Goal: Transaction & Acquisition: Purchase product/service

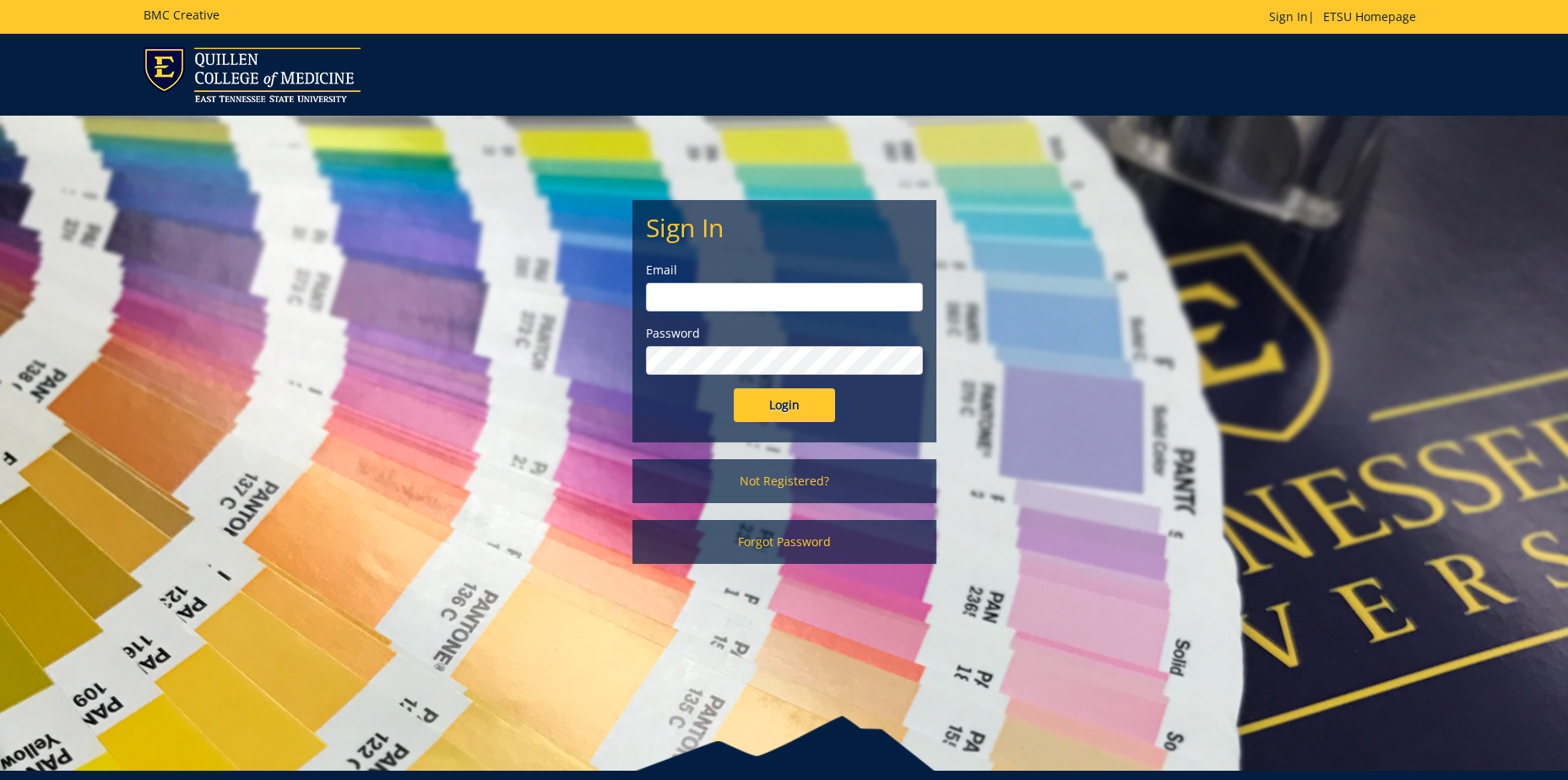
click at [714, 304] on input "email" at bounding box center [784, 297] width 276 height 29
type input "[EMAIL_ADDRESS][DOMAIN_NAME]"
click at [734, 388] on input "Login" at bounding box center [785, 405] width 102 height 34
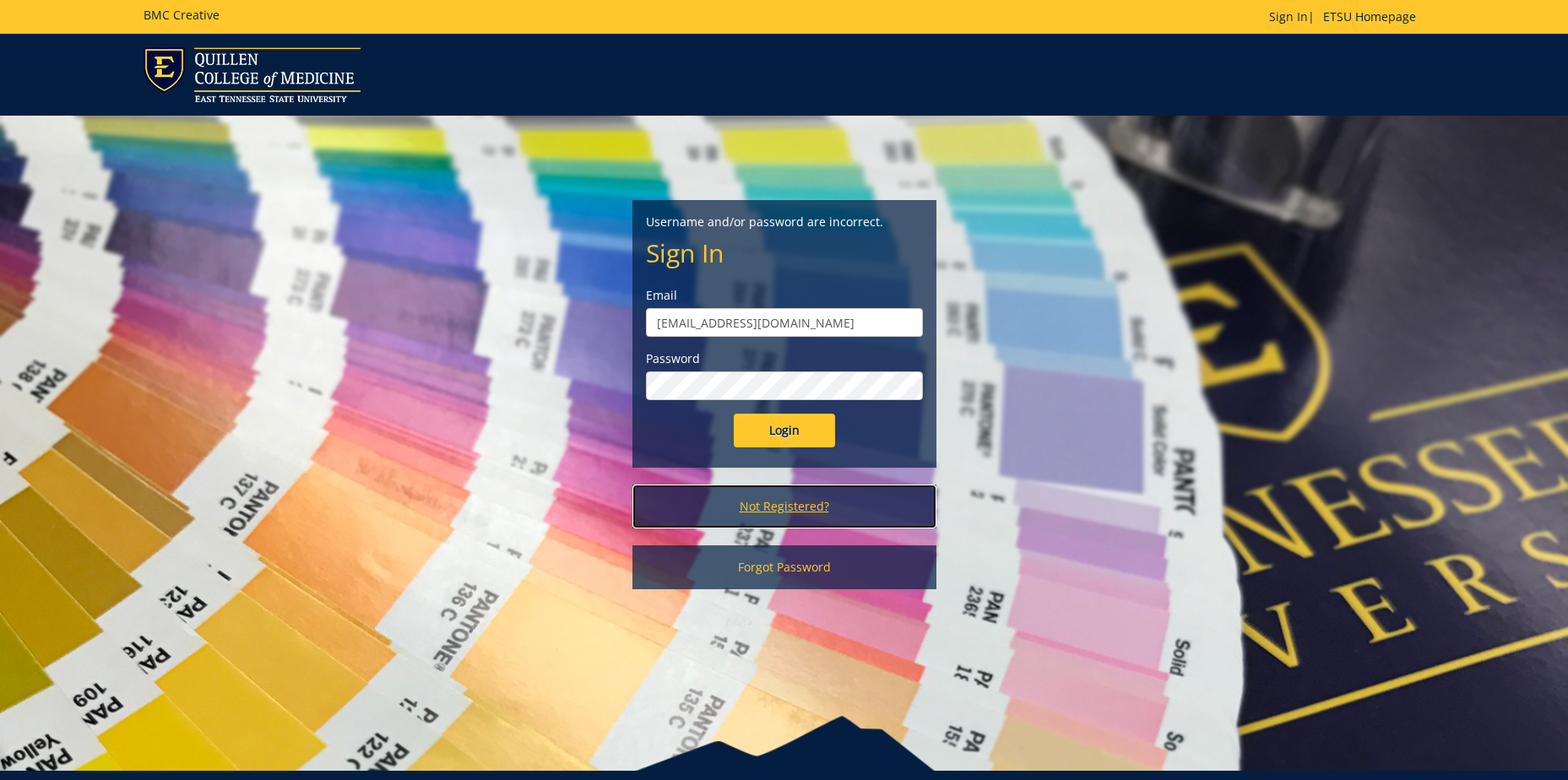
click at [788, 507] on link "Not Registered?" at bounding box center [784, 505] width 304 height 44
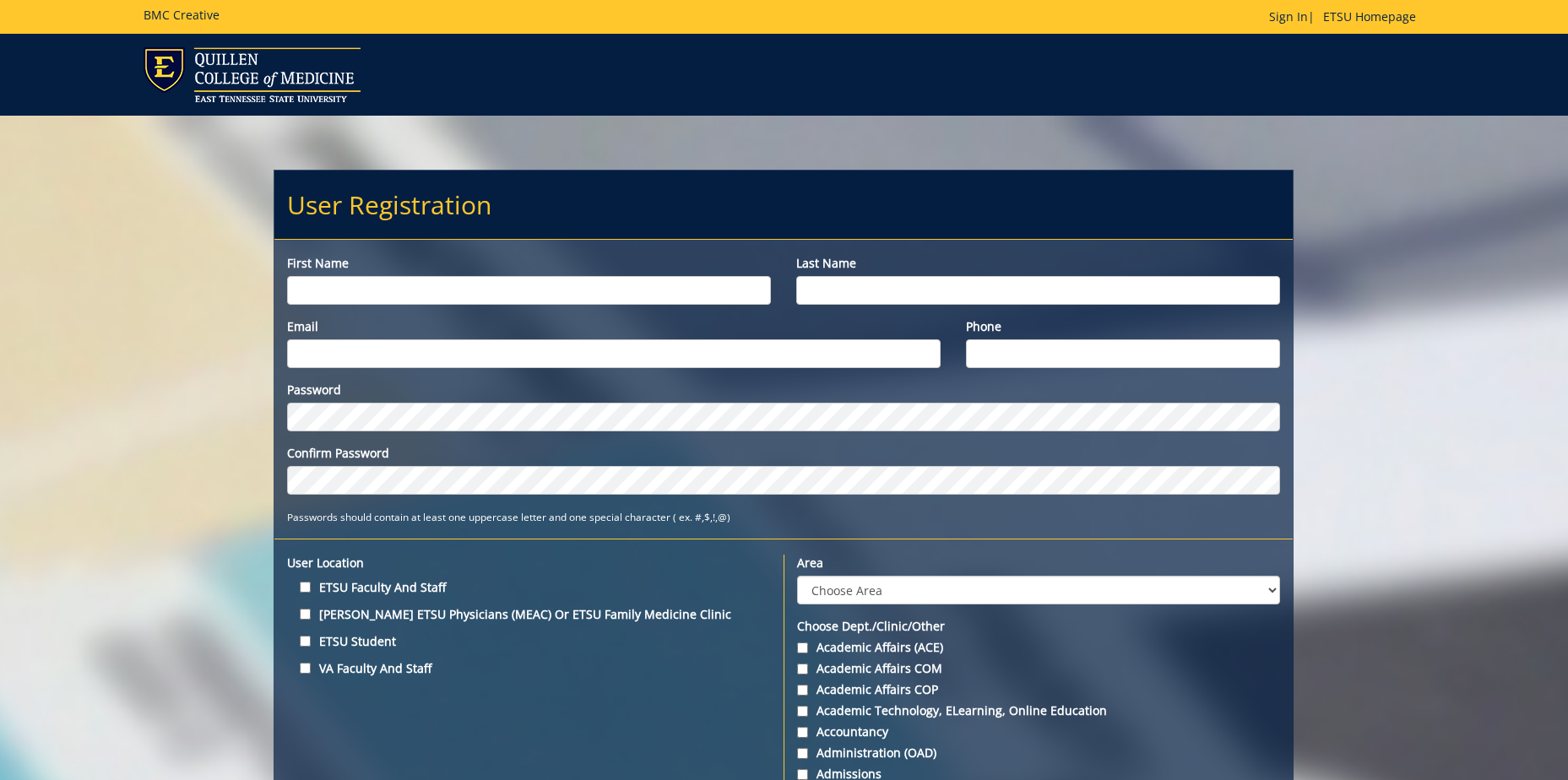
click at [328, 282] on input "First name" at bounding box center [529, 291] width 483 height 29
type input "Josh"
click at [836, 296] on input "Last name" at bounding box center [1038, 291] width 483 height 29
type input "Robinson"
click at [708, 351] on input "Email" at bounding box center [614, 354] width 654 height 29
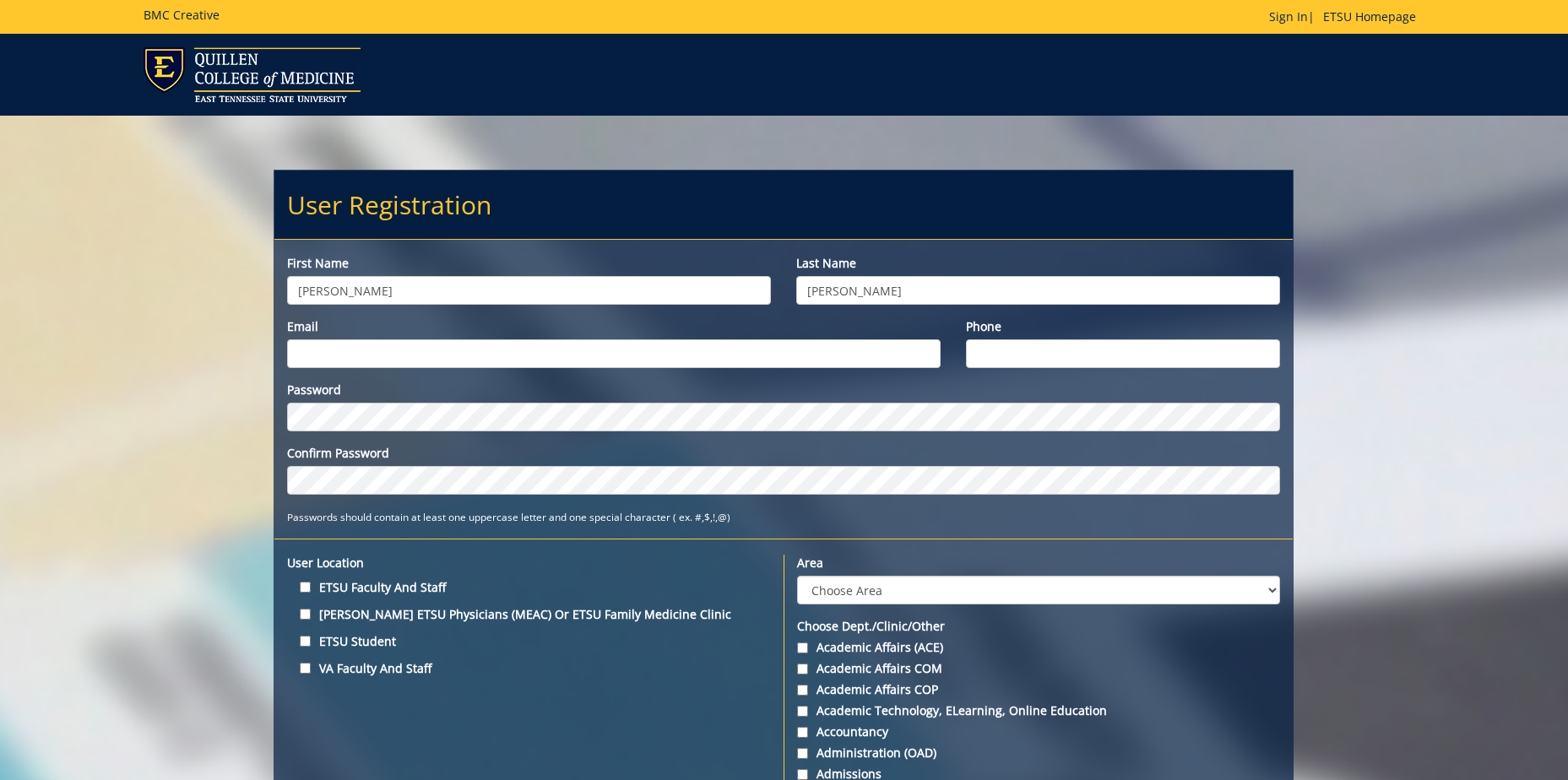
type input "[EMAIL_ADDRESS][DOMAIN_NAME]"
click at [989, 357] on input "Phone" at bounding box center [1123, 354] width 314 height 29
type input "4324394144"
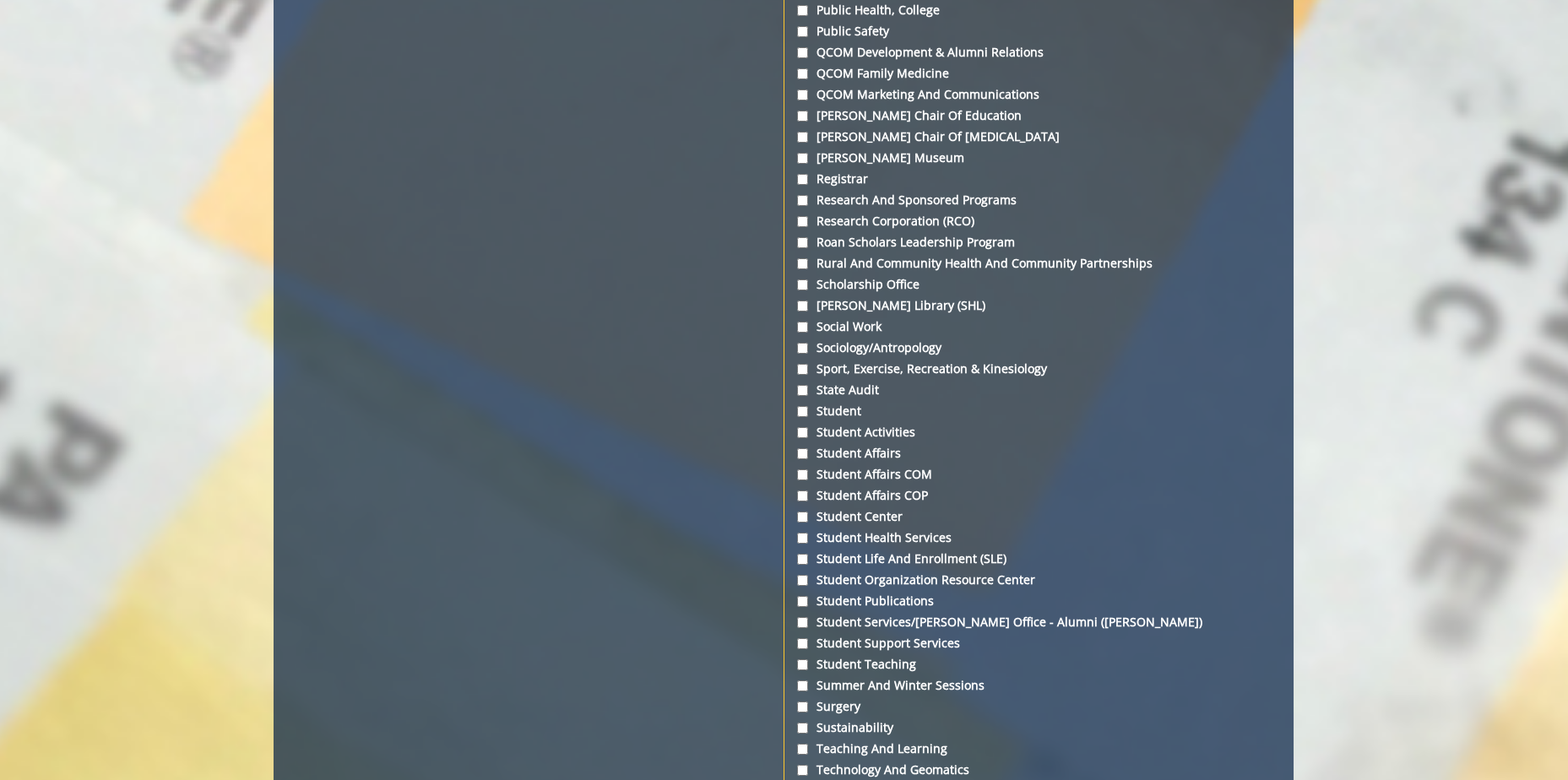
scroll to position [5485, 0]
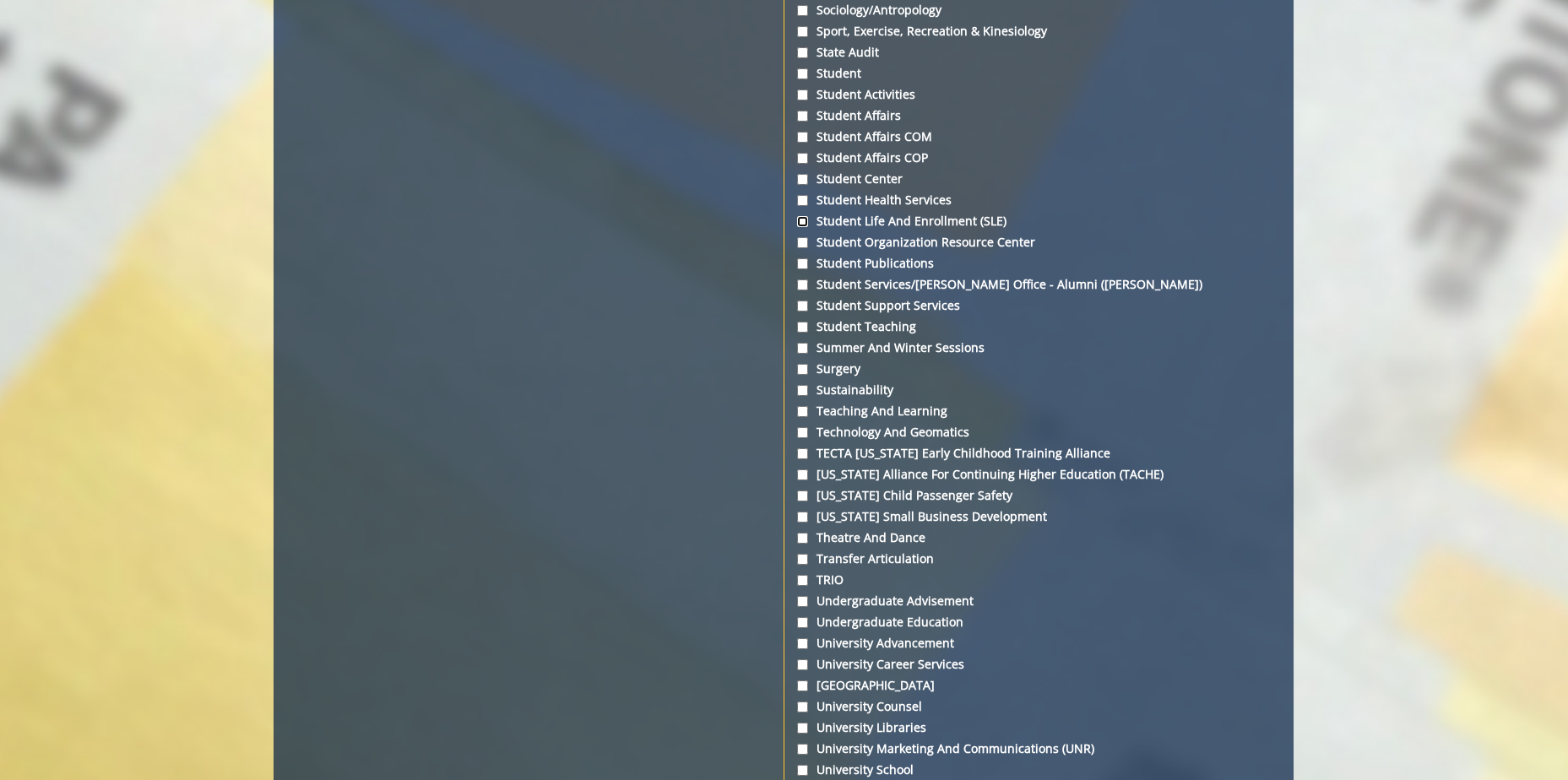
click at [805, 216] on input "Student Life and Enrollment (SLE)" at bounding box center [803, 221] width 11 height 11
checkbox input "true"
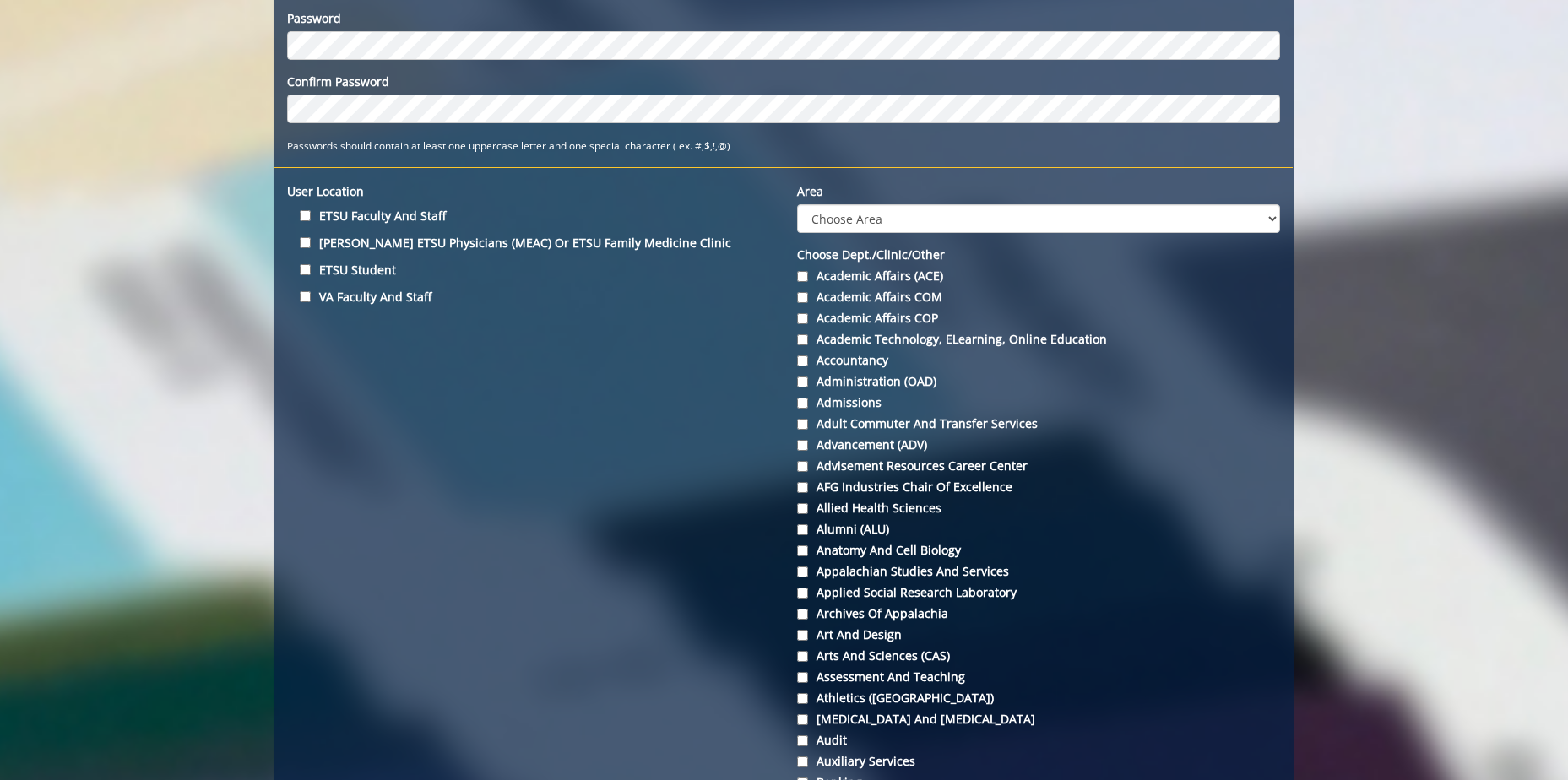
scroll to position [287, 0]
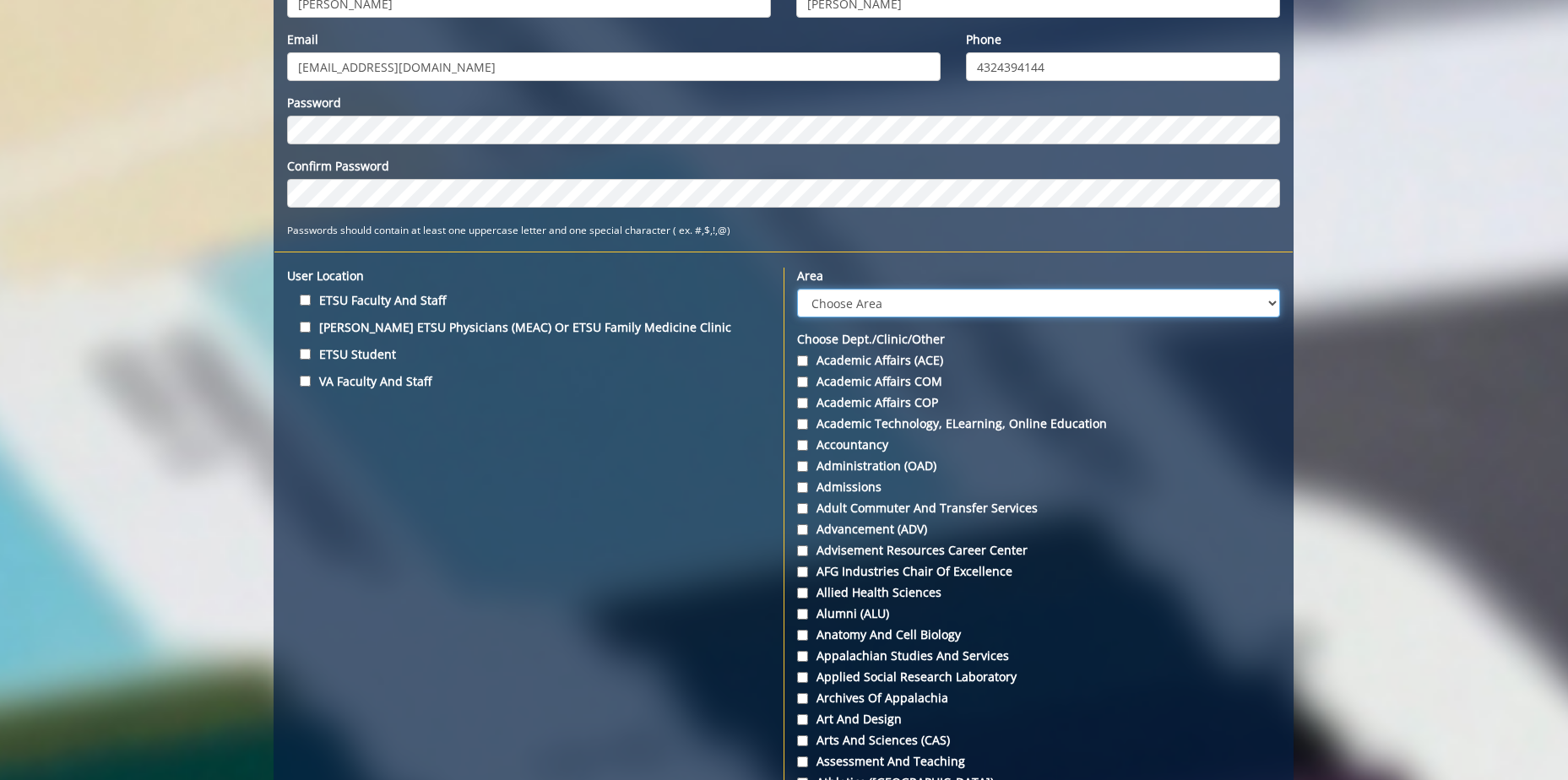
click at [1275, 296] on select "Choose Area Administration Advancement (ADM) BucSports Business & Finance Clemm…" at bounding box center [1038, 303] width 483 height 29
select select "37"
click at [797, 289] on select "Choose Area Administration Advancement (ADM) BucSports Business & Finance Clemm…" at bounding box center [1038, 303] width 483 height 29
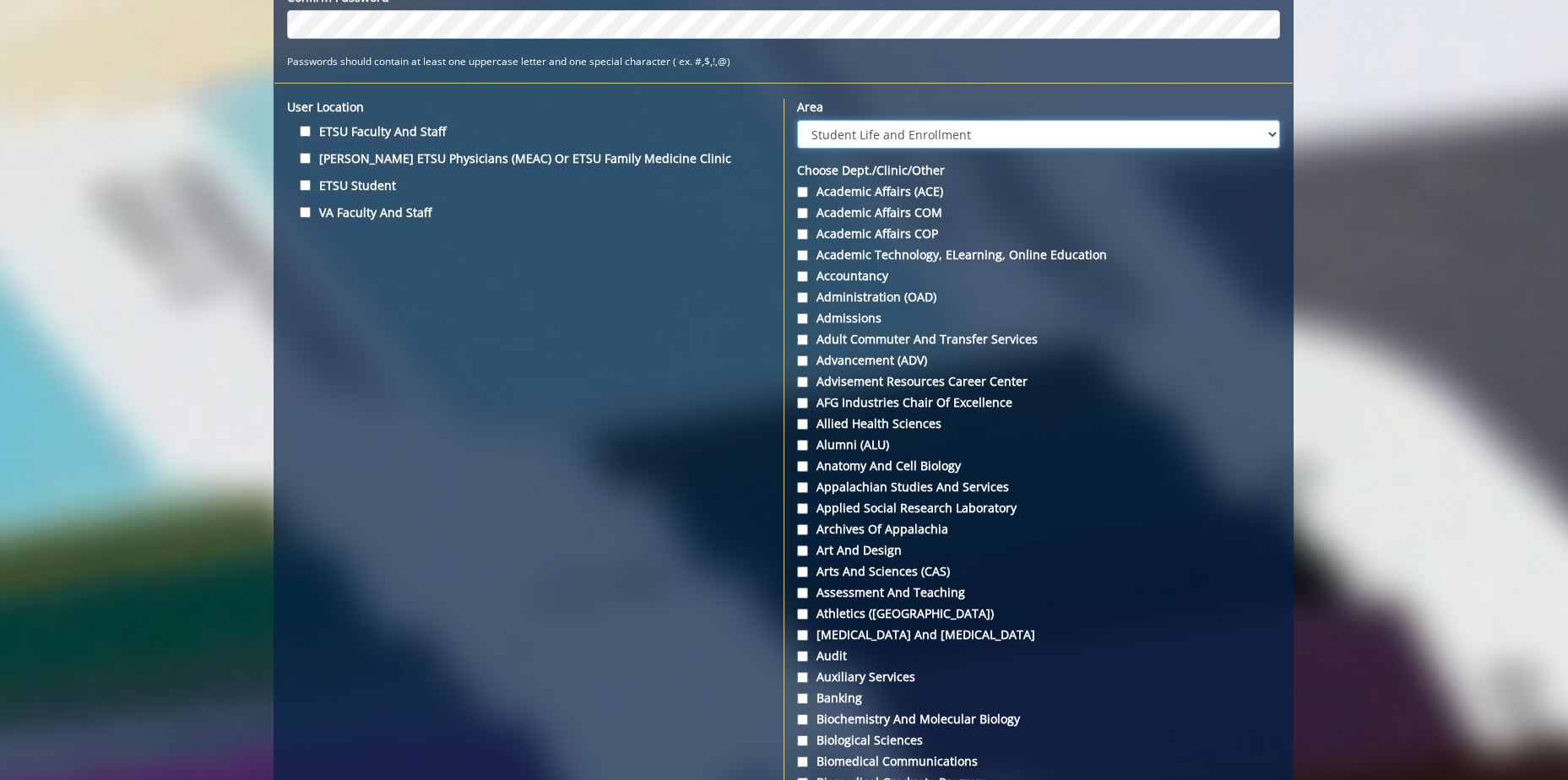
scroll to position [0, 0]
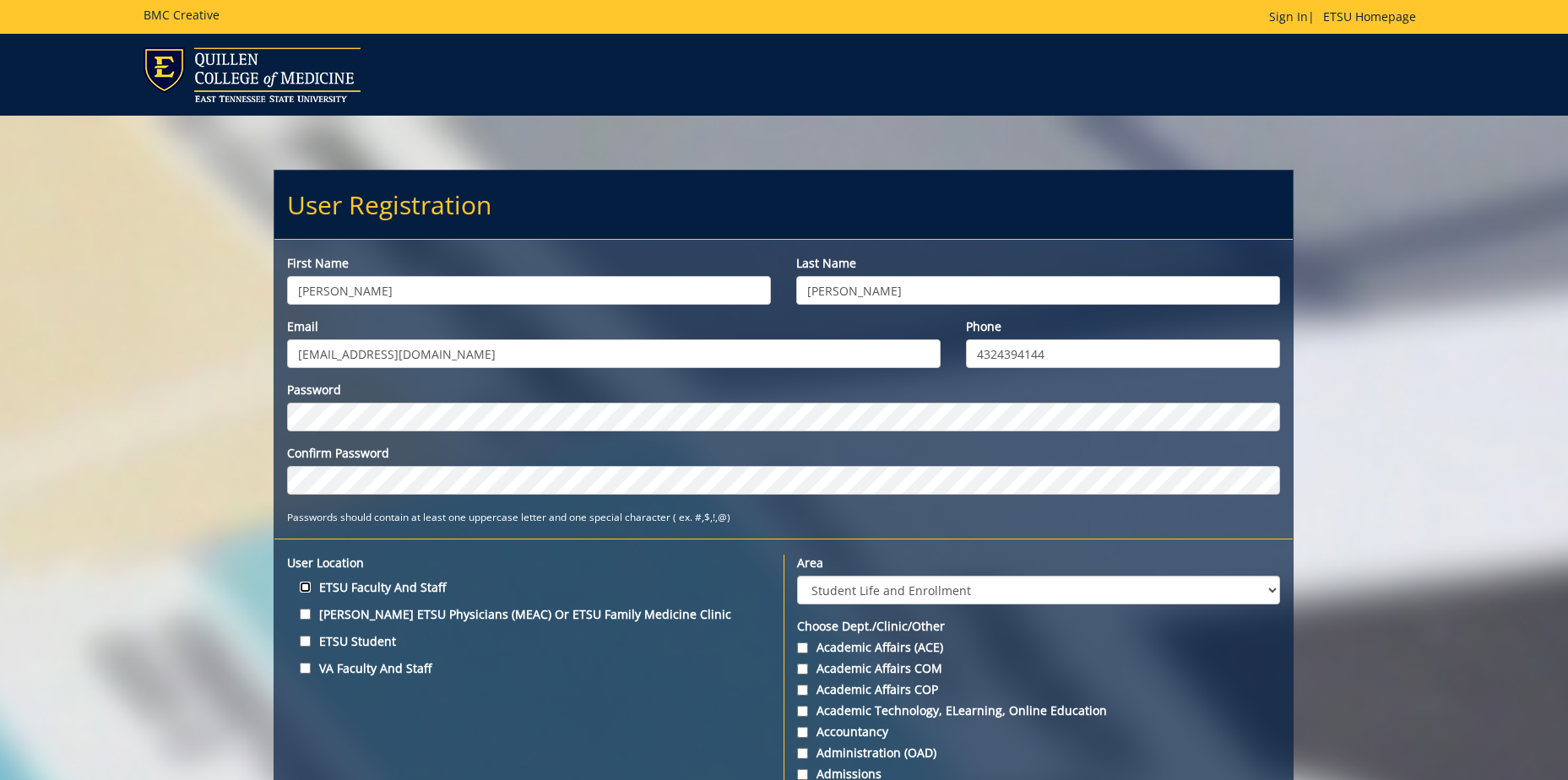
click at [301, 589] on input "ETSU Faculty and Staff" at bounding box center [305, 587] width 11 height 11
checkbox input "true"
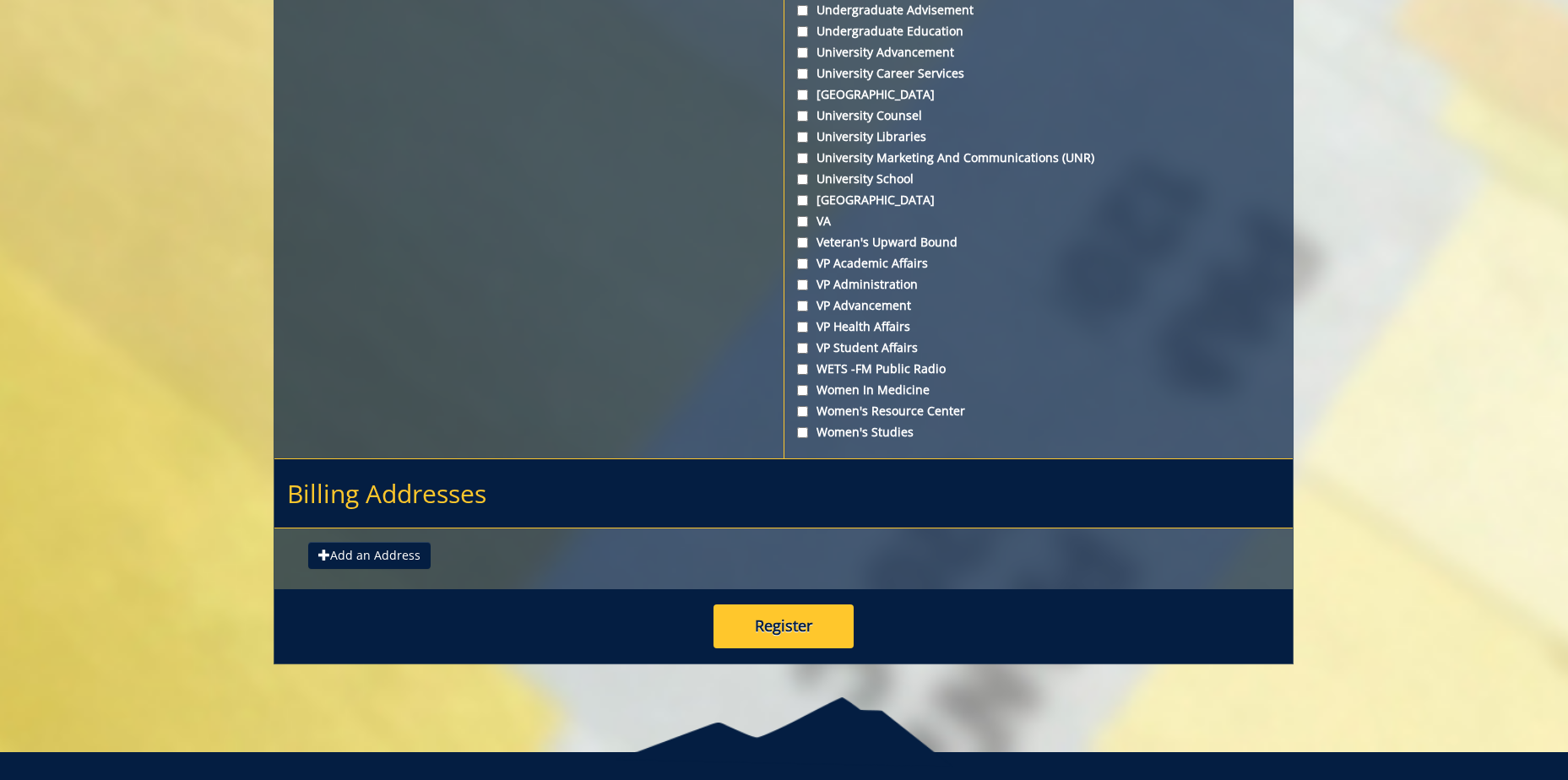
scroll to position [6109, 0]
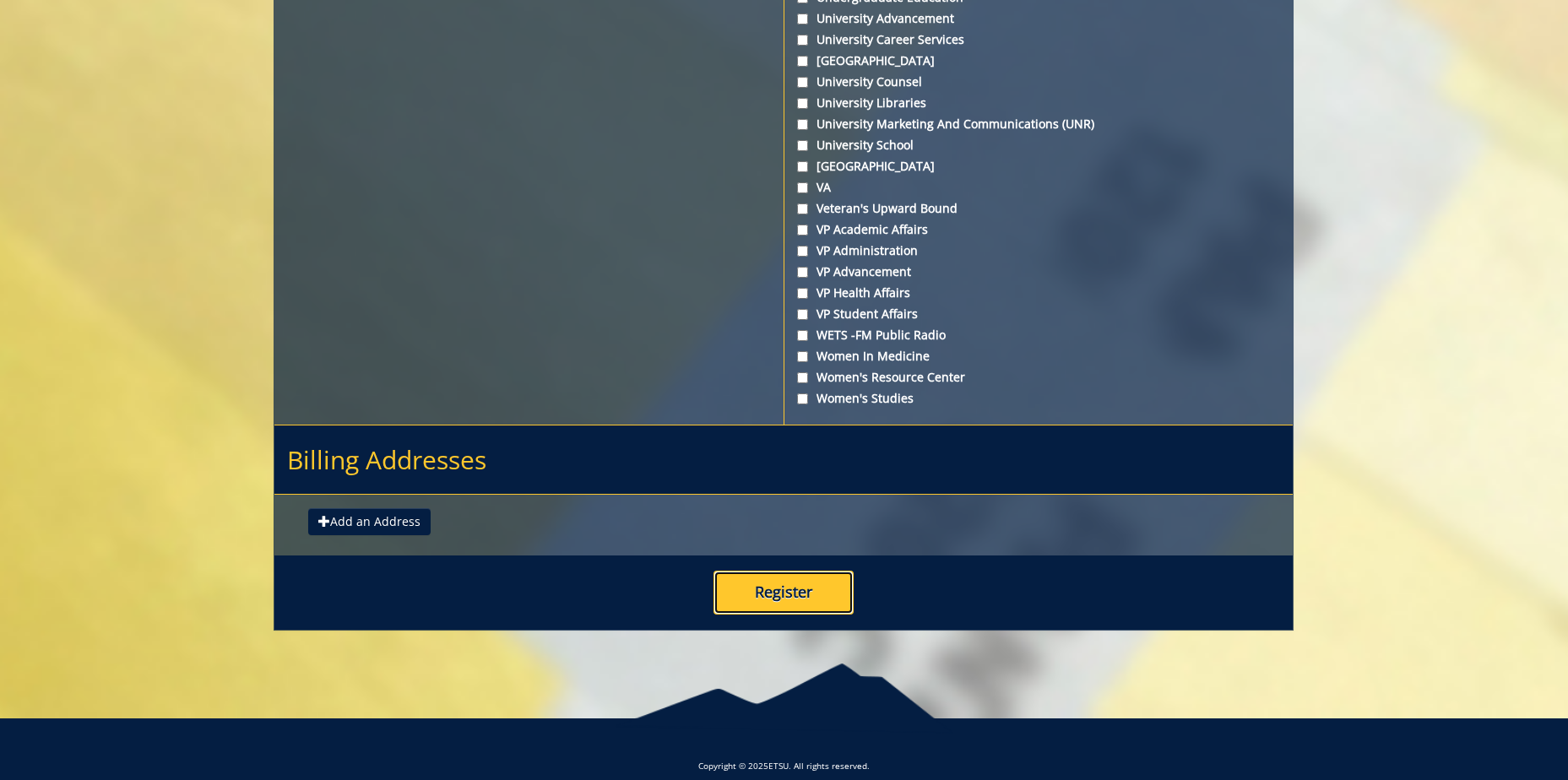
click at [776, 576] on button "Register" at bounding box center [783, 592] width 140 height 44
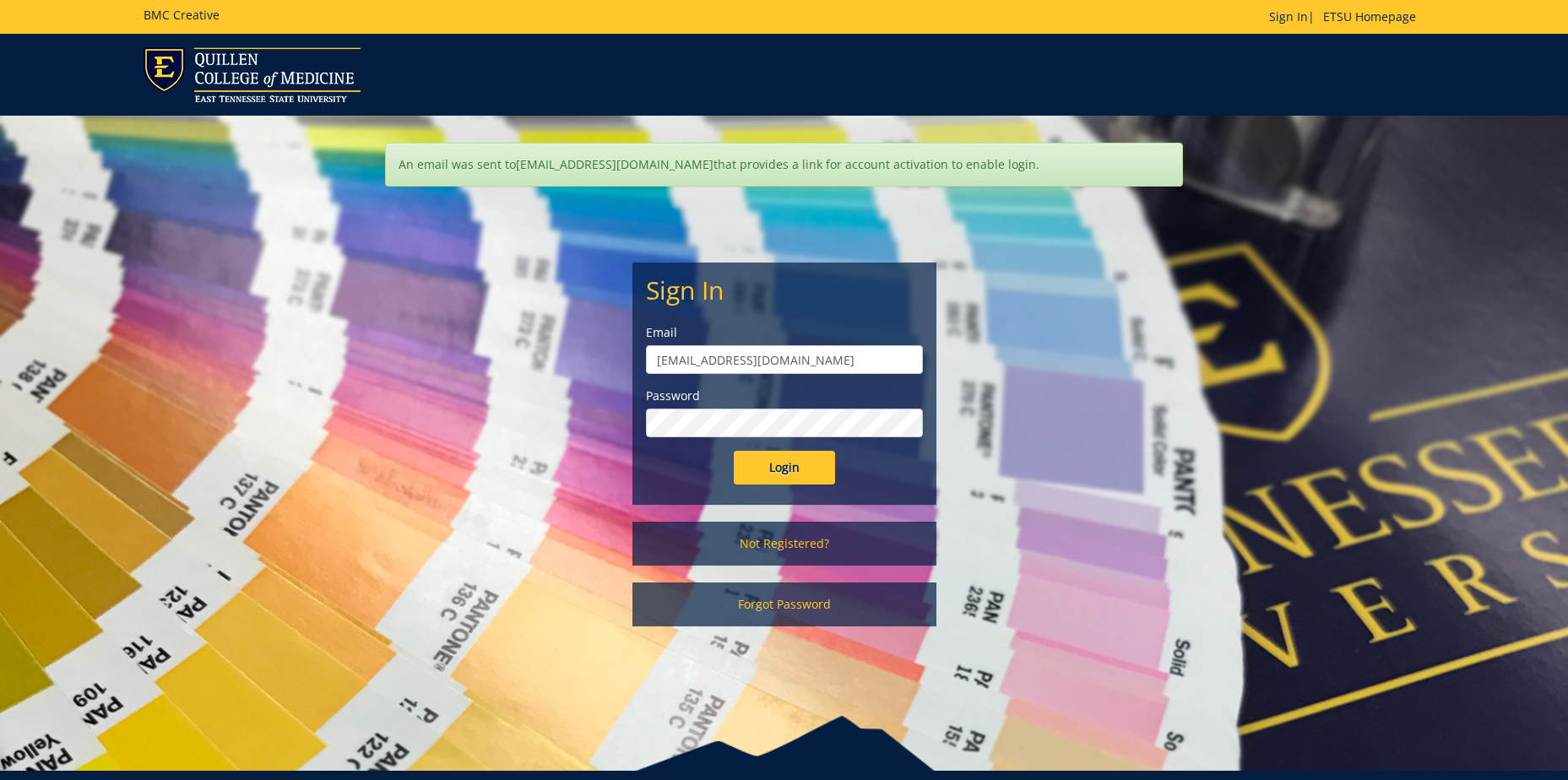
click at [630, 418] on div "Sign In Email robinsonja2@etsu.edu Password Login Not Registered? Forgot Passwo…" at bounding box center [784, 411] width 329 height 465
click at [734, 450] on input "Login" at bounding box center [785, 467] width 102 height 34
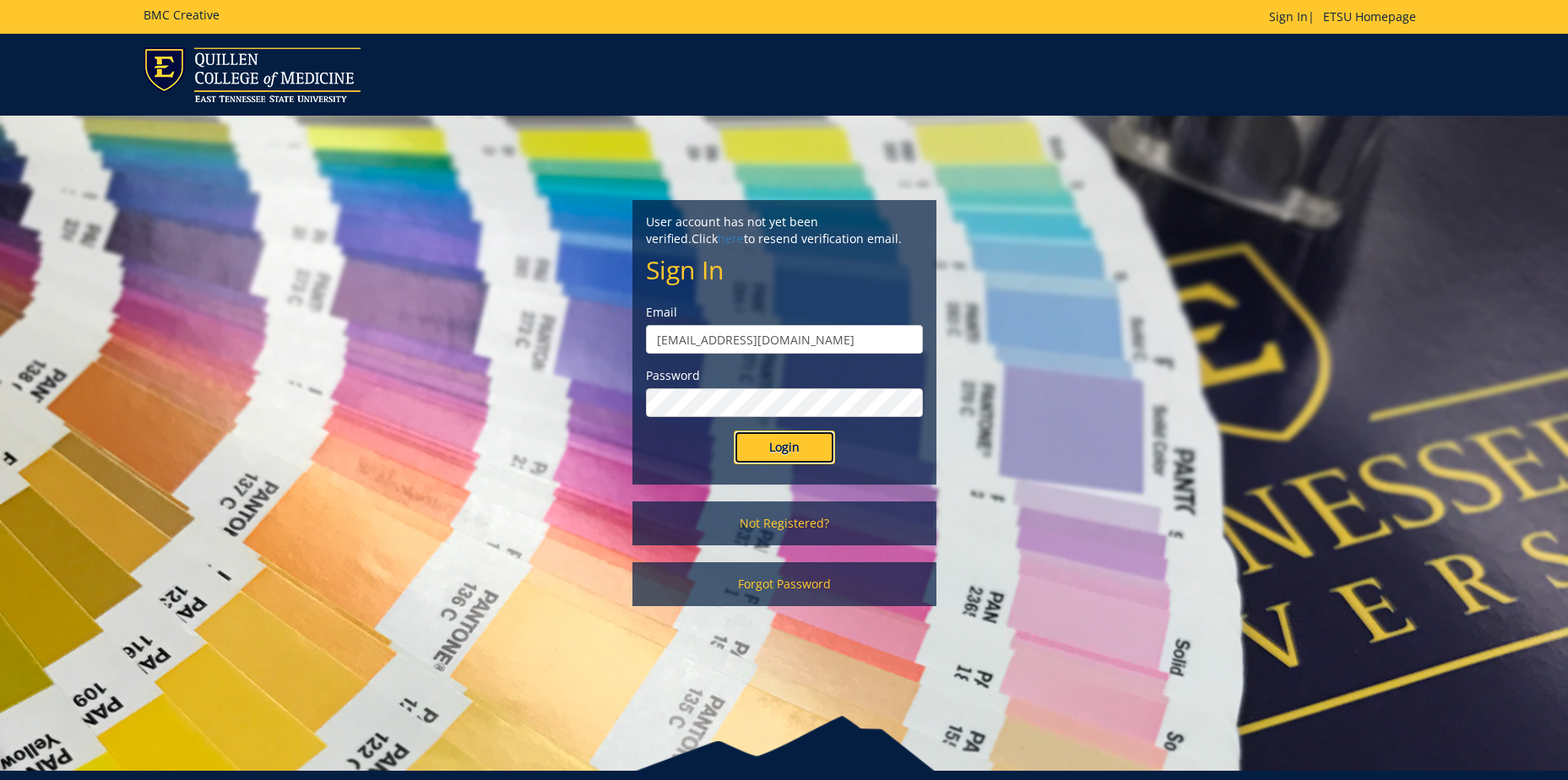
click at [784, 447] on input "Login" at bounding box center [785, 447] width 102 height 34
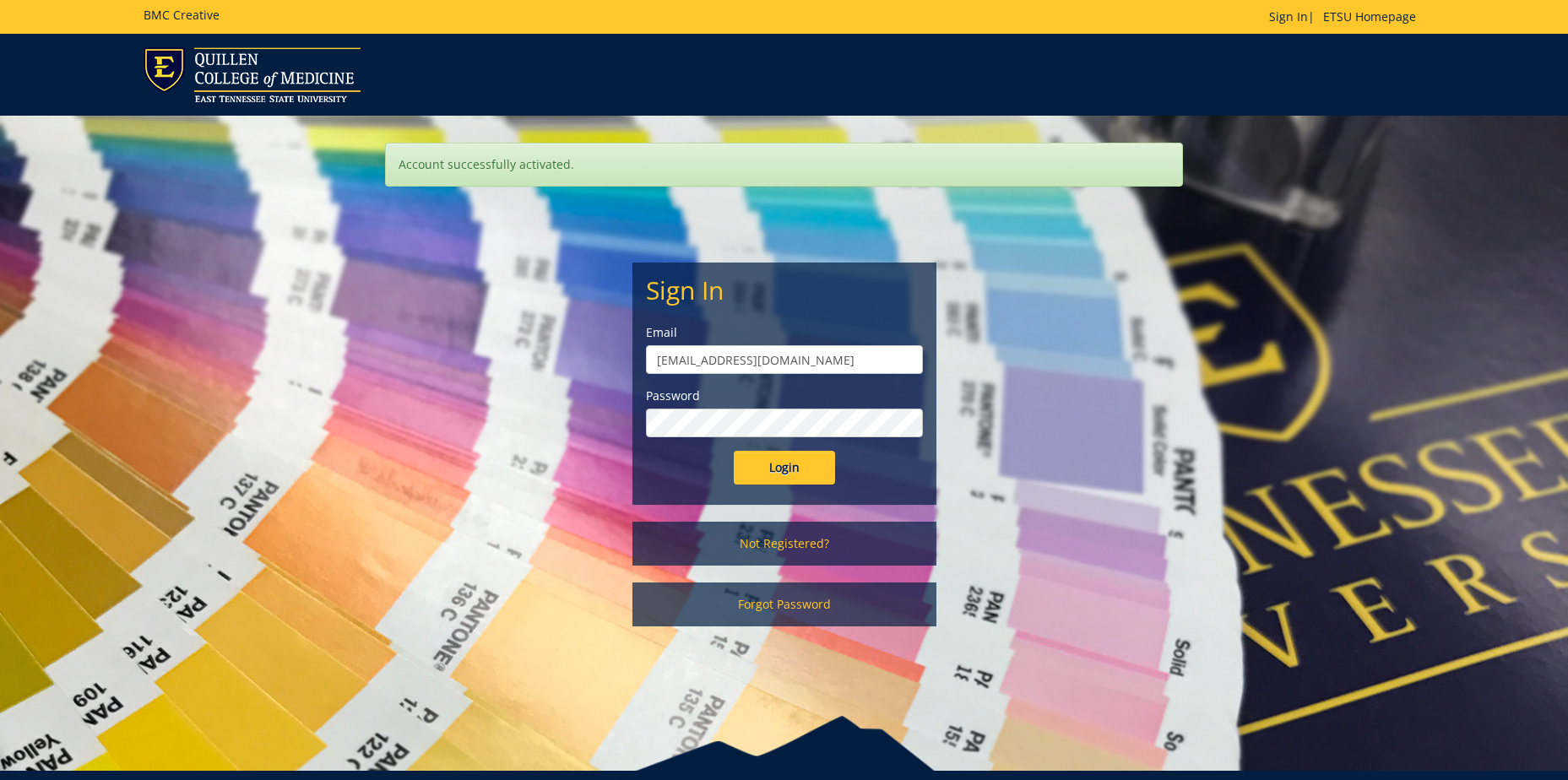
click at [734, 450] on input "Login" at bounding box center [785, 467] width 102 height 34
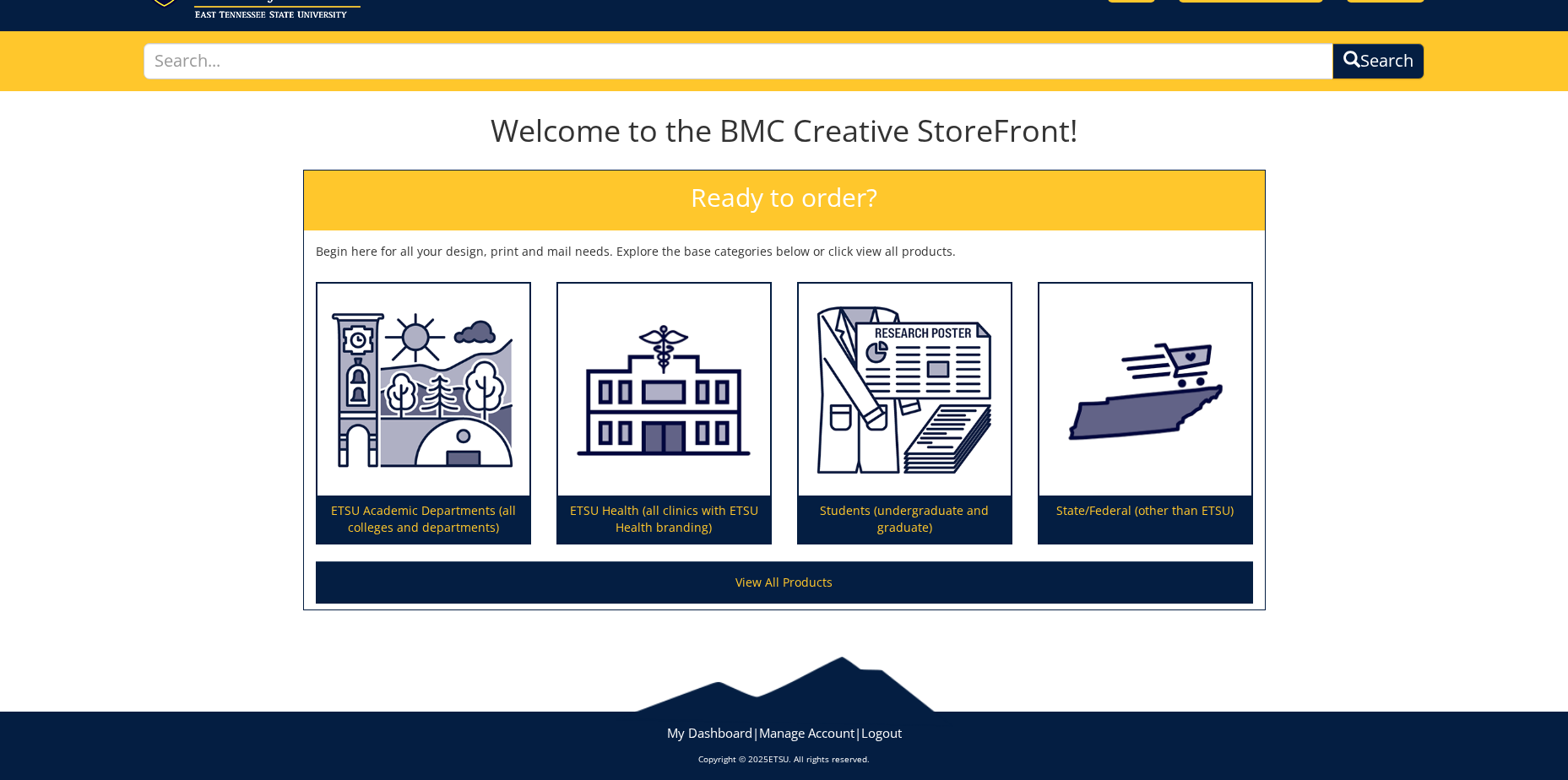
scroll to position [95, 0]
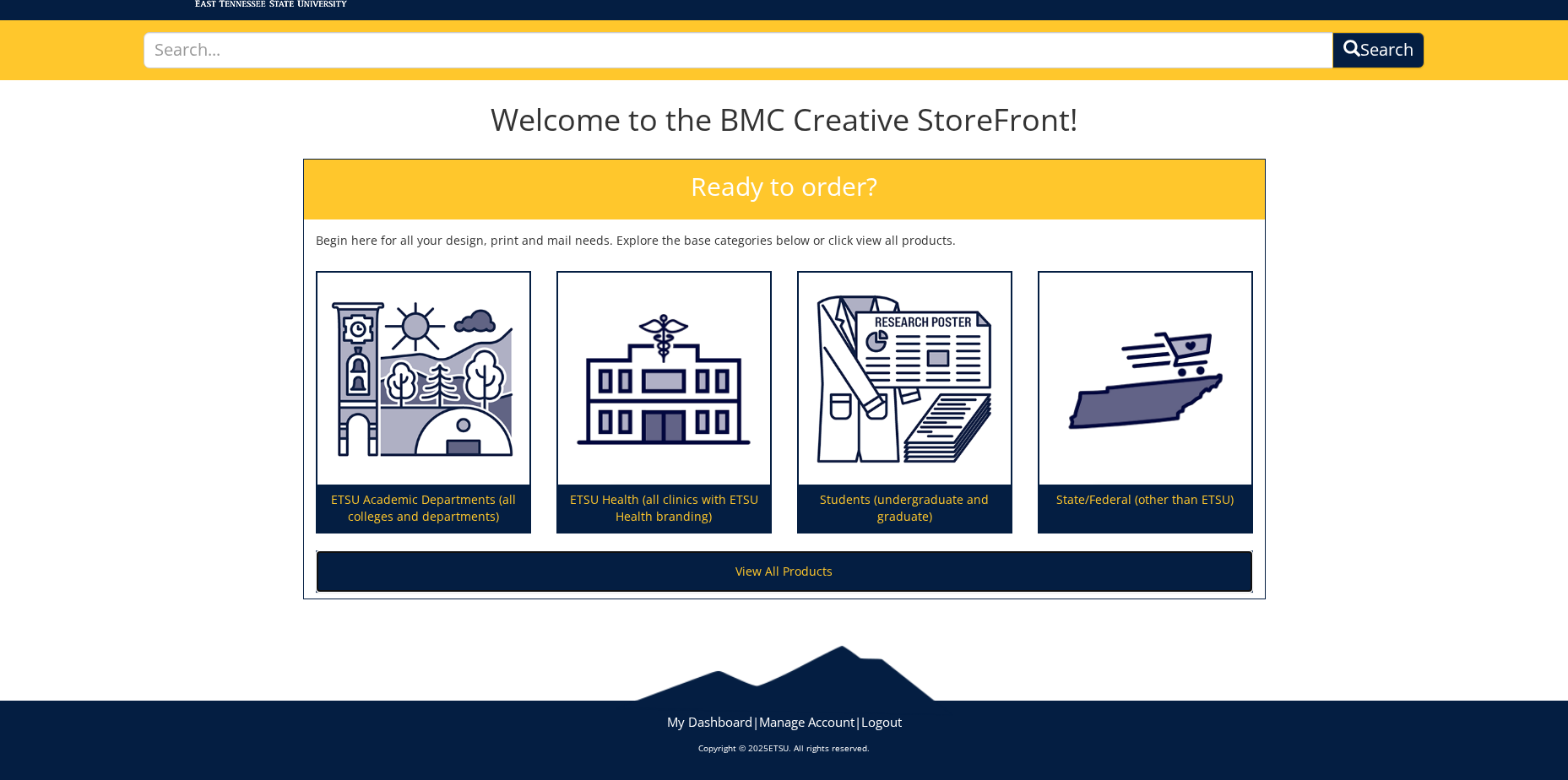
click at [769, 562] on link "View All Products" at bounding box center [784, 571] width 937 height 42
click at [759, 554] on link "View All Products" at bounding box center [784, 571] width 937 height 42
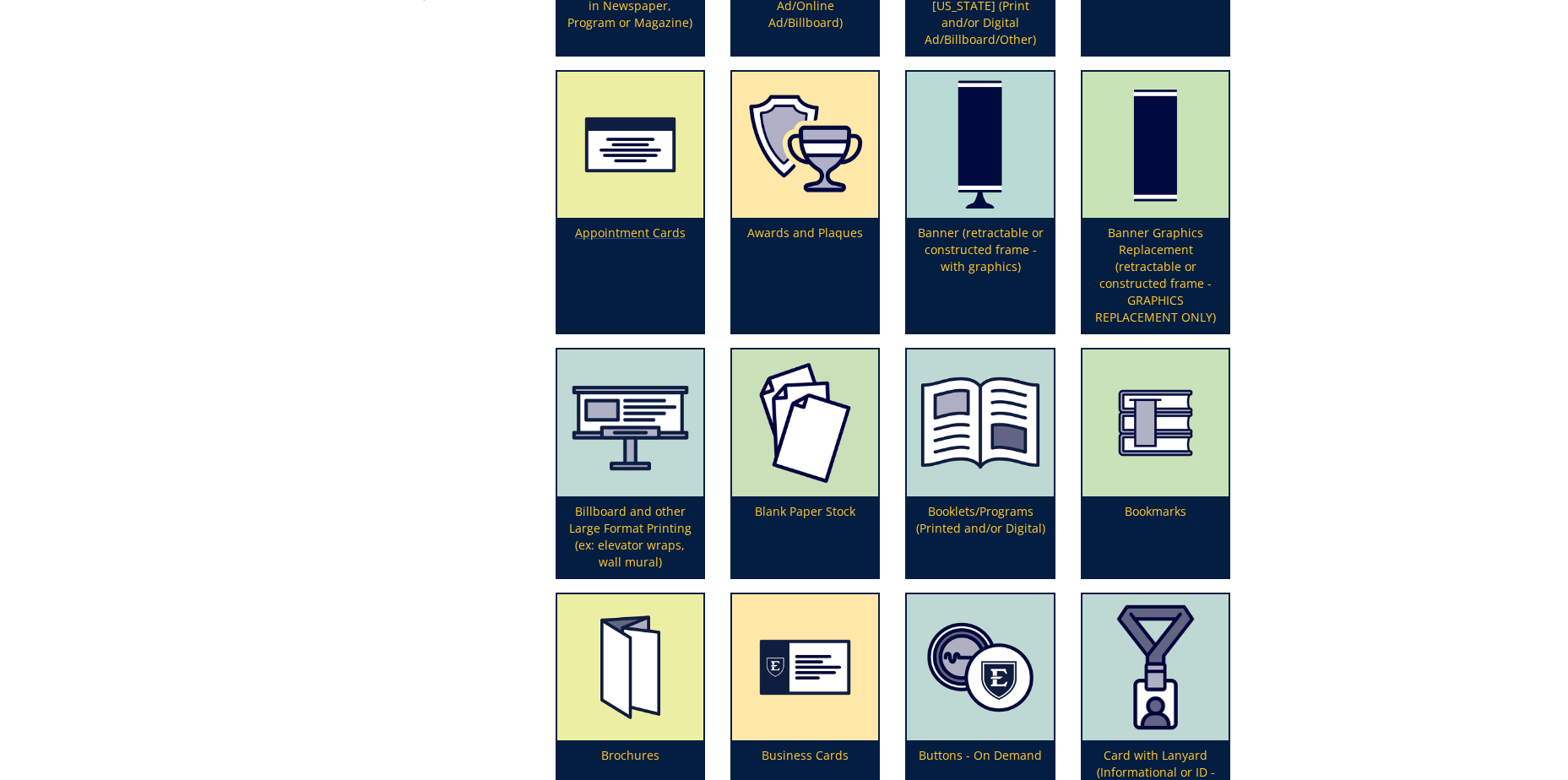
scroll to position [506, 0]
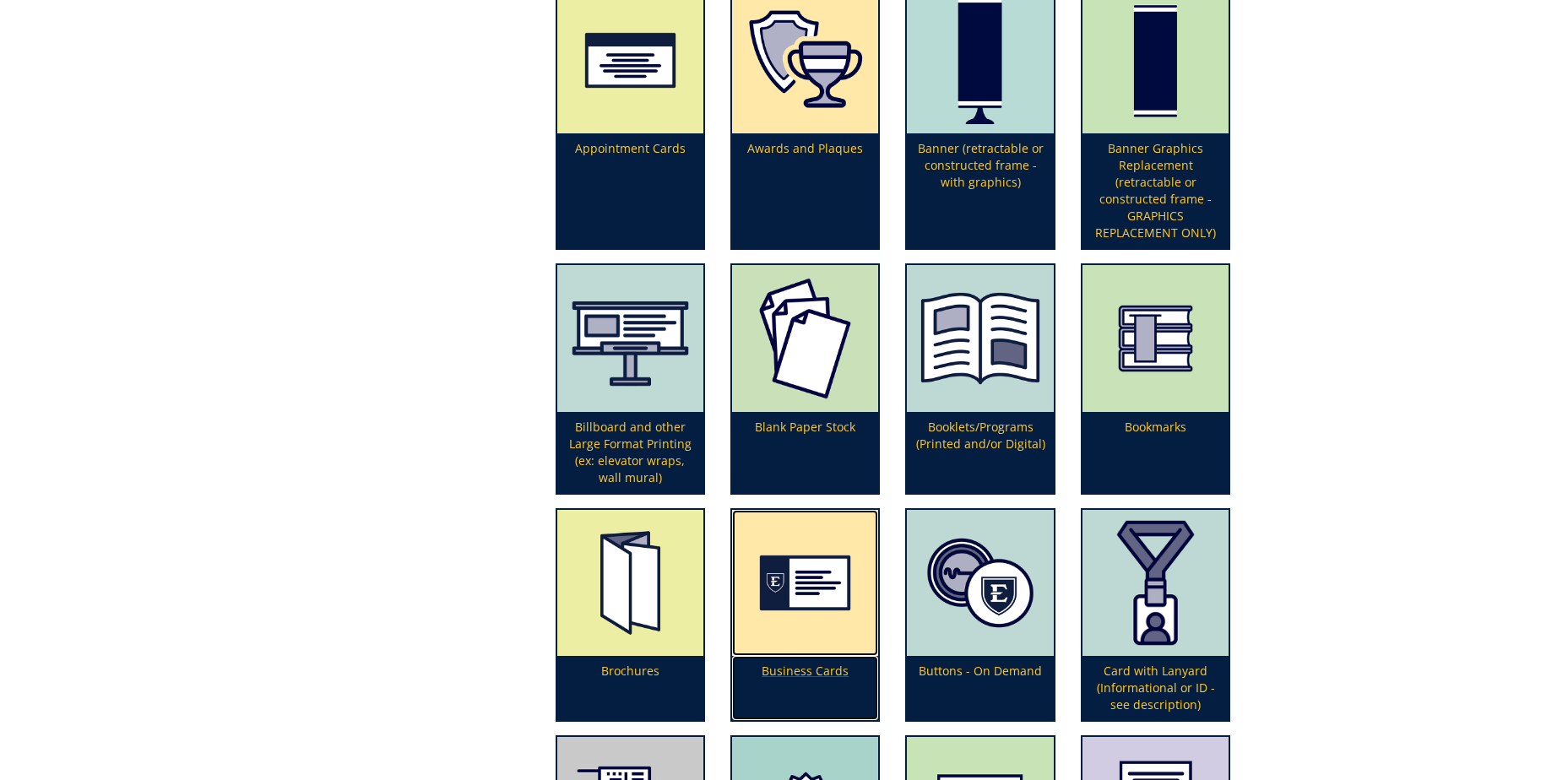
click at [801, 592] on img at bounding box center [805, 583] width 146 height 146
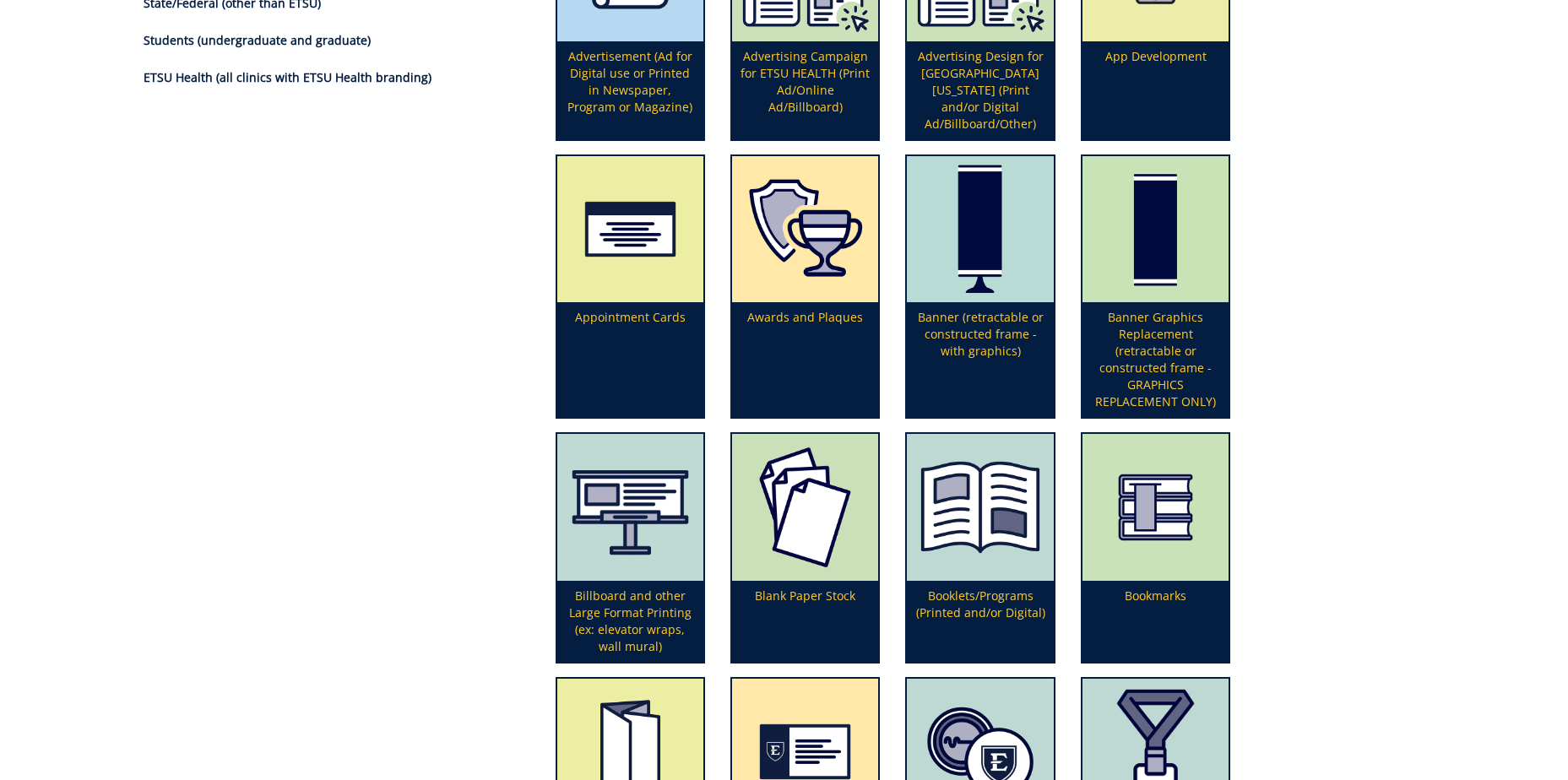
scroll to position [253, 0]
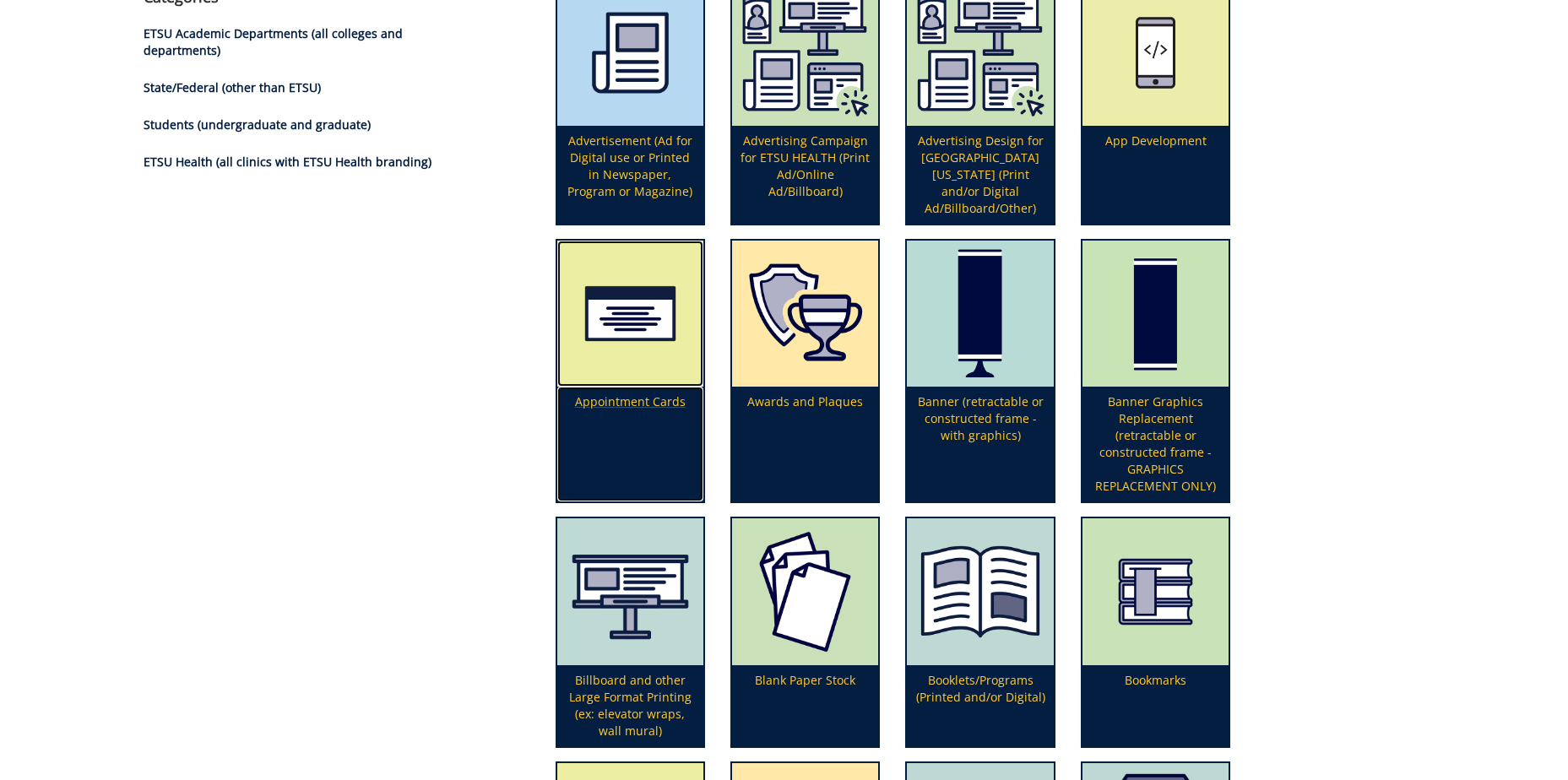
click at [599, 324] on img at bounding box center [631, 314] width 146 height 146
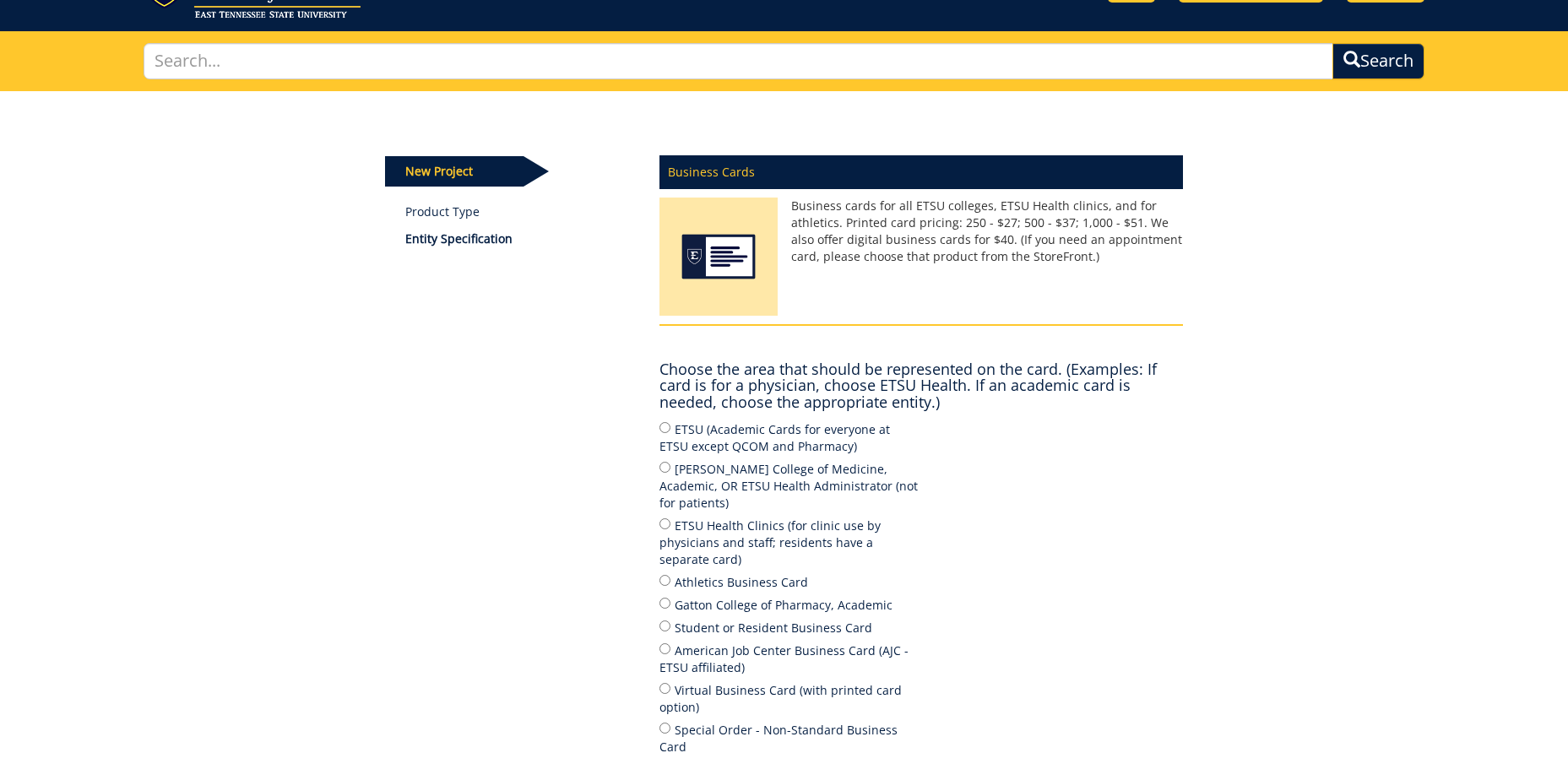
scroll to position [168, 0]
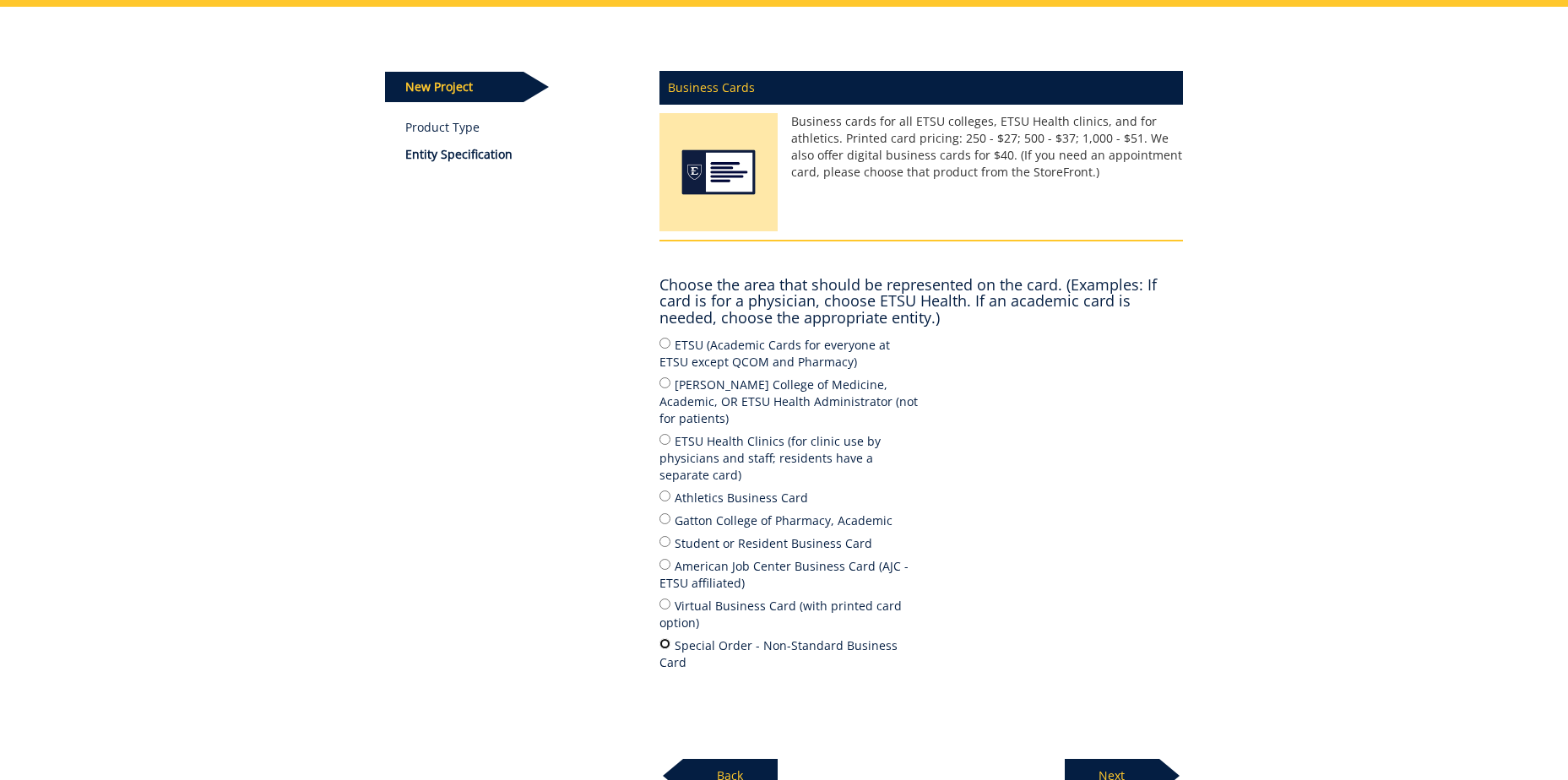
click at [664, 638] on input "Special Order - Non-Standard Business Card" at bounding box center [664, 644] width 11 height 11
radio input "true"
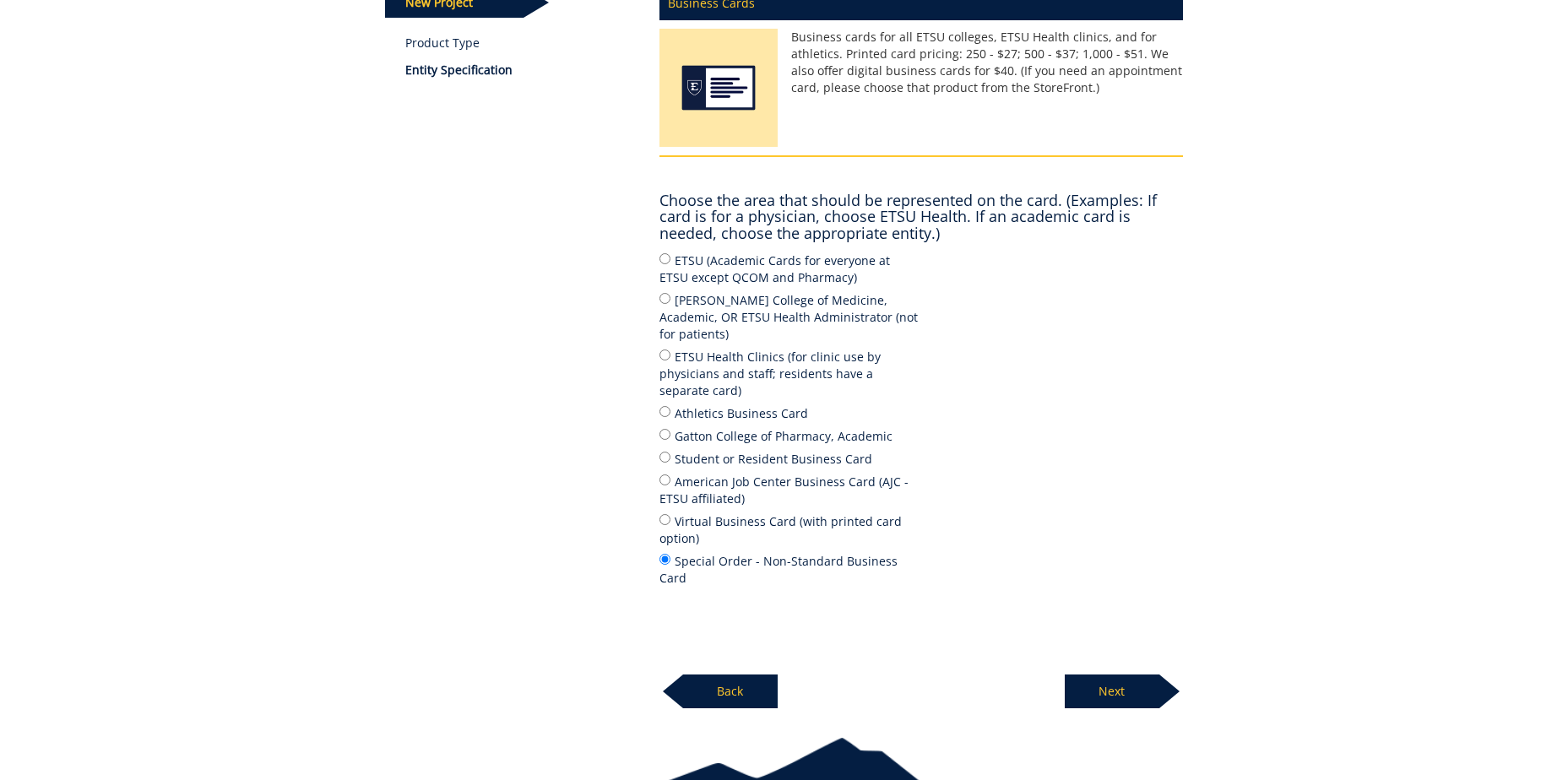
click at [1100, 674] on p "Next" at bounding box center [1112, 691] width 95 height 34
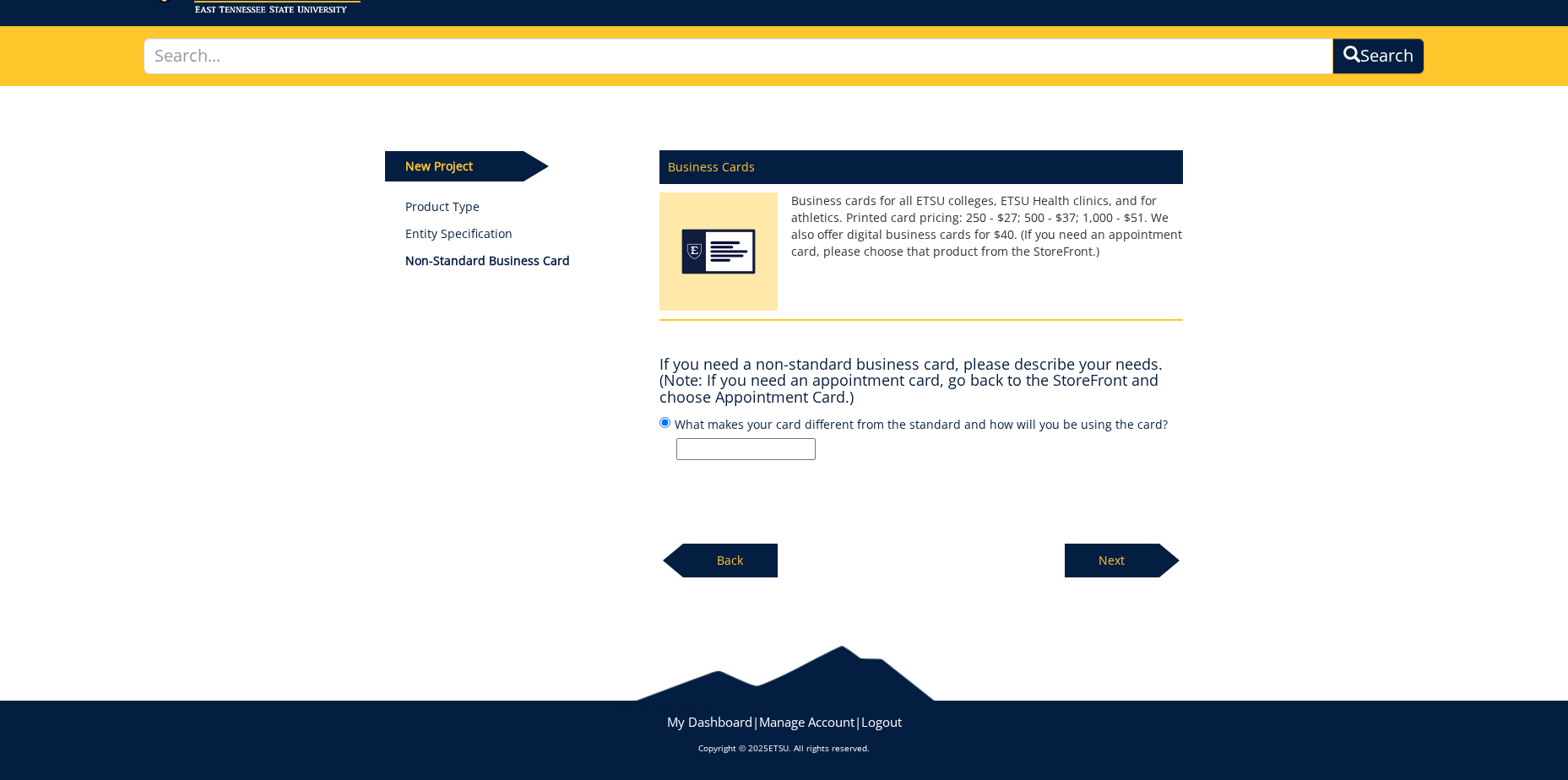
scroll to position [89, 0]
click at [735, 571] on p "Back" at bounding box center [730, 561] width 95 height 34
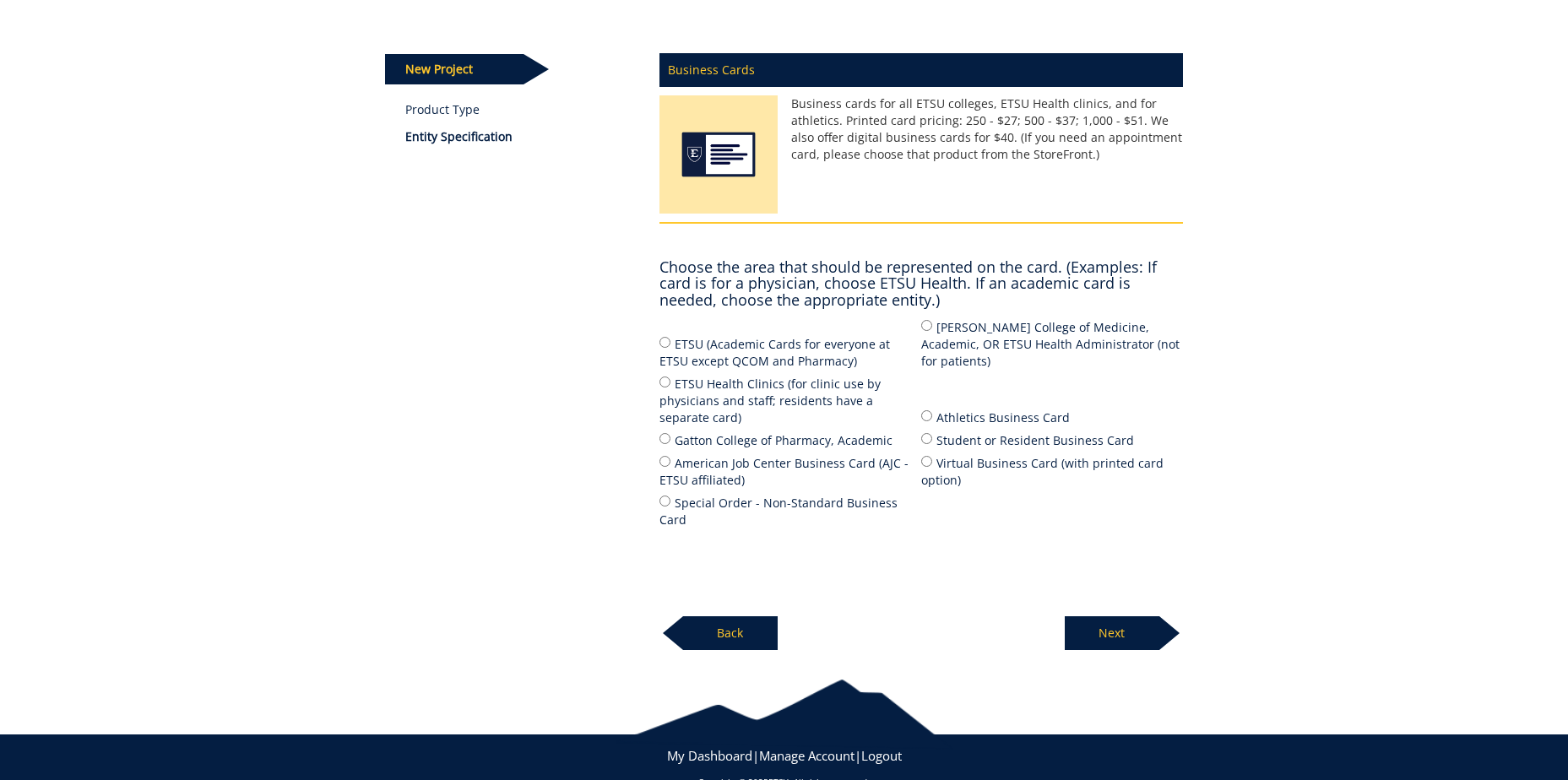
click at [722, 616] on p "Back" at bounding box center [730, 633] width 95 height 34
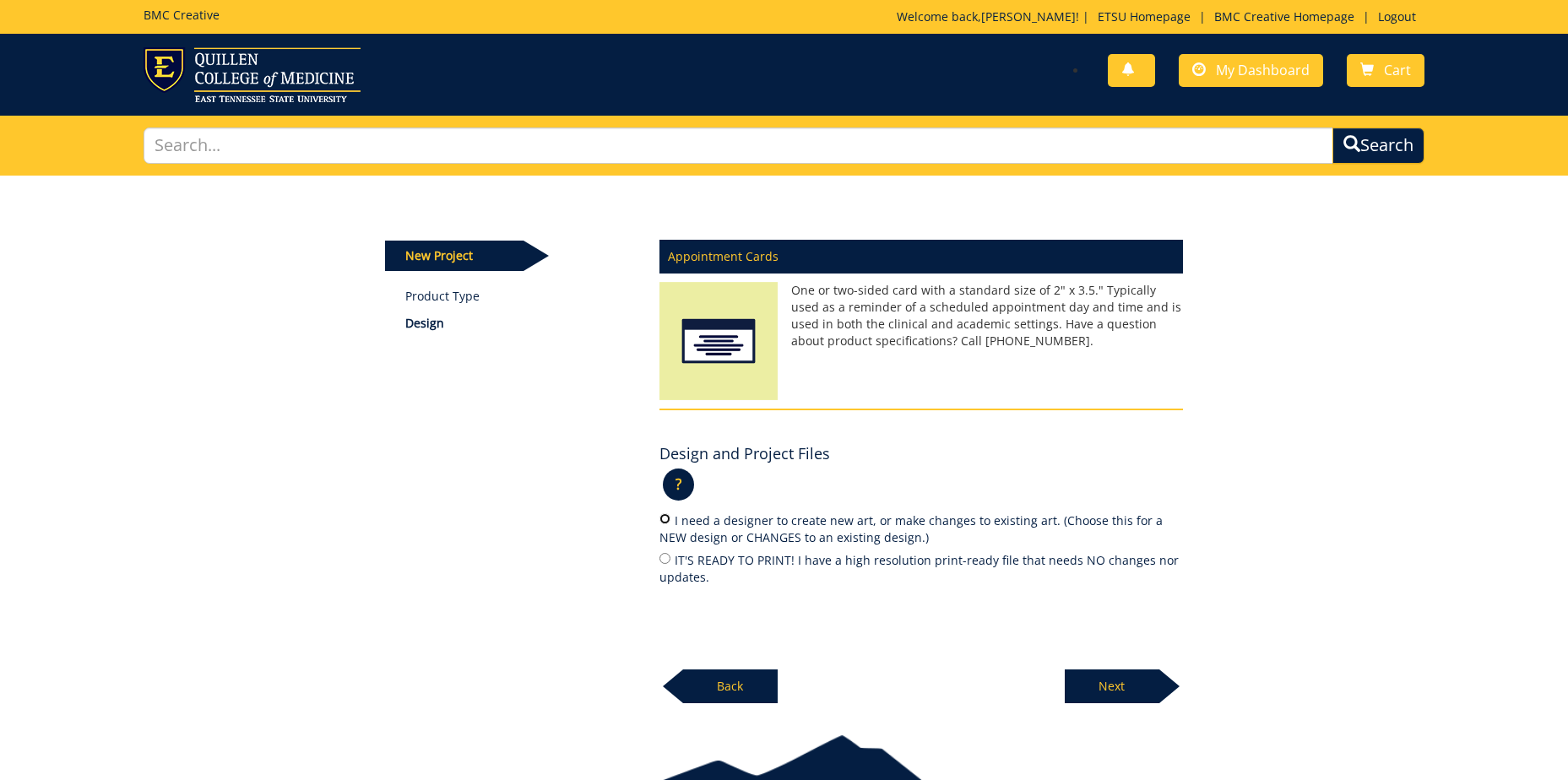
click at [664, 520] on input "I need a designer to create new art, or make changes to existing art. (Choose t…" at bounding box center [664, 518] width 11 height 11
radio input "true"
click at [1097, 689] on p "Next" at bounding box center [1112, 686] width 95 height 34
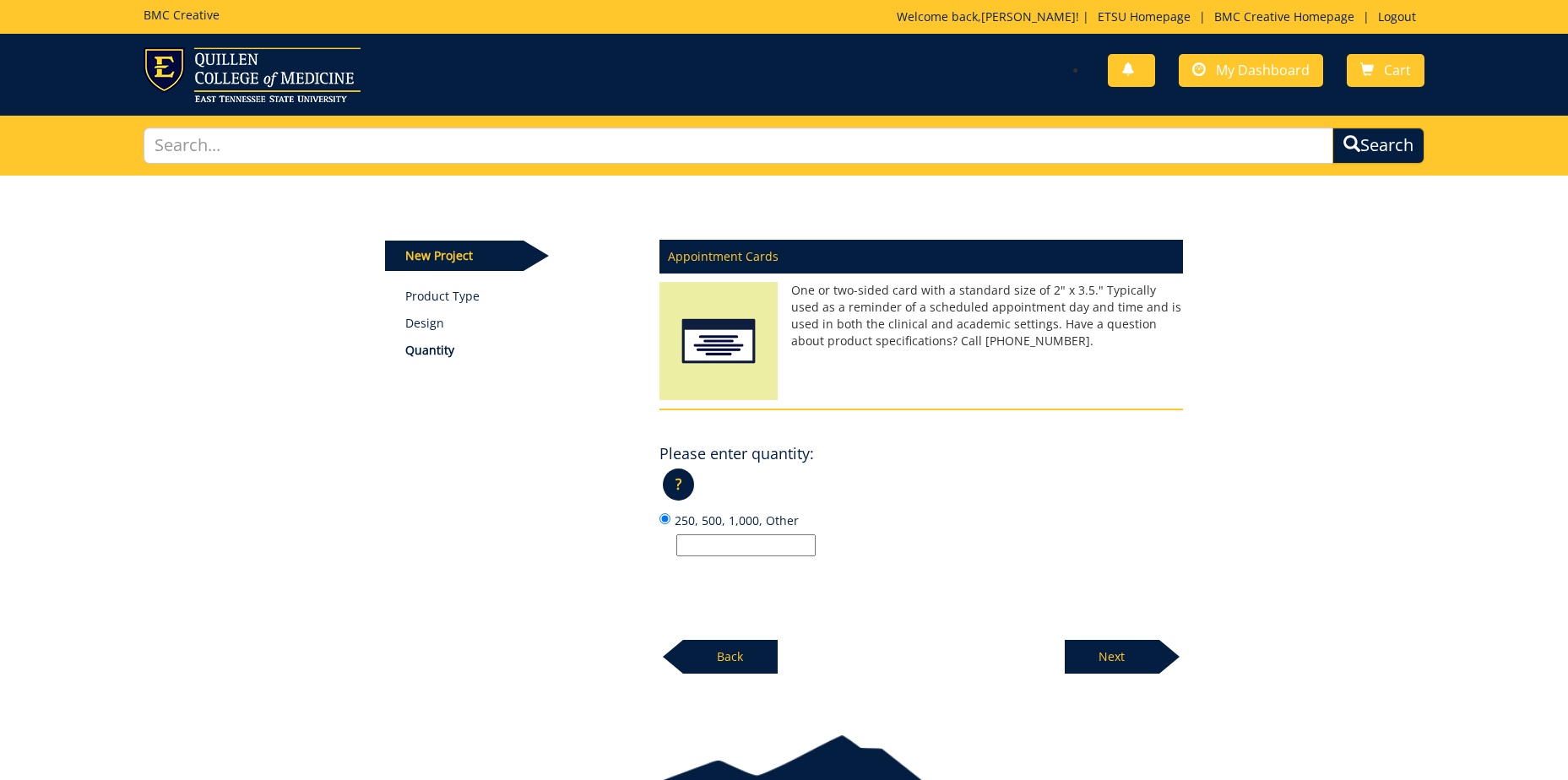
click at [746, 545] on input "250, 500, 1,000, Other" at bounding box center [746, 545] width 139 height 22
type input "250"
click at [1126, 653] on p "Next" at bounding box center [1112, 656] width 95 height 34
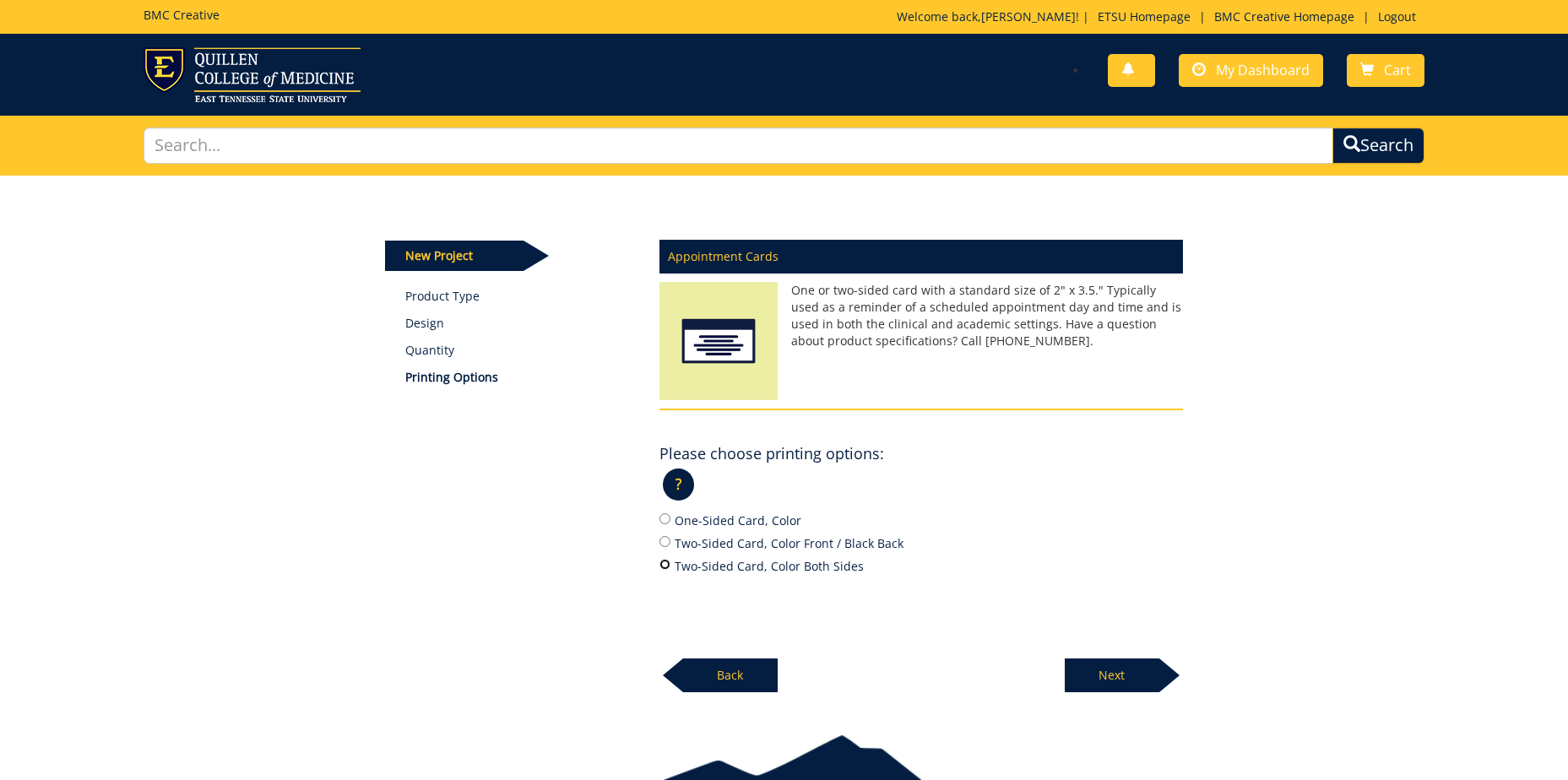
click at [664, 562] on input "Two-Sided Card, Color Both Sides" at bounding box center [664, 564] width 11 height 11
radio input "true"
click at [1136, 673] on p "Next" at bounding box center [1112, 675] width 95 height 34
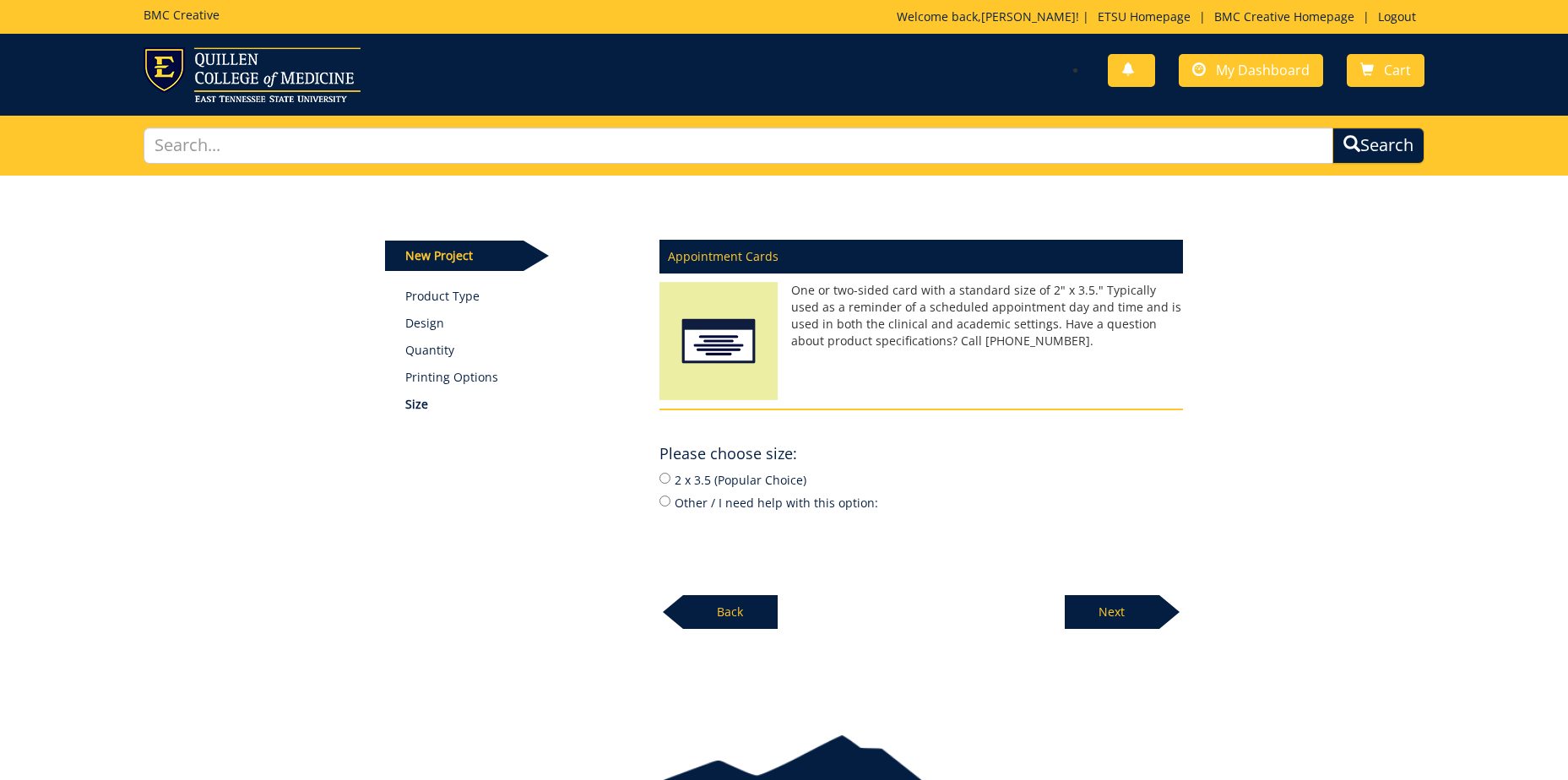
click at [671, 472] on label "2 x 3.5 (Popular Choice)" at bounding box center [920, 479] width 524 height 19
click at [671, 472] on input "2 x 3.5 (Popular Choice)" at bounding box center [664, 478] width 11 height 11
radio input "true"
click at [1126, 621] on p "Next" at bounding box center [1112, 612] width 95 height 34
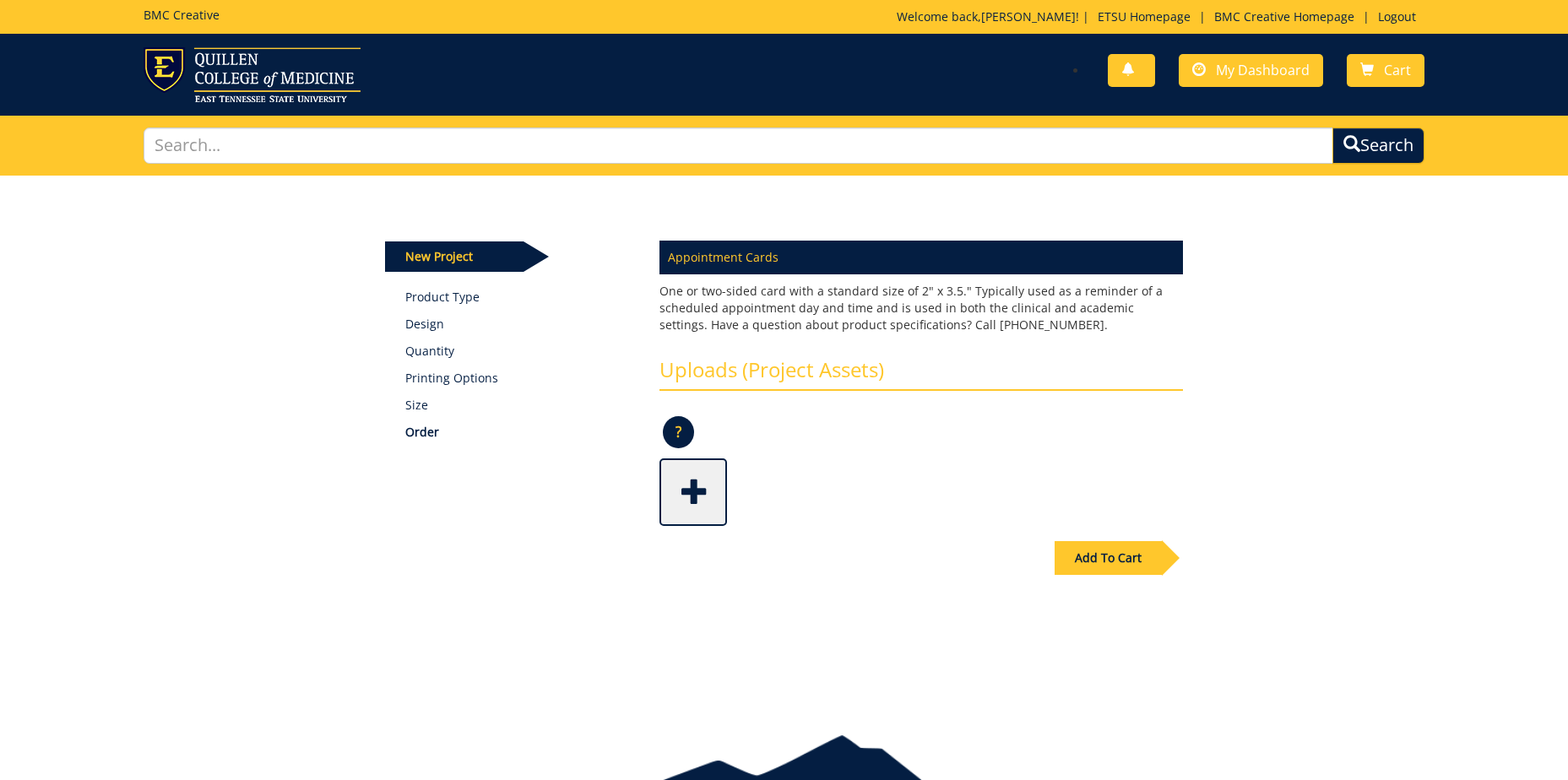
click at [693, 491] on span at bounding box center [695, 490] width 68 height 59
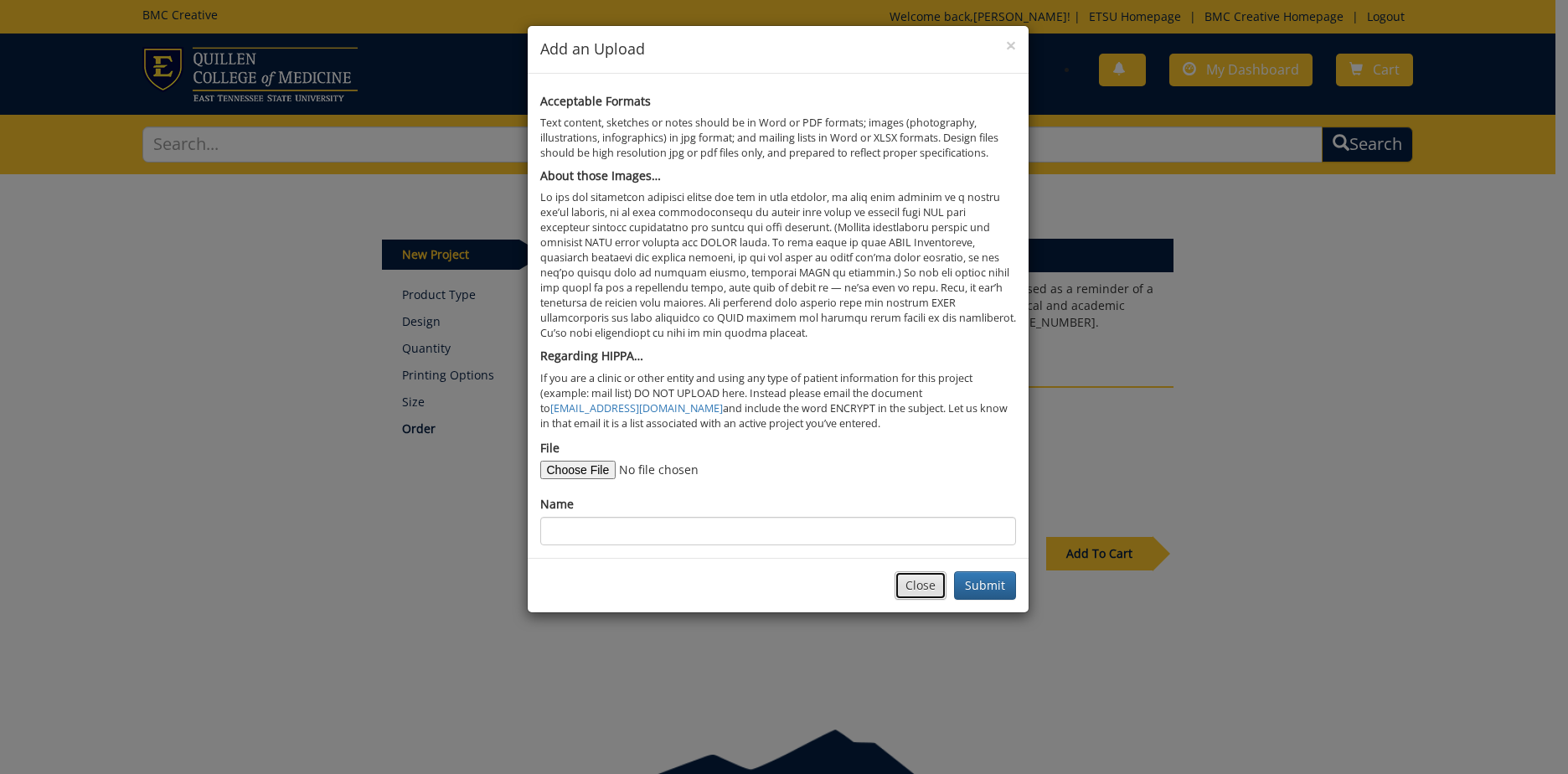
click at [915, 584] on button "Close" at bounding box center [920, 586] width 52 height 28
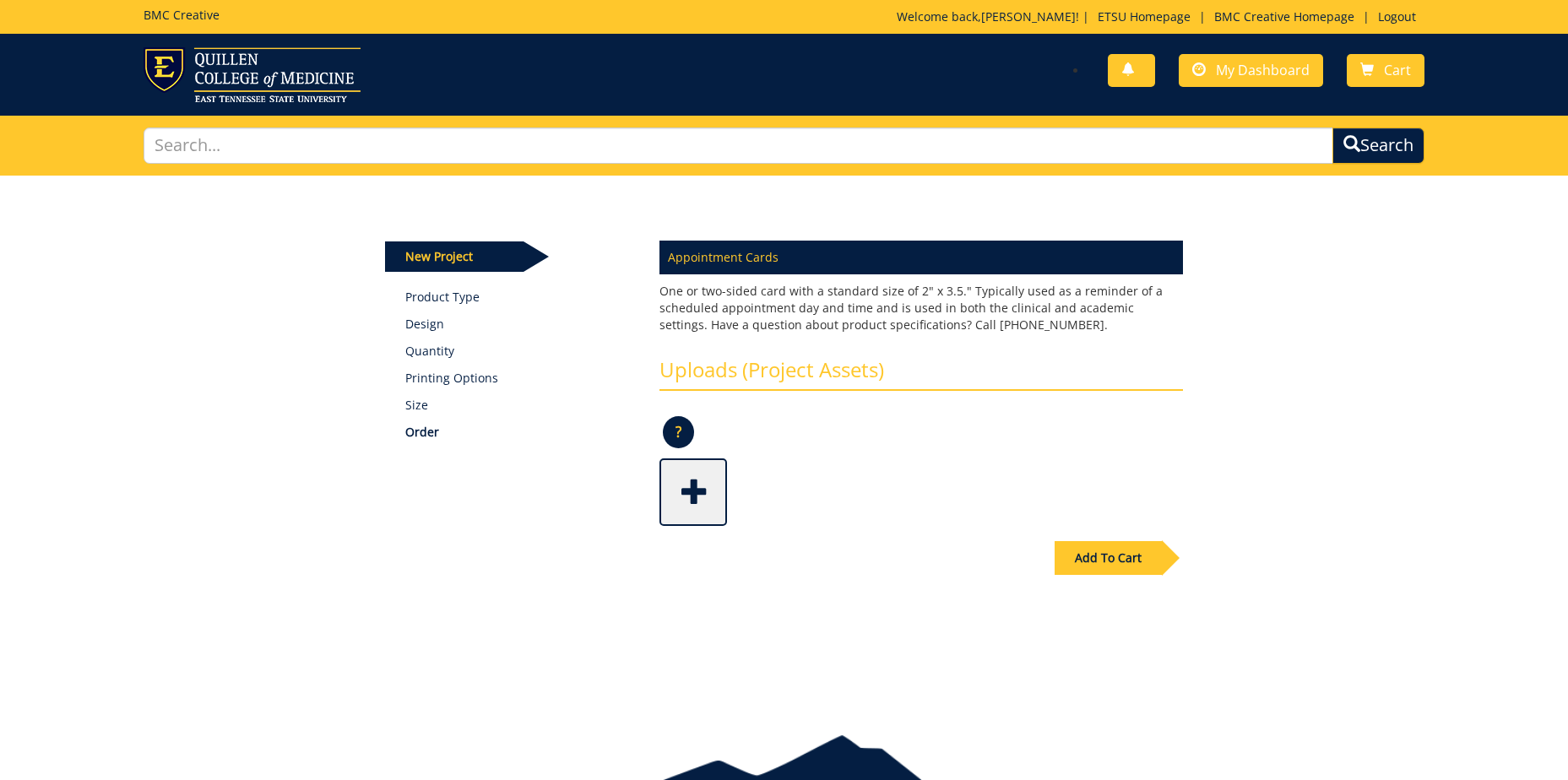
click at [689, 438] on p "?" at bounding box center [678, 432] width 31 height 32
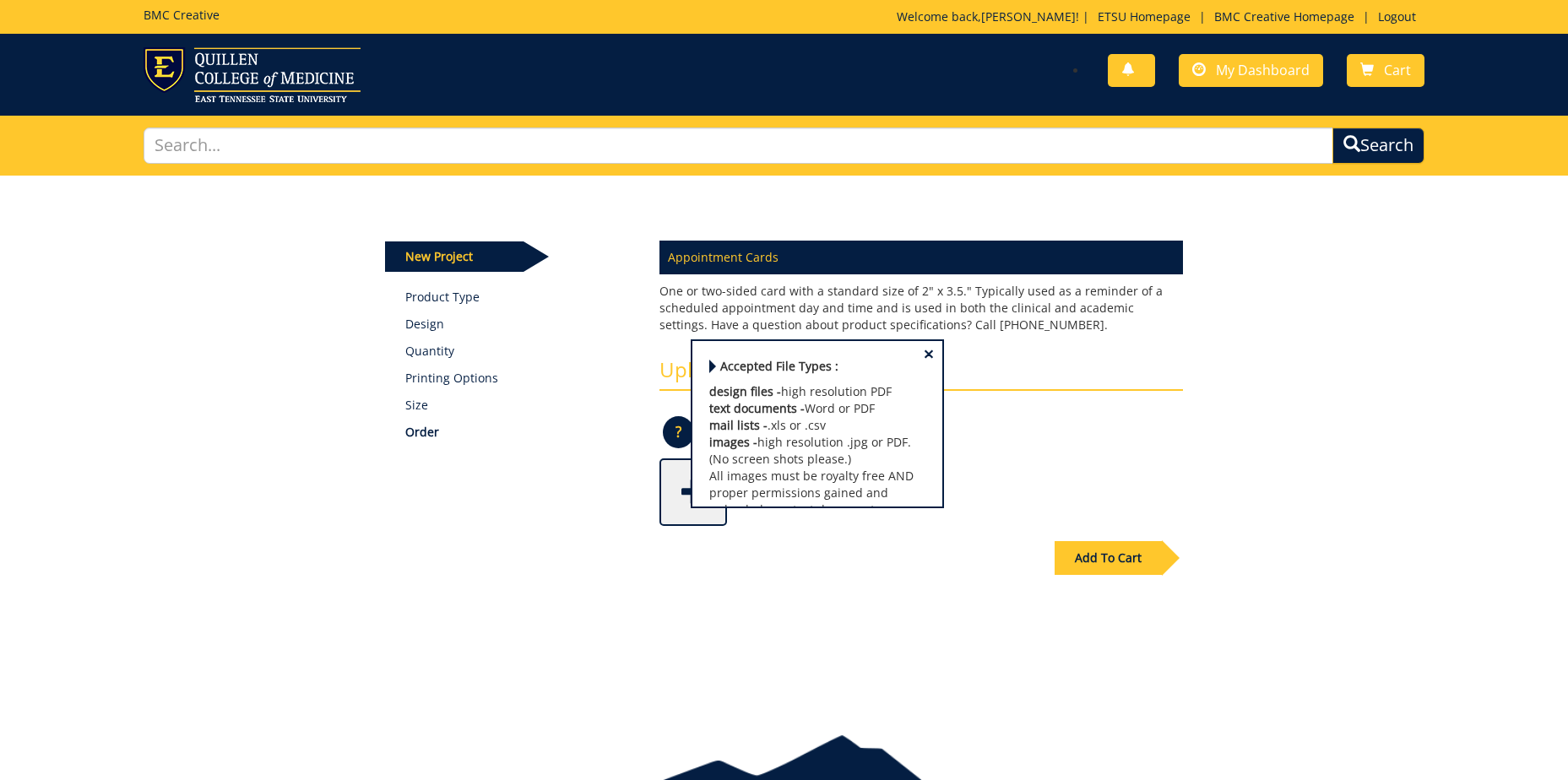
click at [924, 351] on span "×" at bounding box center [928, 354] width 10 height 18
click at [924, 355] on span "×" at bounding box center [928, 354] width 10 height 18
click at [418, 324] on p "Design" at bounding box center [519, 324] width 229 height 17
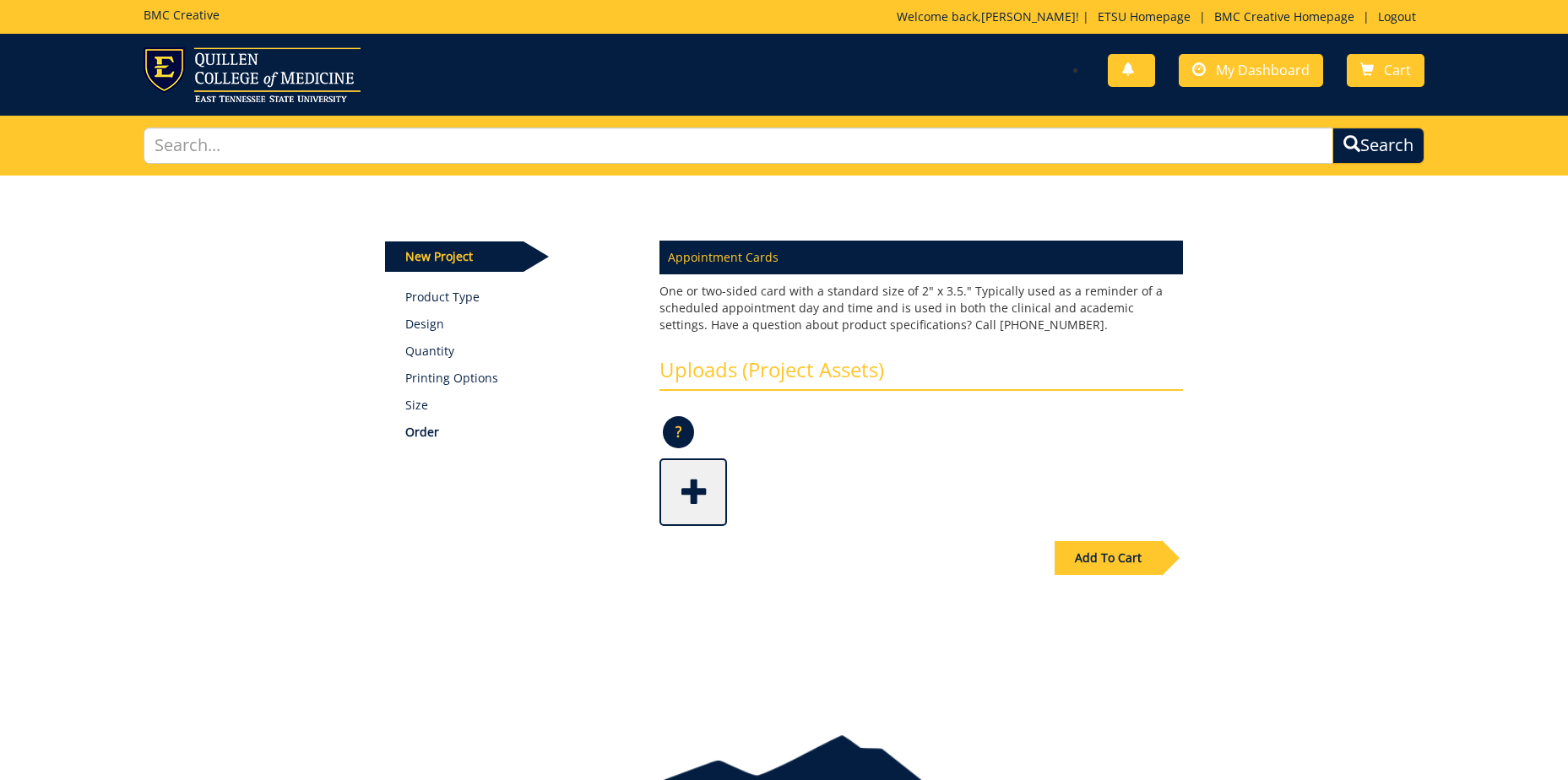
click at [418, 328] on p "Design" at bounding box center [519, 324] width 229 height 17
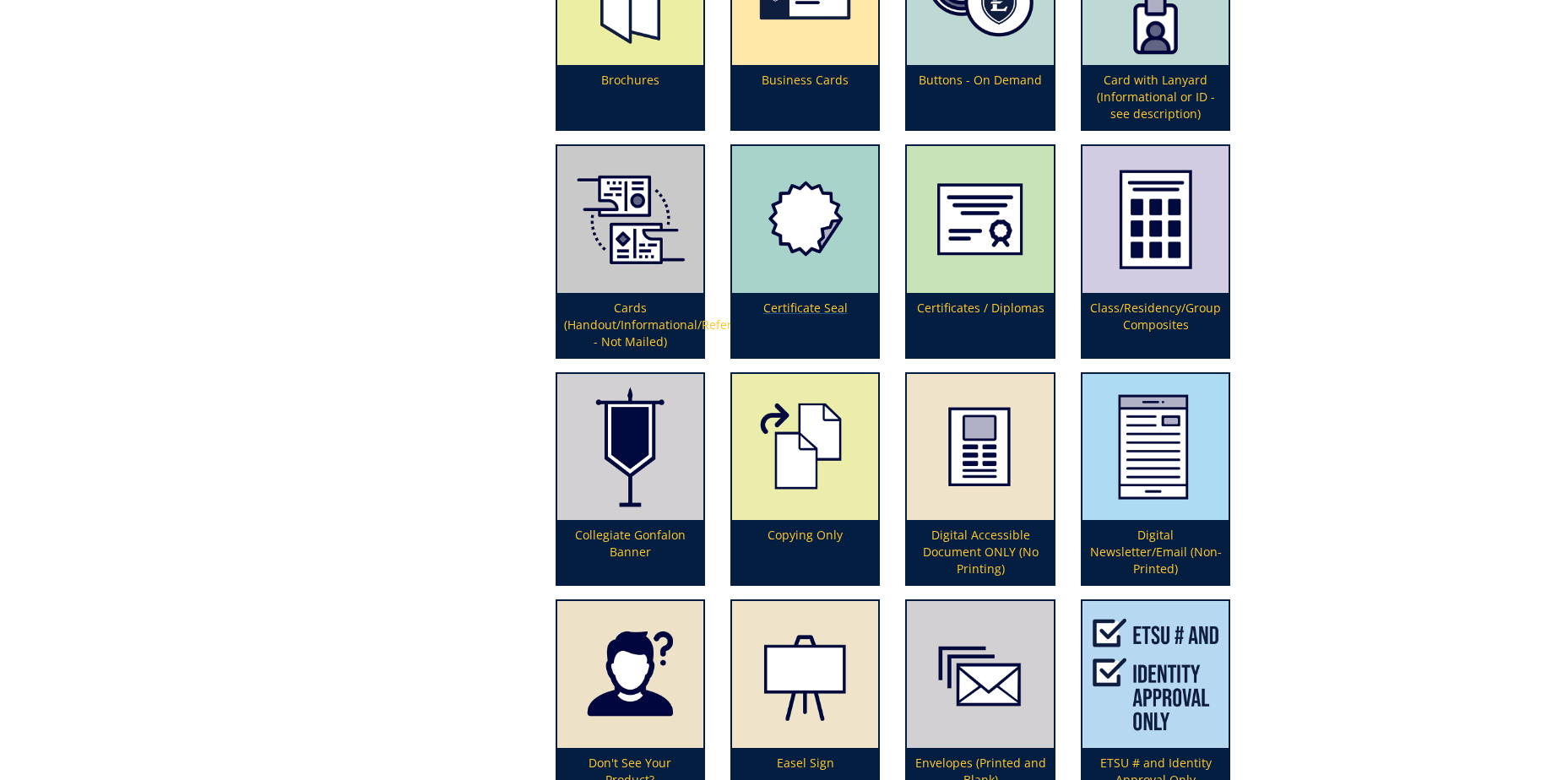
scroll to position [928, 0]
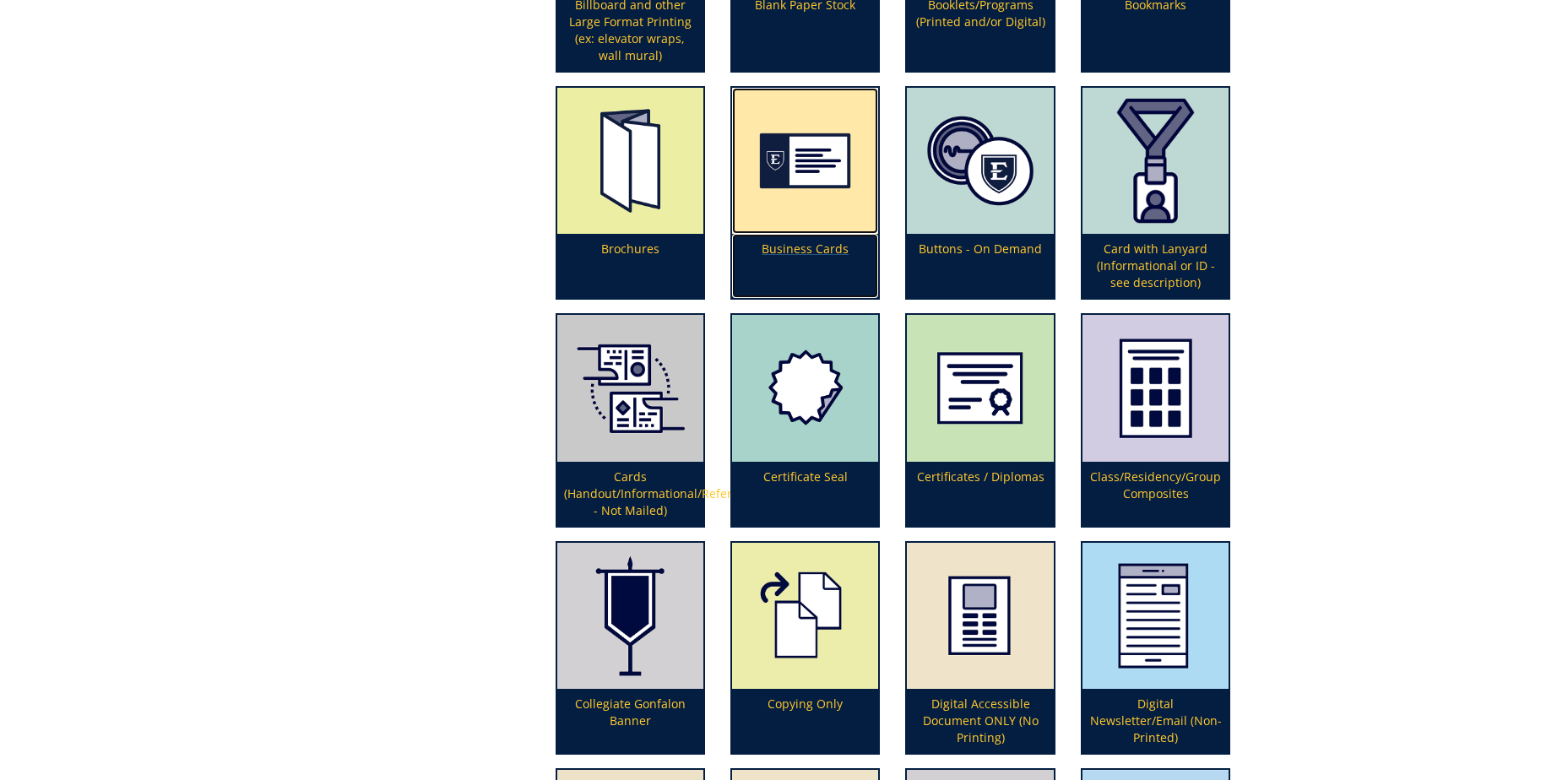
click at [792, 173] on img at bounding box center [805, 160] width 146 height 146
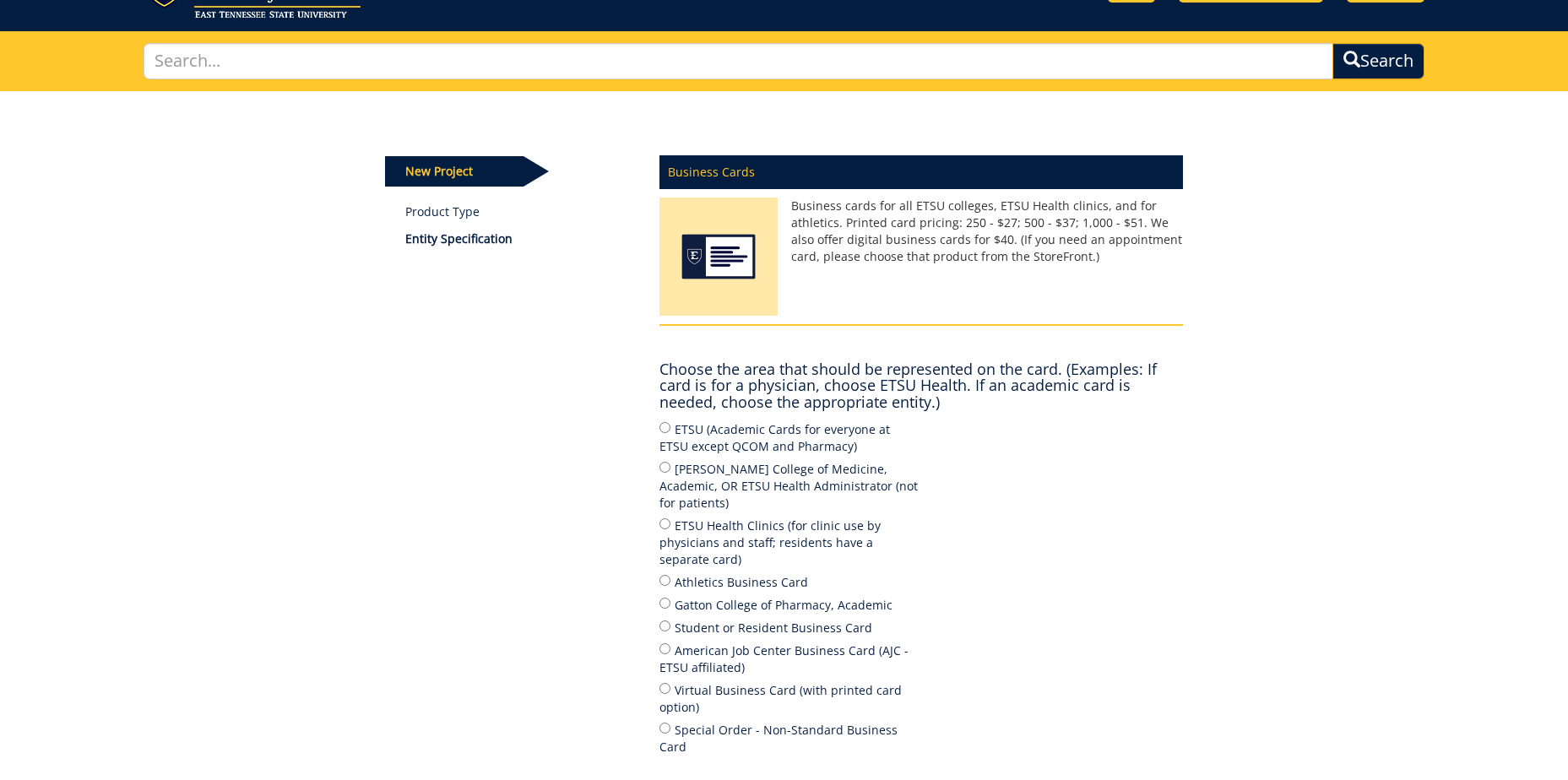
scroll to position [168, 0]
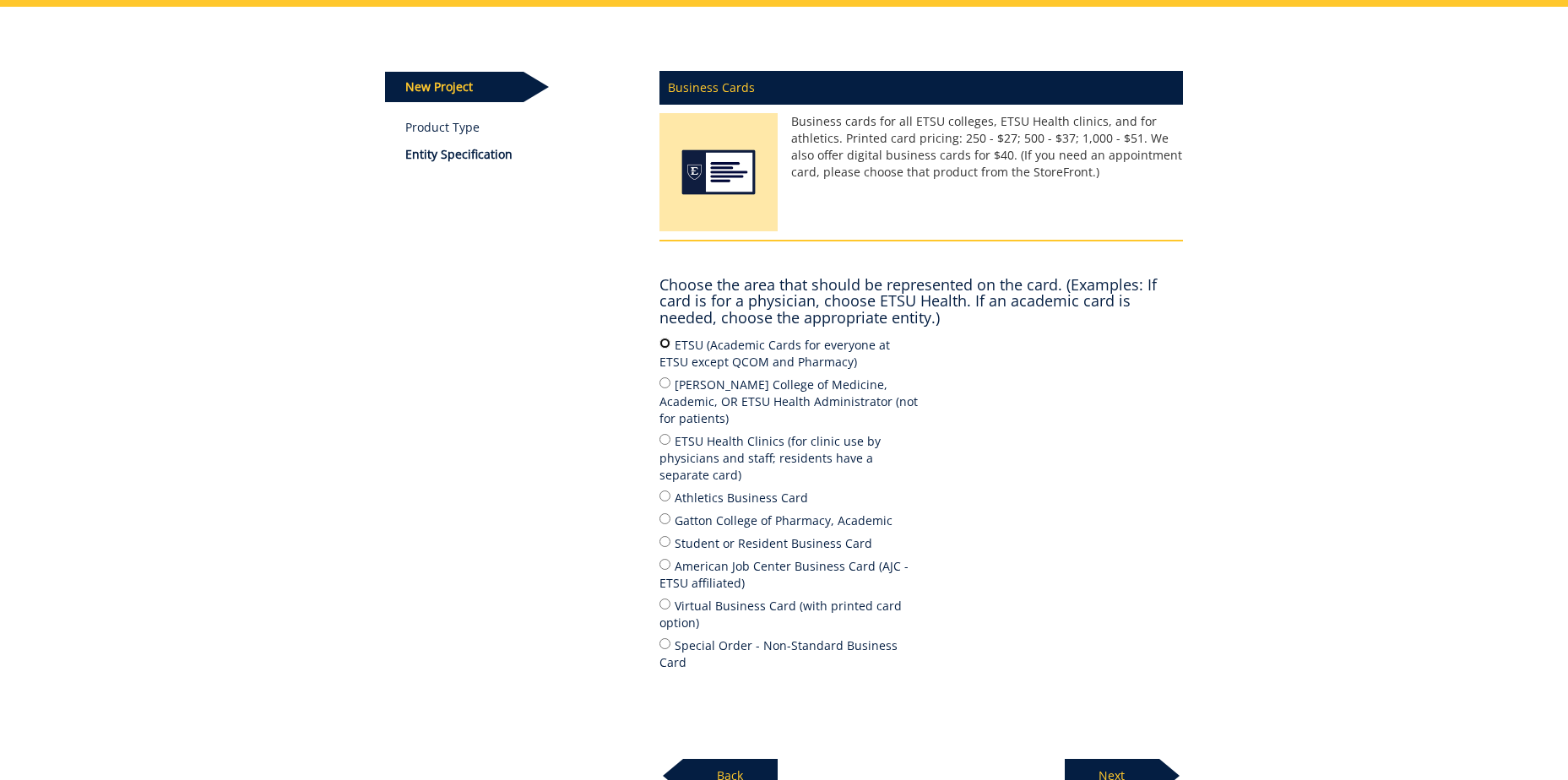
click at [665, 343] on input "ETSU (Academic Cards for everyone at ETSU except QCOM and Pharmacy)" at bounding box center [664, 343] width 11 height 11
radio input "true"
click at [1122, 759] on p "Next" at bounding box center [1112, 776] width 95 height 34
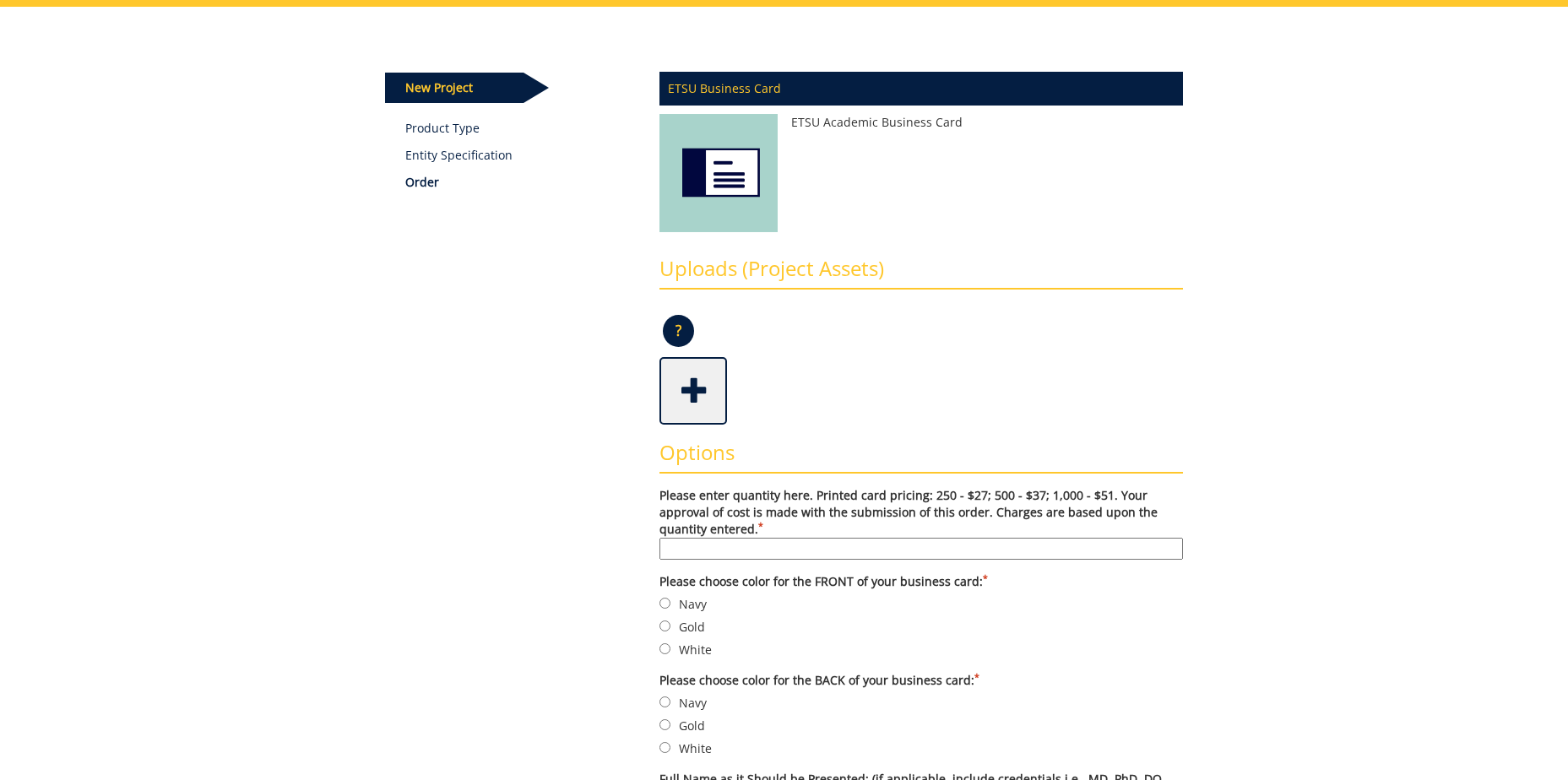
scroll to position [253, 0]
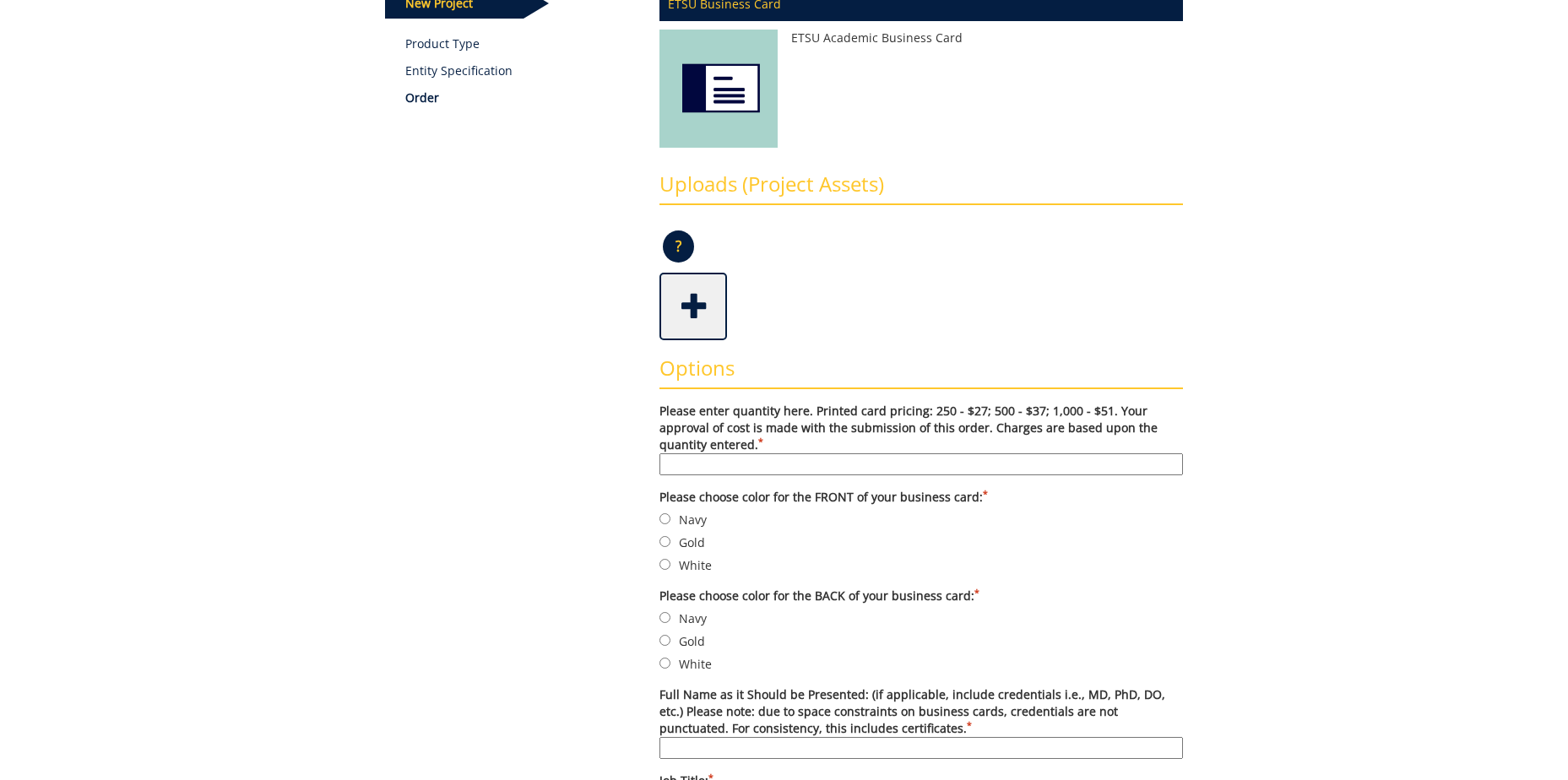
click at [718, 466] on input "Please enter quantity here. Printed card pricing: 250 - $27; 500 - $37; 1,000 -…" at bounding box center [920, 464] width 524 height 22
drag, startPoint x: 690, startPoint y: 469, endPoint x: 653, endPoint y: 465, distance: 37.2
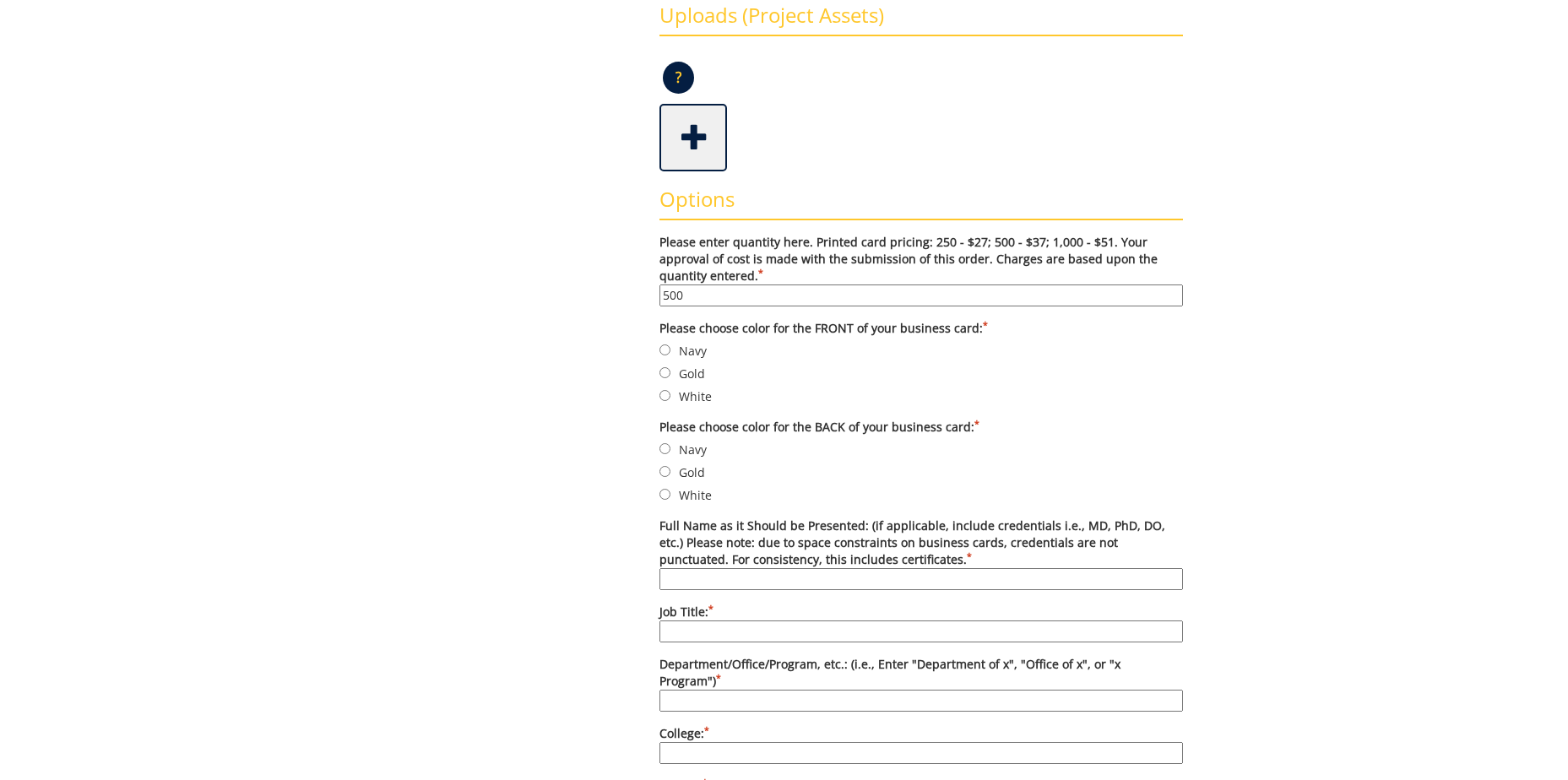
scroll to position [506, 0]
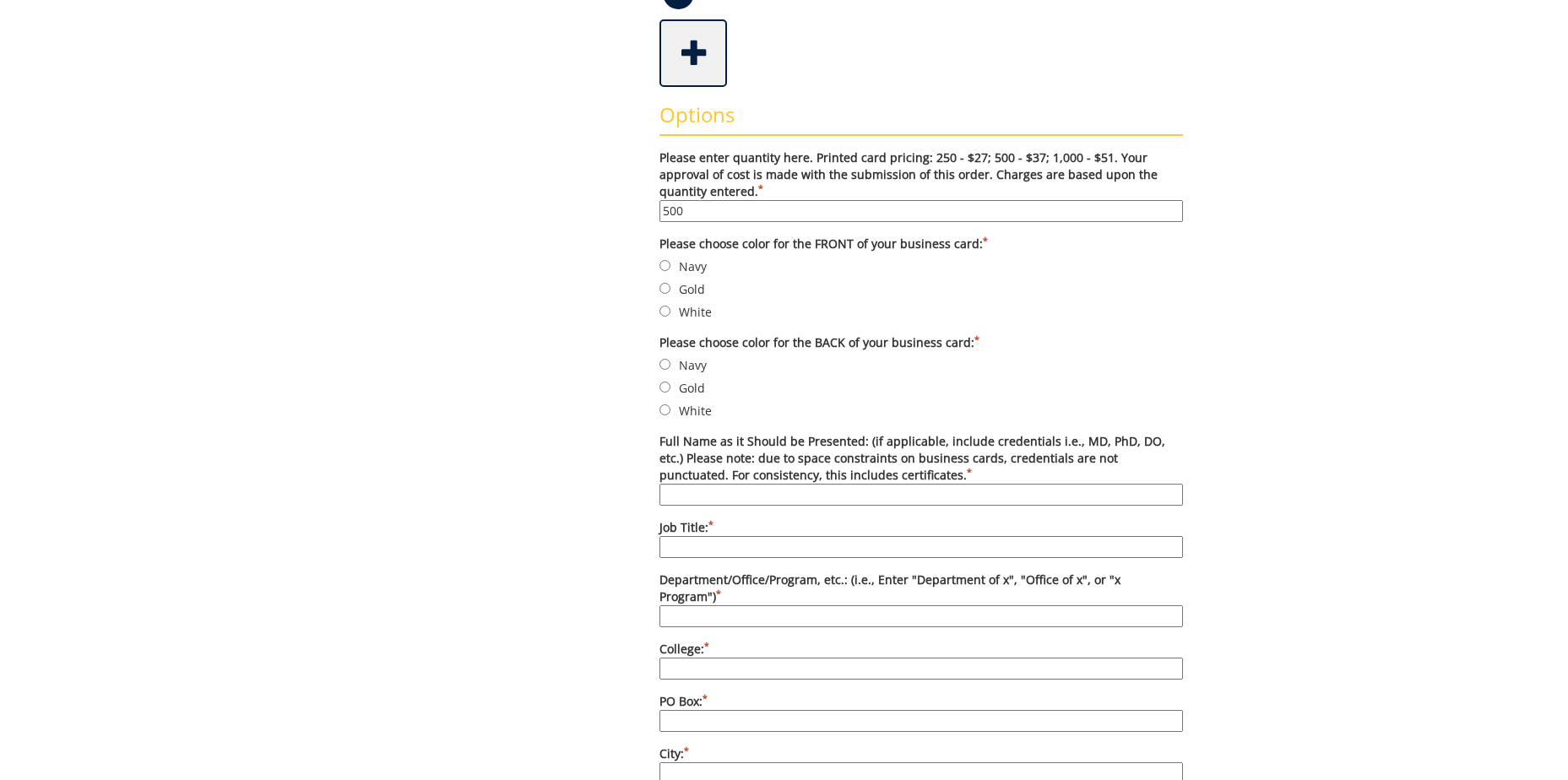
type input "500"
click at [702, 657] on input "College: *" at bounding box center [920, 668] width 524 height 22
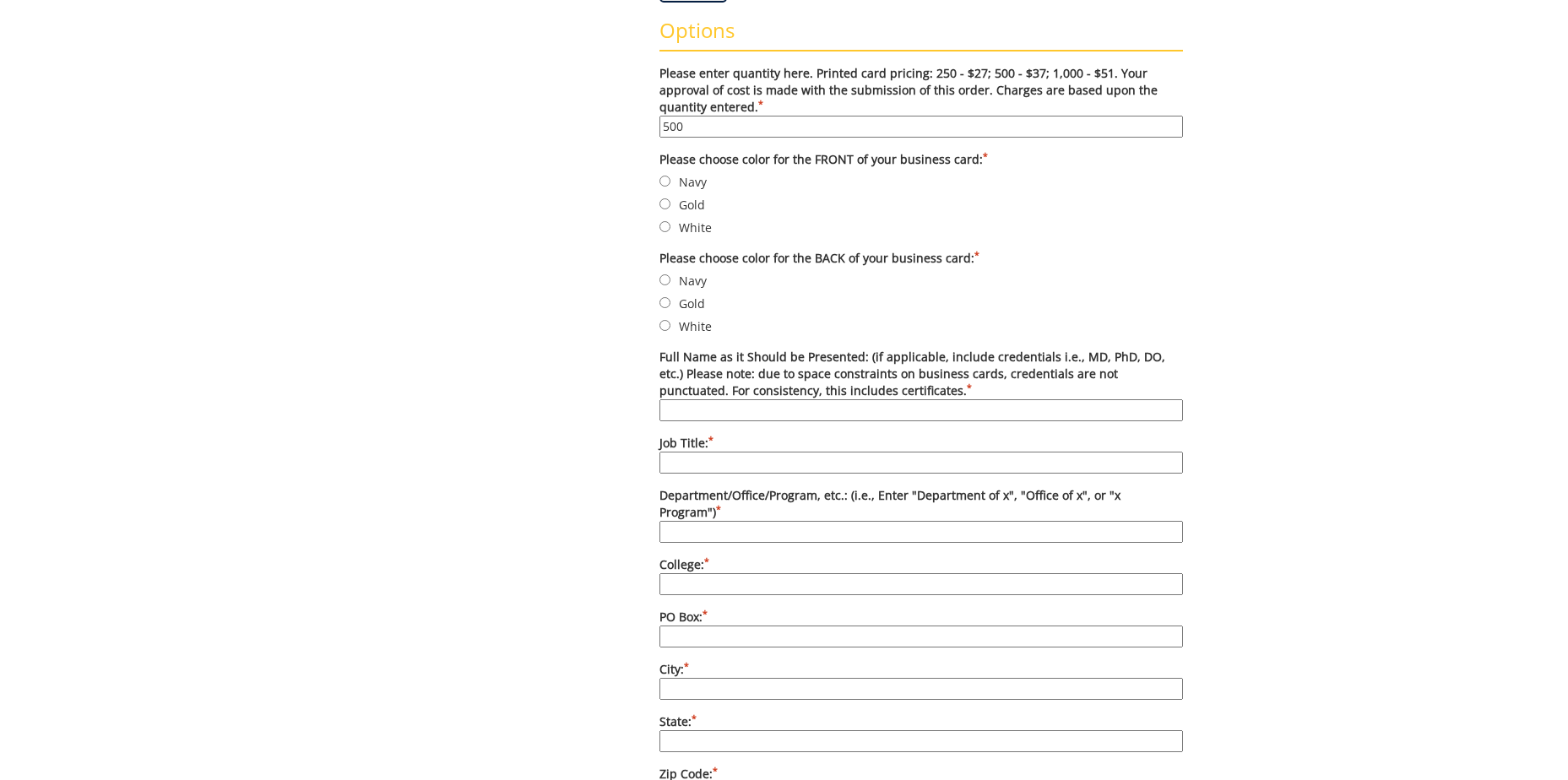
scroll to position [675, 0]
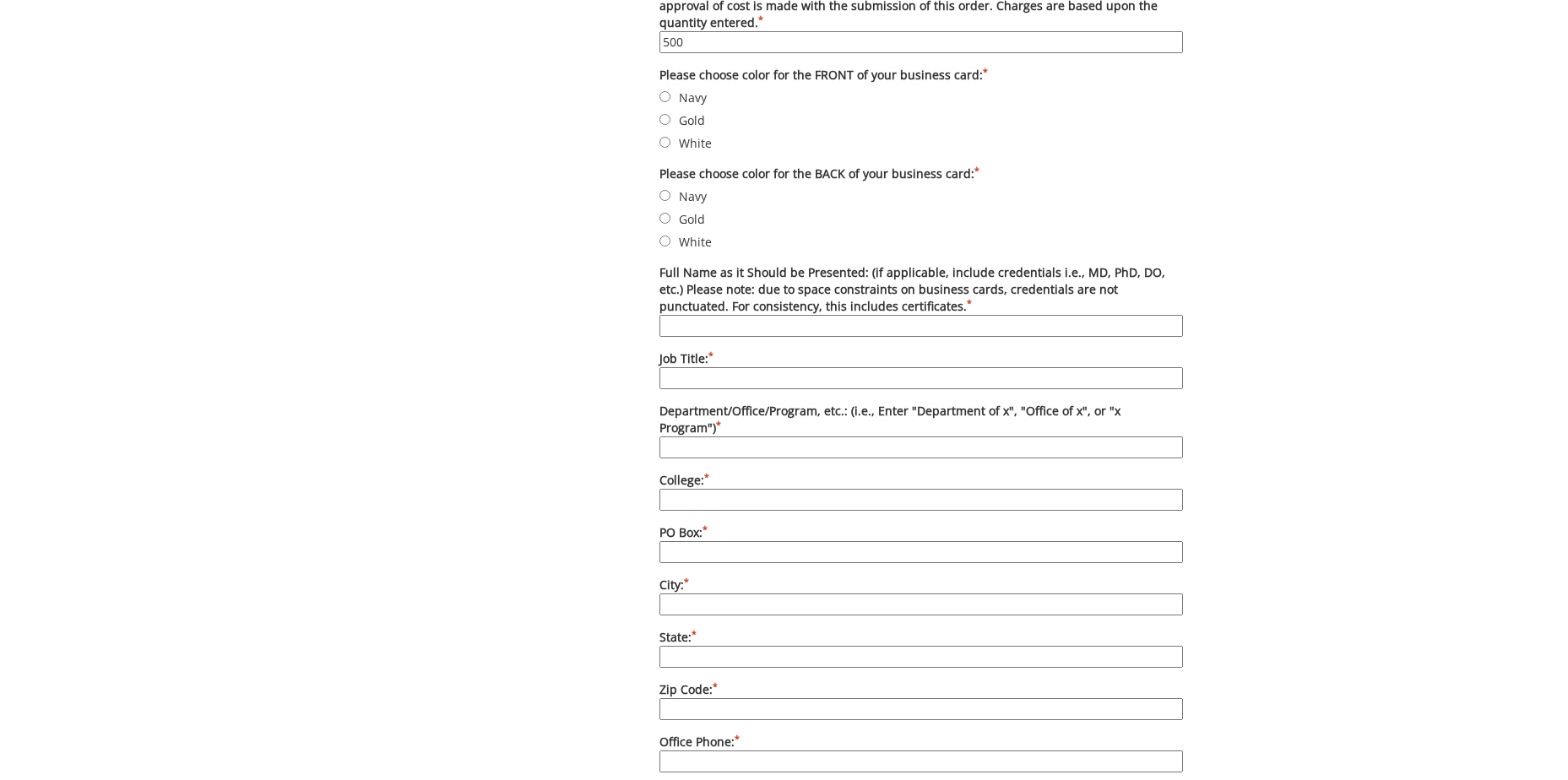
click at [676, 541] on input "PO Box: *" at bounding box center [920, 552] width 524 height 22
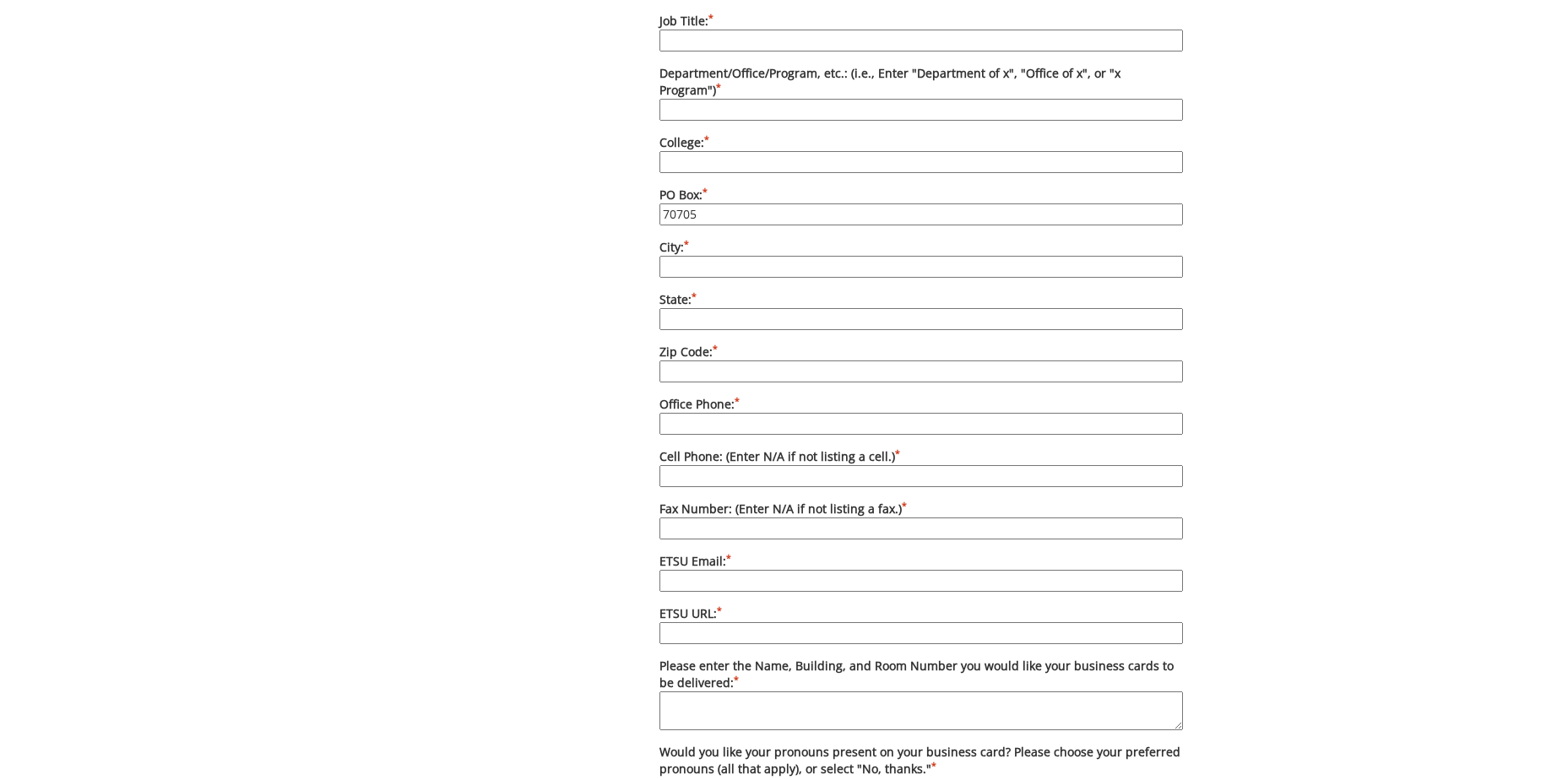
scroll to position [1097, 0]
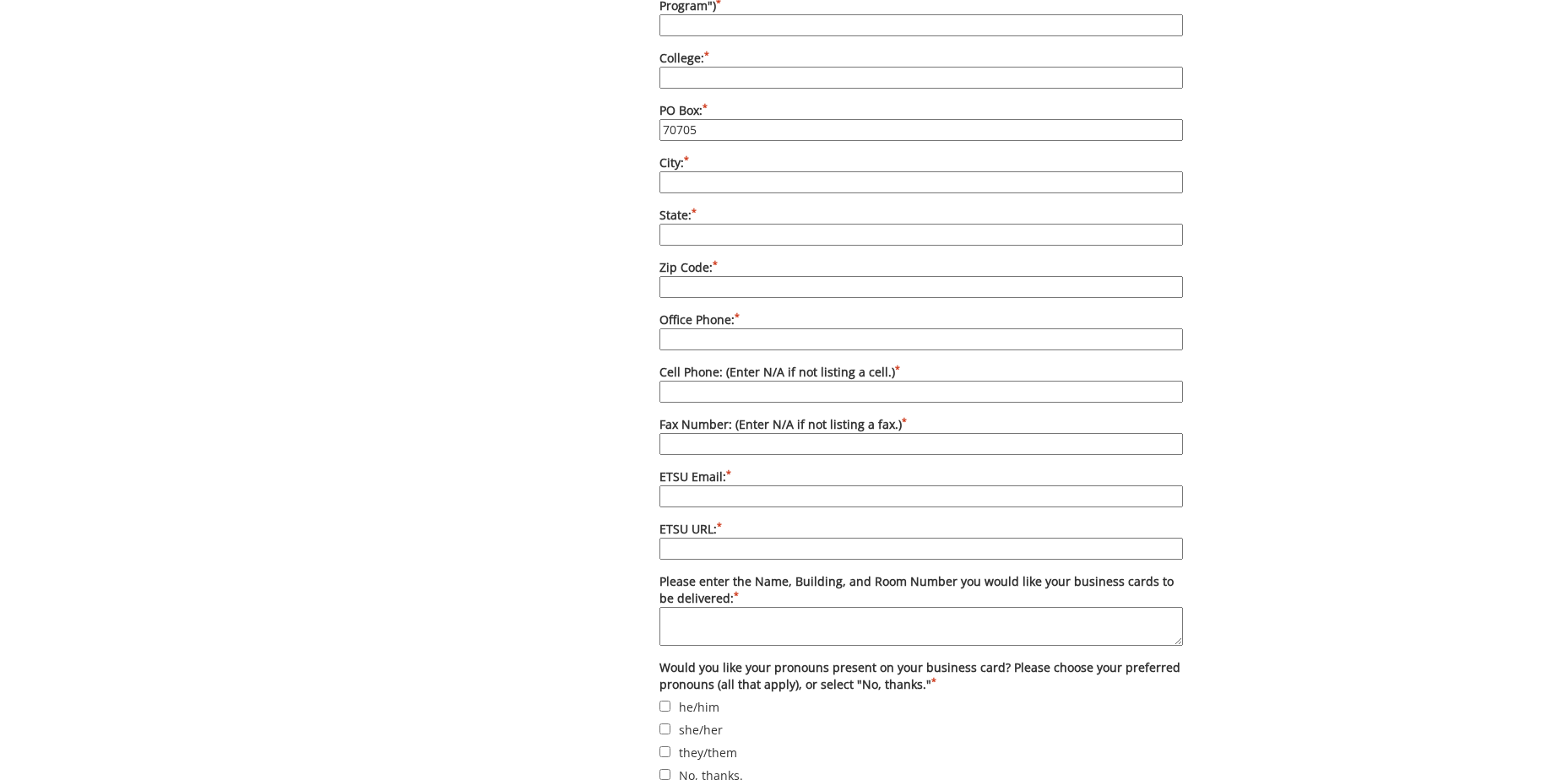
type input "70705"
click at [772, 416] on label "Fax Number: (Enter N/A if not listing a fax.) *" at bounding box center [920, 436] width 524 height 39
click at [772, 433] on input "Fax Number: (Enter N/A if not listing a fax.) *" at bounding box center [920, 444] width 524 height 22
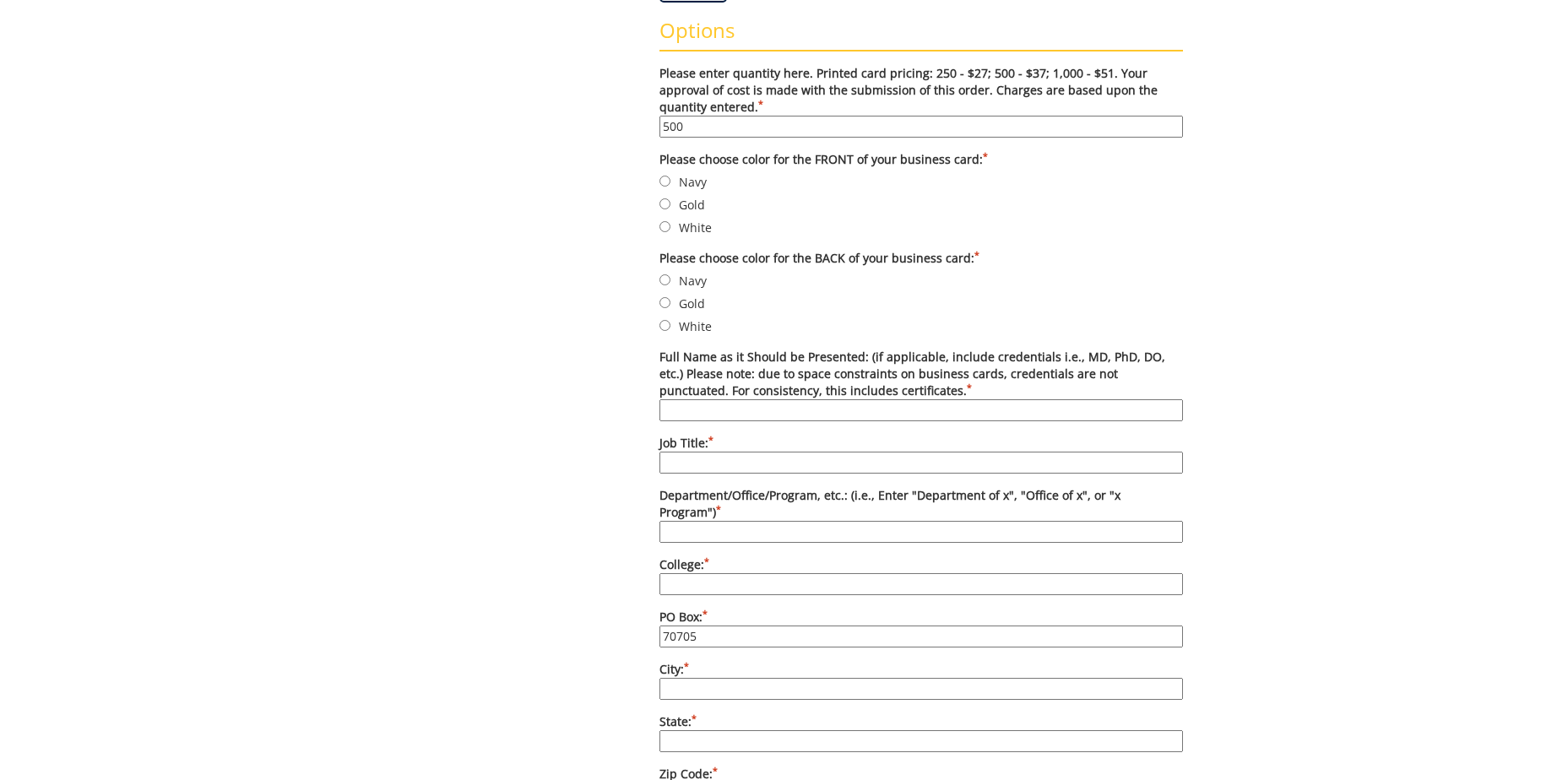
scroll to position [675, 0]
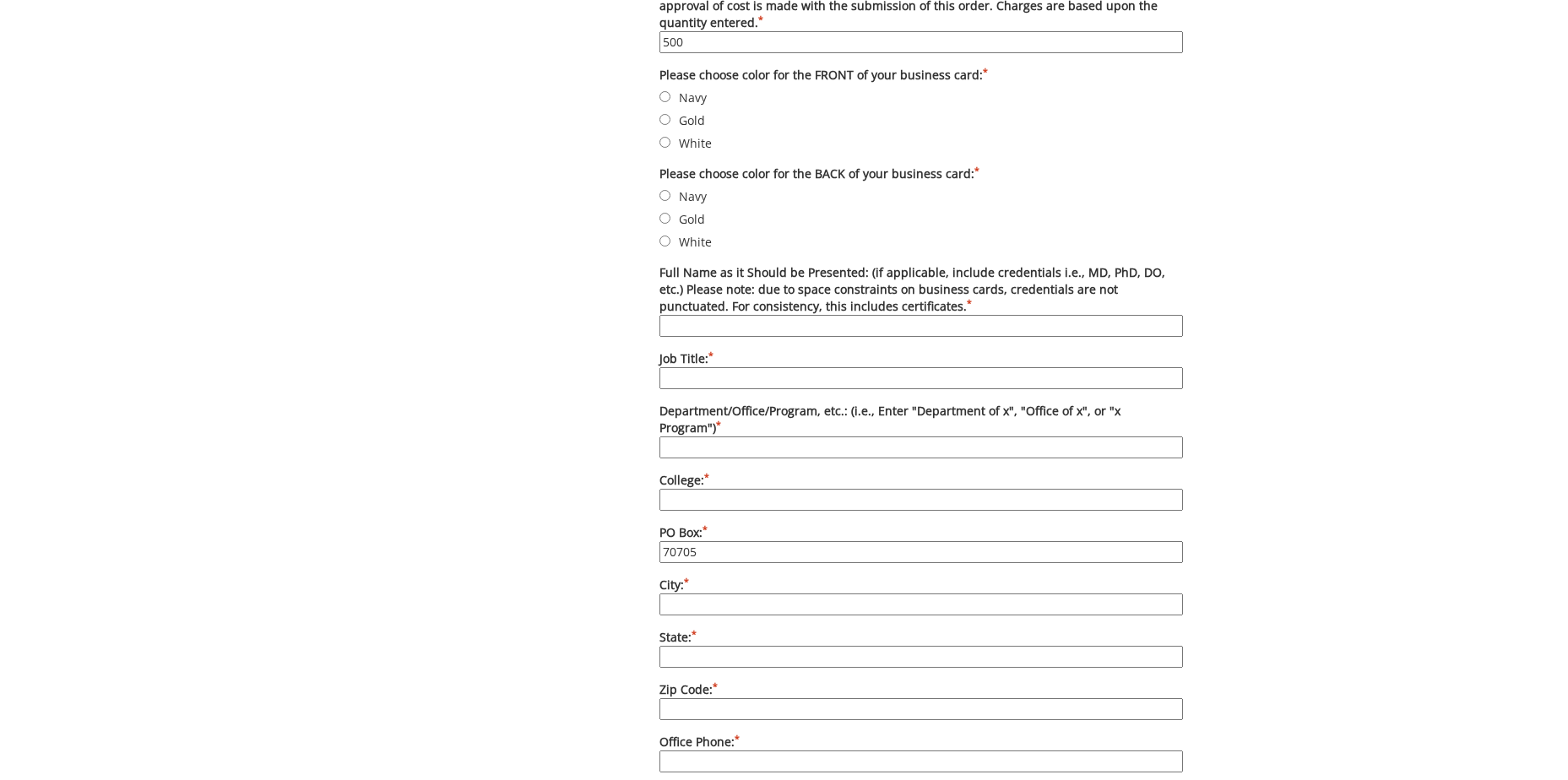
click at [700, 374] on input "Job Title: *" at bounding box center [920, 378] width 524 height 22
type input "Student Success Specialist"
click at [680, 324] on input "Full Name as it Should be Presented: (if applicable, include credentials i.e., …" at bounding box center [920, 325] width 524 height 22
type input "[PERSON_NAME]"
click at [714, 436] on input "Department/Office/Program, etc.: (i.e., Enter "Department of x", "Office of x",…" at bounding box center [920, 447] width 524 height 22
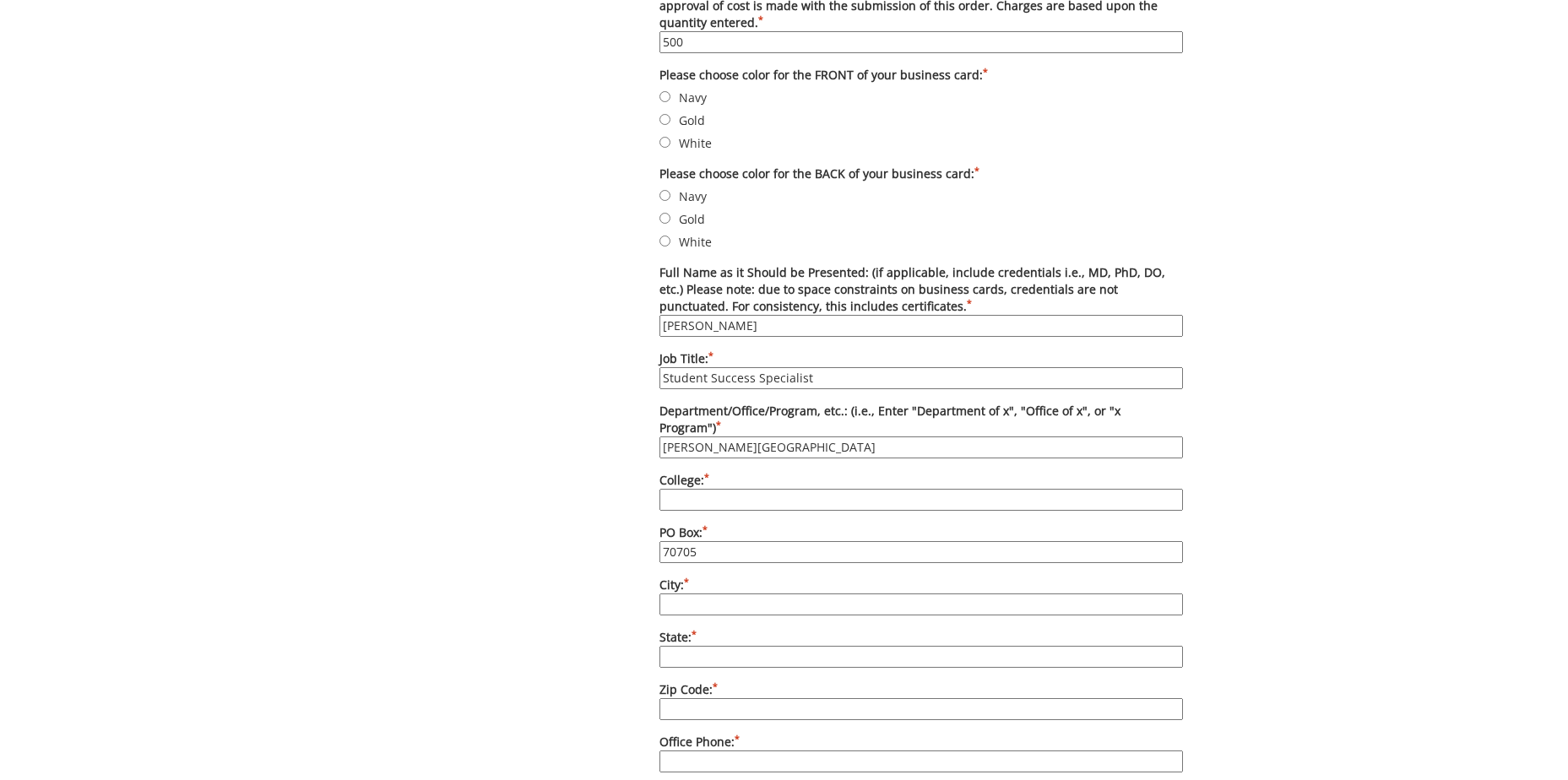
click at [662, 436] on input "[PERSON_NAME][GEOGRAPHIC_DATA]" at bounding box center [920, 447] width 524 height 22
type input "[PERSON_NAME][GEOGRAPHIC_DATA]"
click at [664, 123] on input "Gold" at bounding box center [664, 119] width 11 height 11
radio input "true"
click at [662, 196] on input "Navy" at bounding box center [664, 195] width 11 height 11
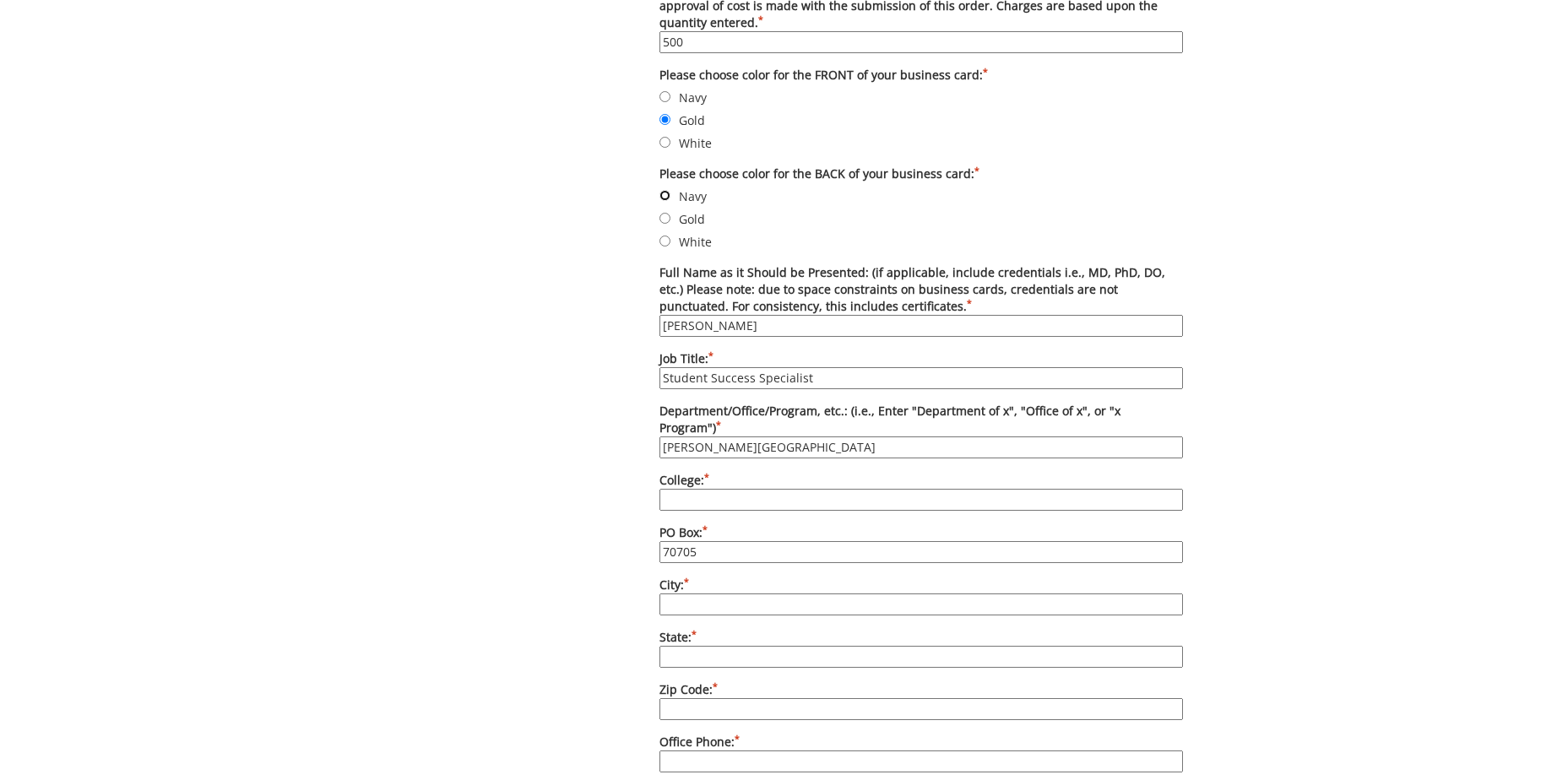
radio input "true"
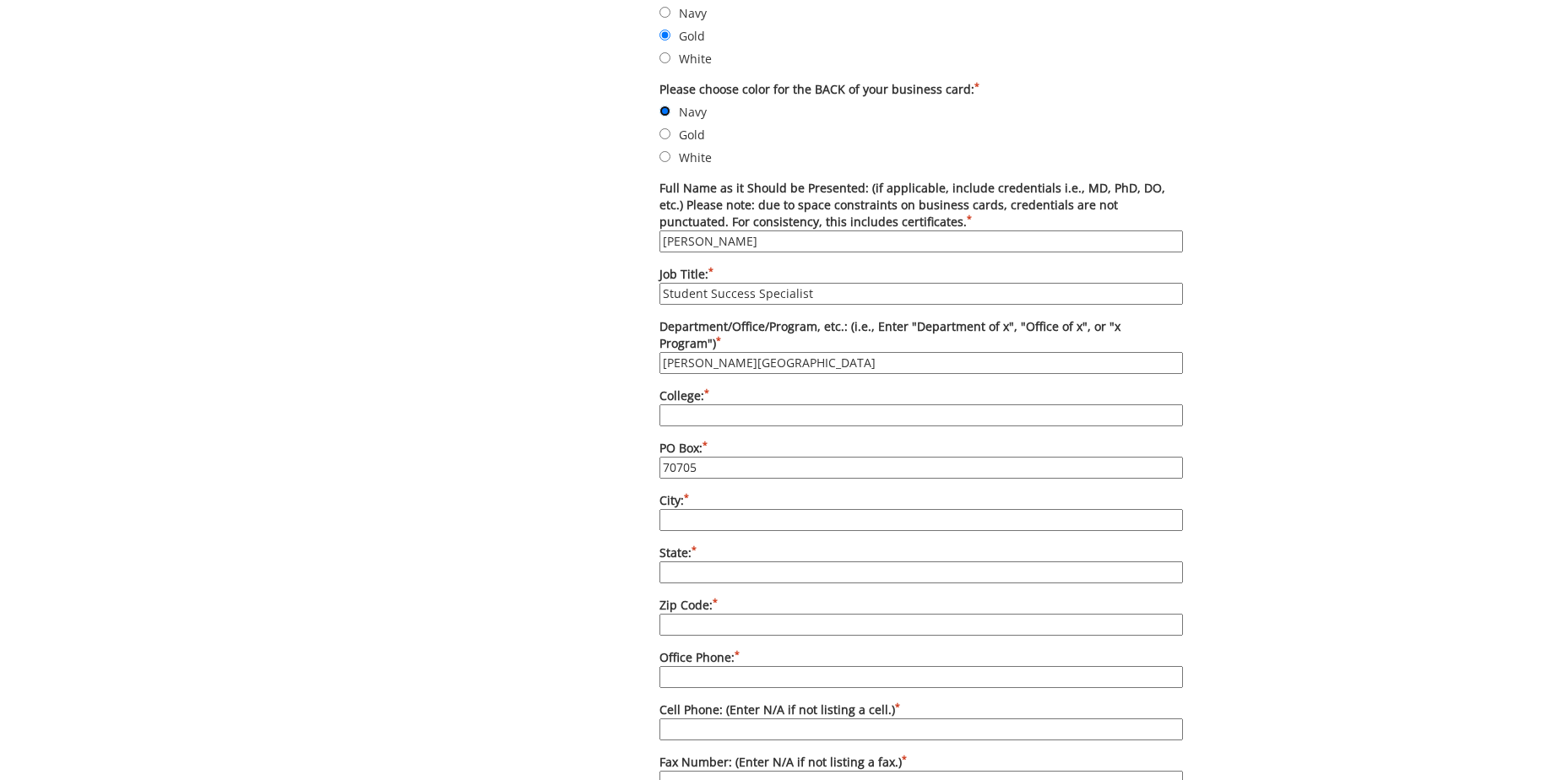
scroll to position [844, 0]
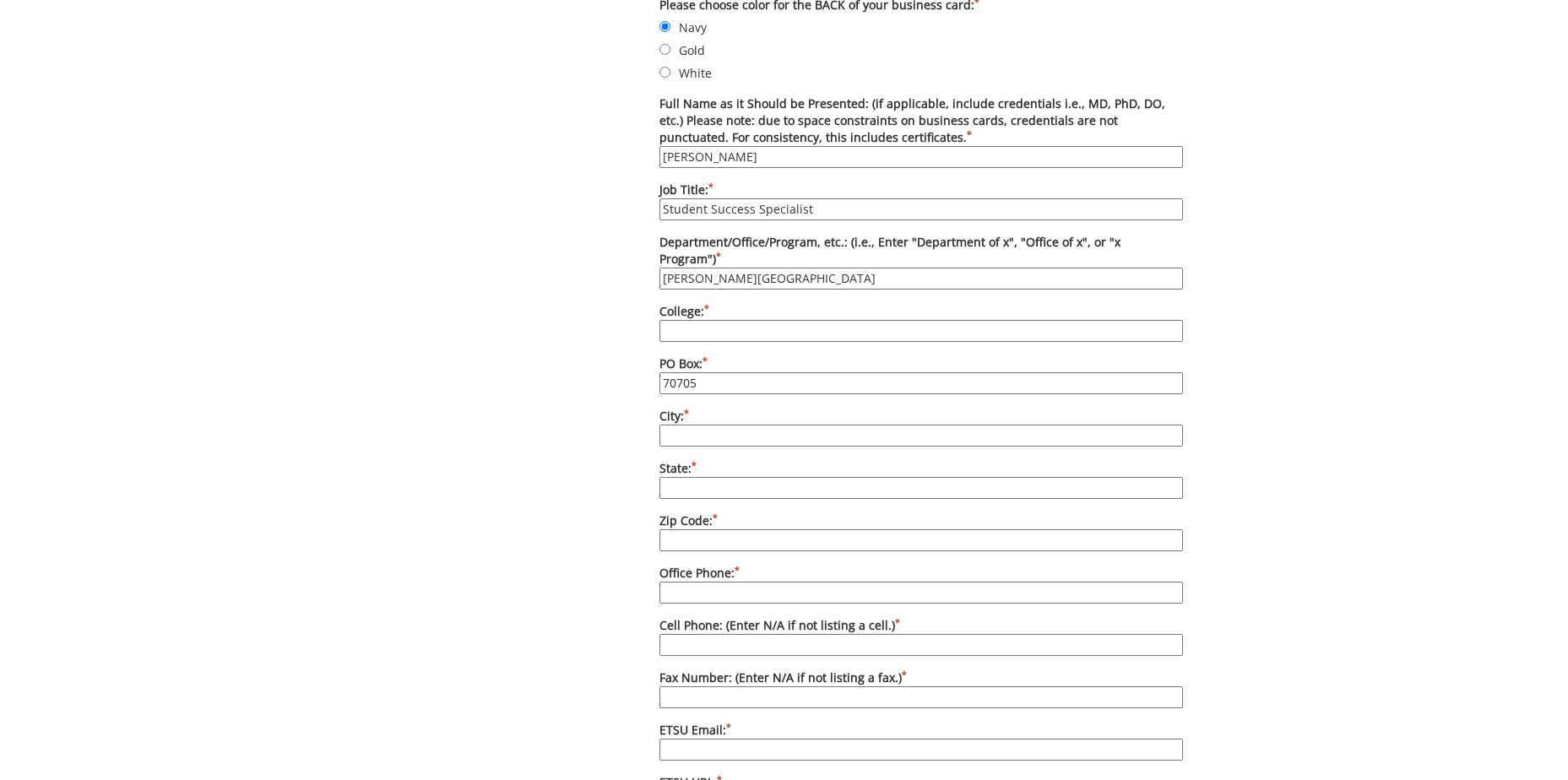
click at [686, 320] on input "College: *" at bounding box center [920, 331] width 524 height 22
type input "Student Life and Enrollment"
click at [713, 424] on input "City: *" at bounding box center [920, 435] width 524 height 22
type input "j"
type input "JohnsonCity"
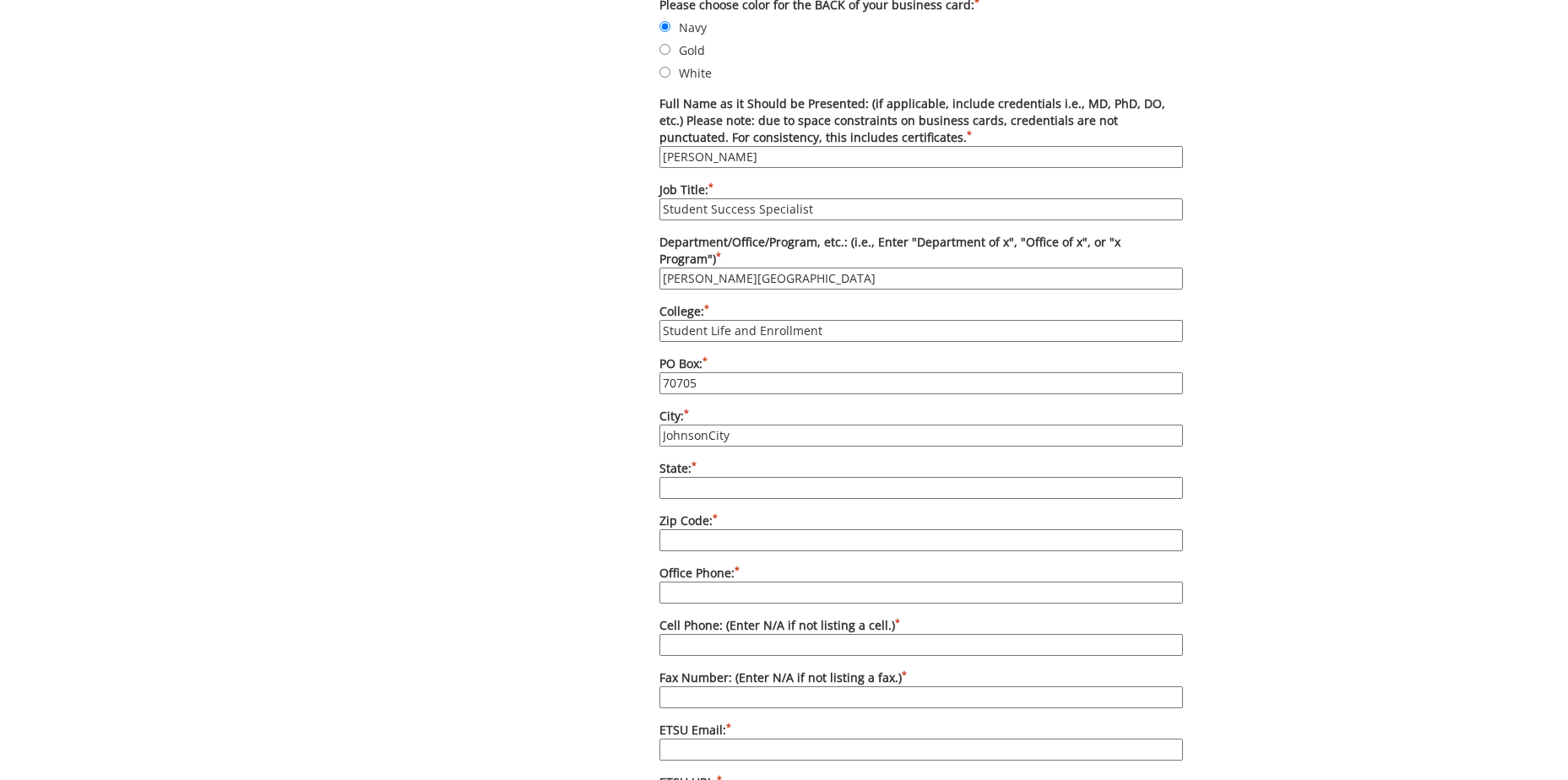
click at [703, 477] on input "State: *" at bounding box center [920, 488] width 524 height 22
type input "TN"
click at [709, 529] on input "37633" at bounding box center [920, 539] width 524 height 22
drag, startPoint x: 700, startPoint y: 526, endPoint x: 685, endPoint y: 526, distance: 15.0
click at [685, 529] on input "37633" at bounding box center [920, 539] width 524 height 22
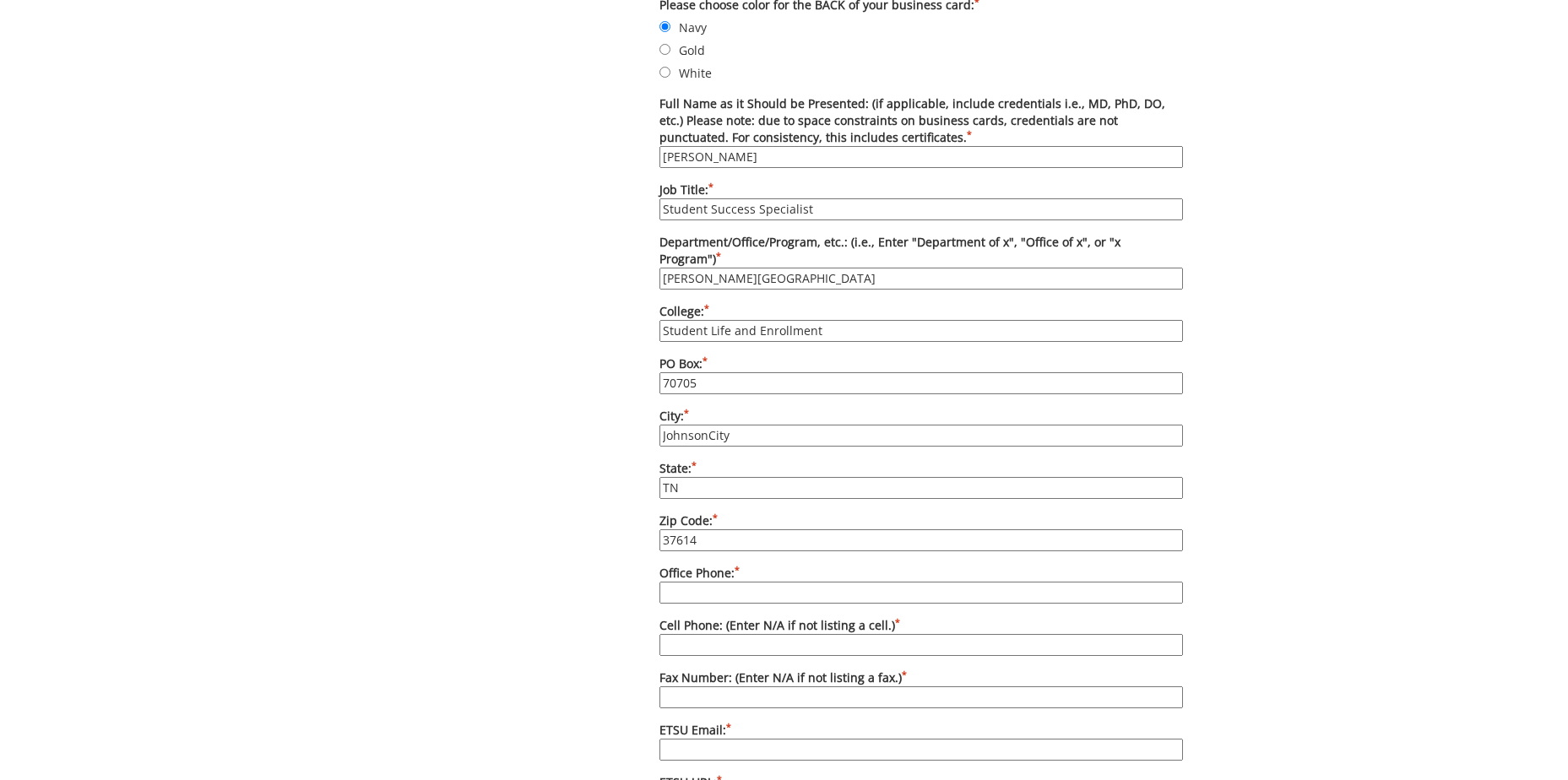
type input "37614"
click at [763, 581] on input "Office Phone: *" at bounding box center [920, 592] width 524 height 22
type input "4234394144"
type input "[EMAIL_ADDRESS][DOMAIN_NAME]"
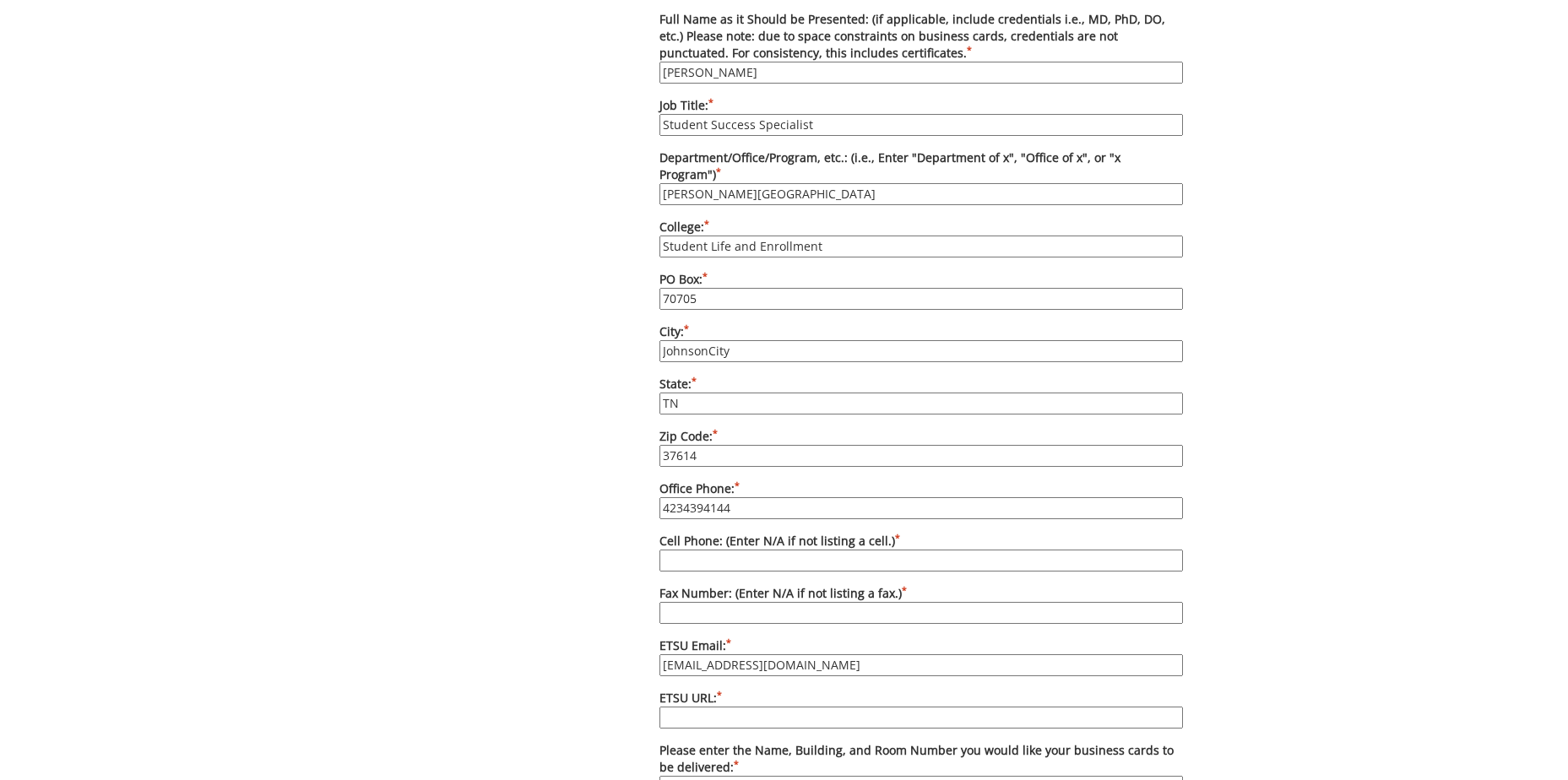
click at [736, 549] on input "Cell Phone: (Enter N/A if not listing a cell.) *" at bounding box center [920, 560] width 524 height 22
drag, startPoint x: 700, startPoint y: 546, endPoint x: 648, endPoint y: 538, distance: 52.6
click at [648, 538] on div "Options Please enter quantity here. Printed card pricing: 250 - $27; 500 - $37;…" at bounding box center [920, 368] width 549 height 1408
type input "N/A"
click at [679, 602] on input "Fax Number: (Enter N/A if not listing a fax.) *" at bounding box center [920, 612] width 524 height 22
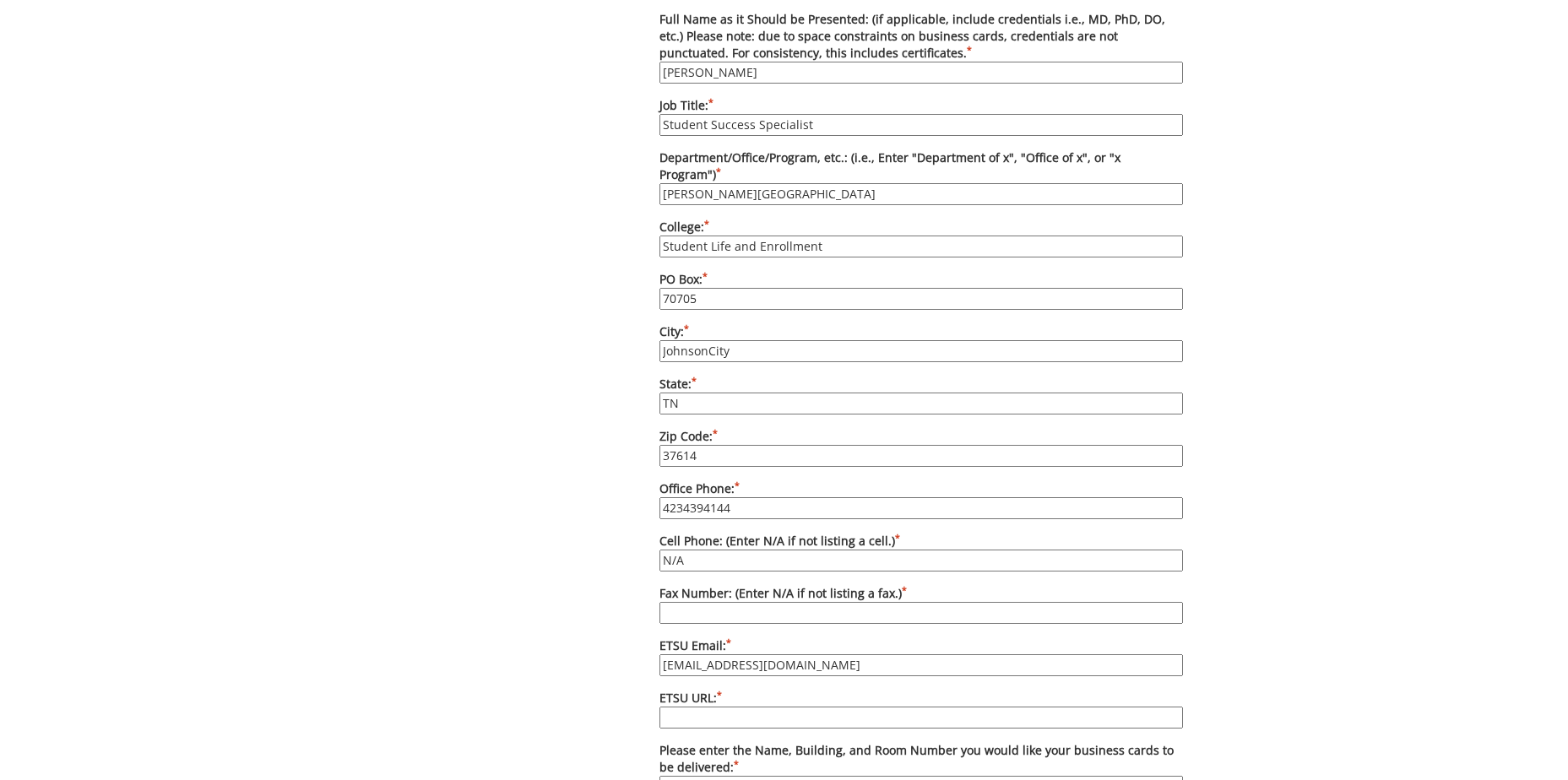
paste input "N/A"
type input "N/A"
click at [688, 706] on input "ETSU URL: *" at bounding box center [920, 717] width 524 height 22
paste input "[URL][DOMAIN_NAME]"
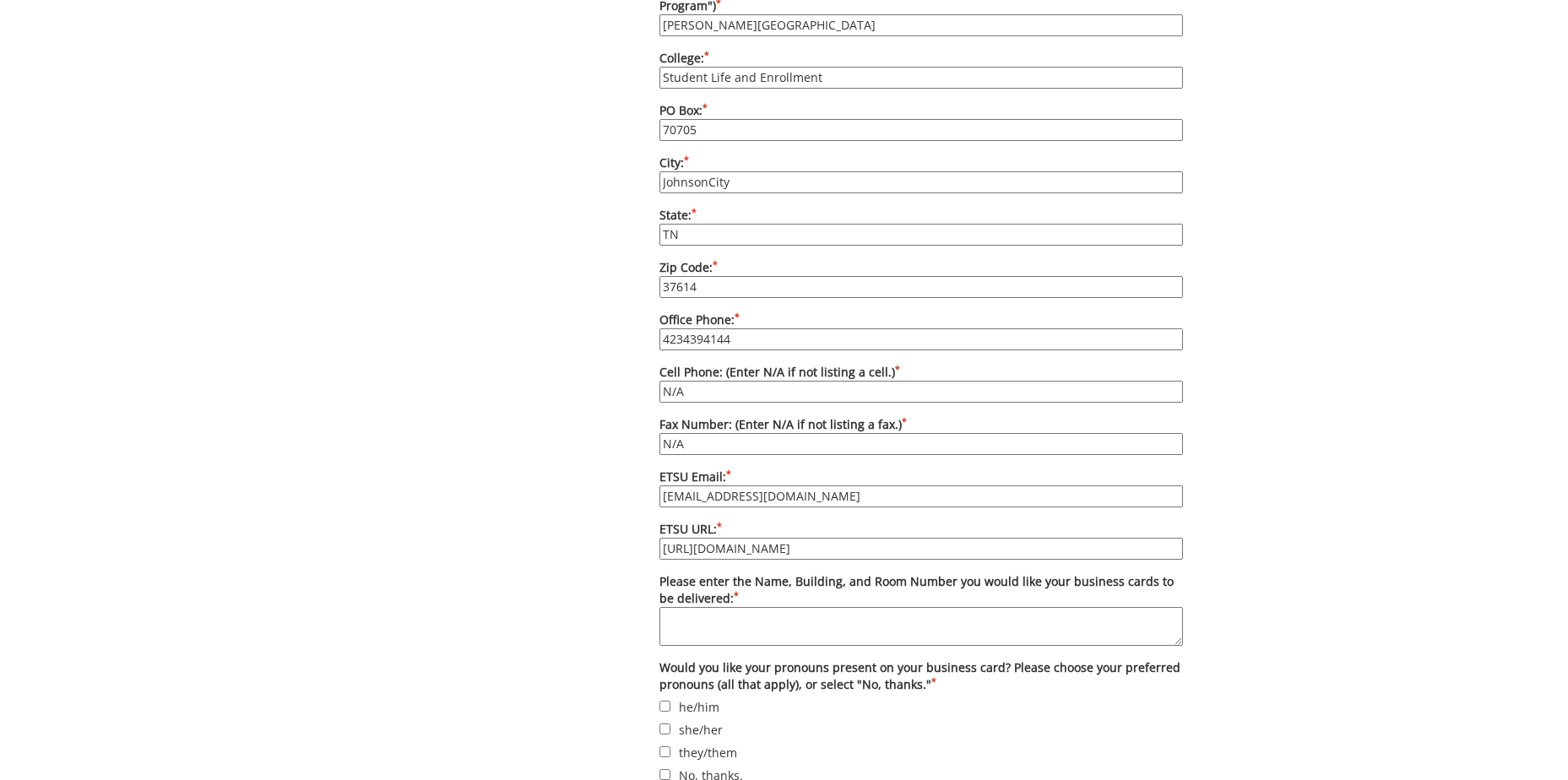
scroll to position [1181, 0]
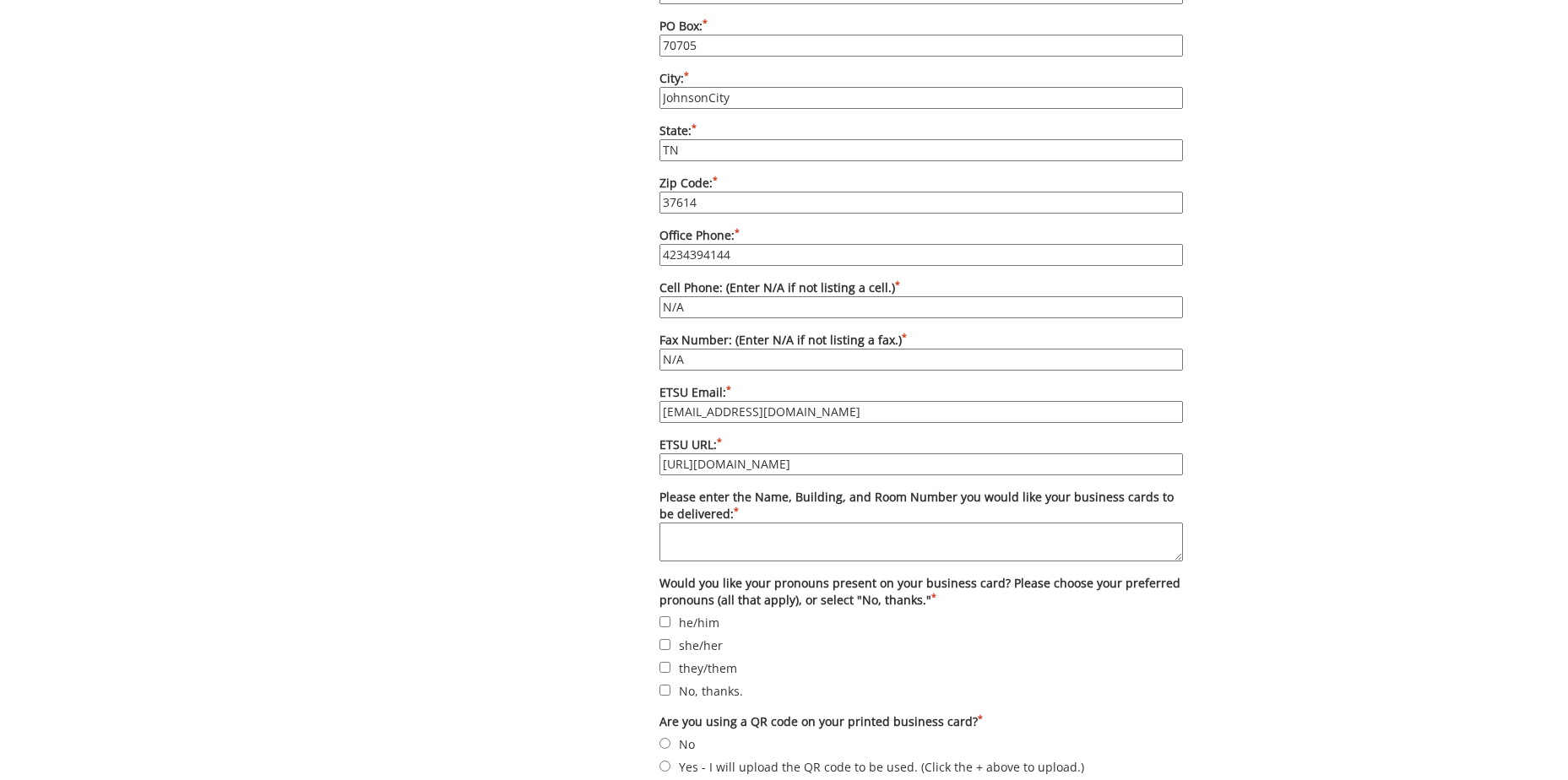
type input "[URL][DOMAIN_NAME]"
click at [666, 616] on input "he/him" at bounding box center [664, 621] width 11 height 11
checkbox input "true"
